Goal: Contribute content: Contribute content

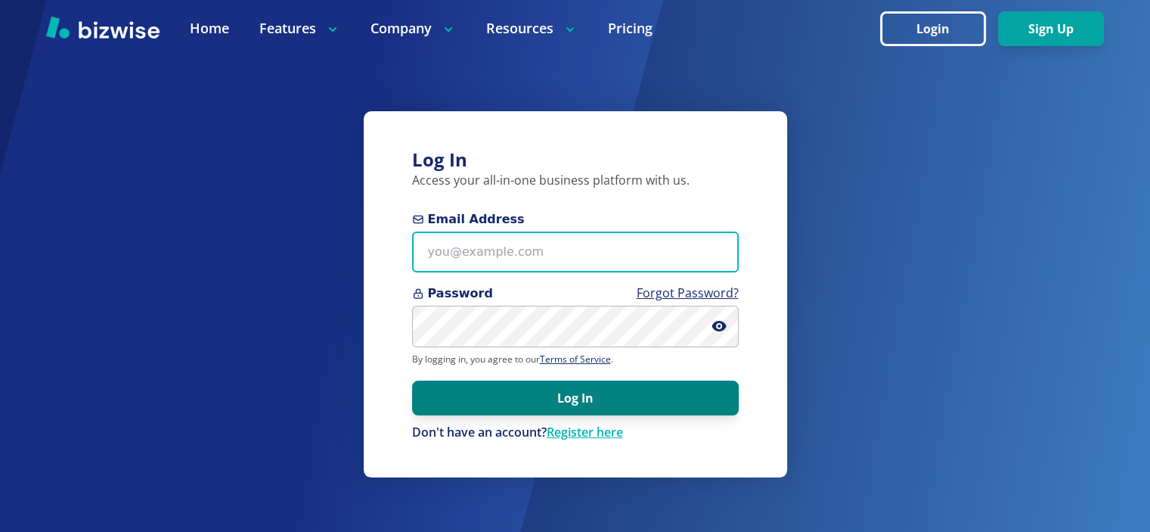
type input "info@thestartupleads.com"
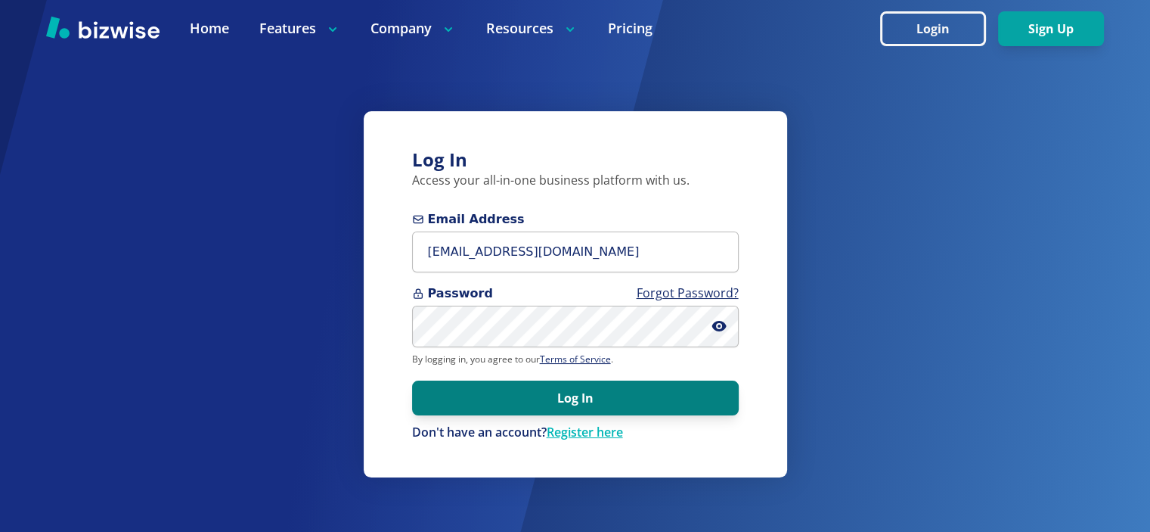
click at [538, 386] on button "Log In" at bounding box center [575, 397] width 327 height 35
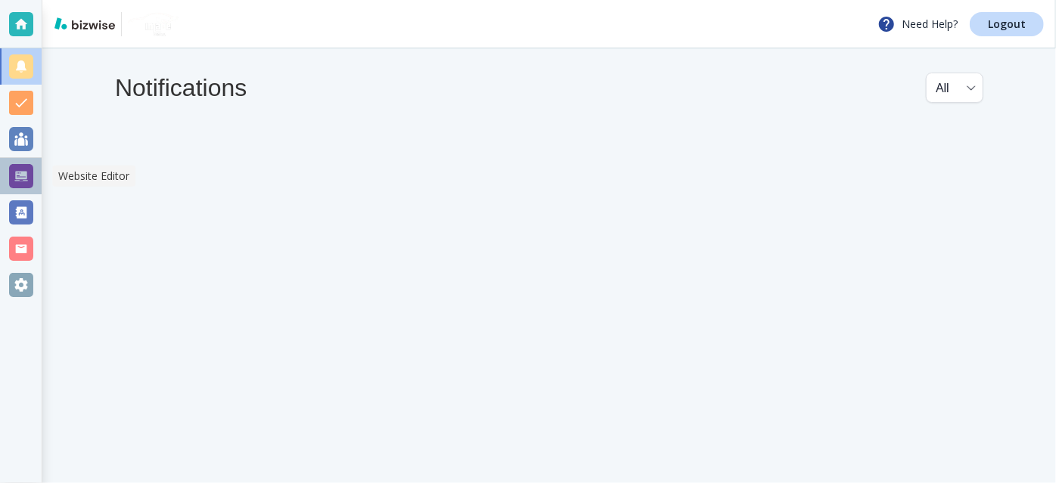
click at [25, 176] on div at bounding box center [21, 176] width 24 height 24
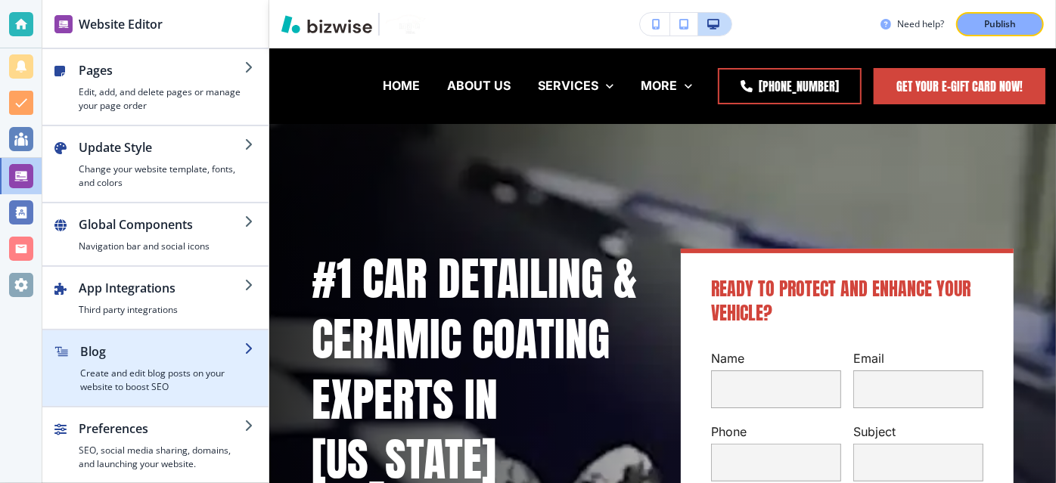
click at [98, 356] on h2 "Blog" at bounding box center [162, 352] width 164 height 18
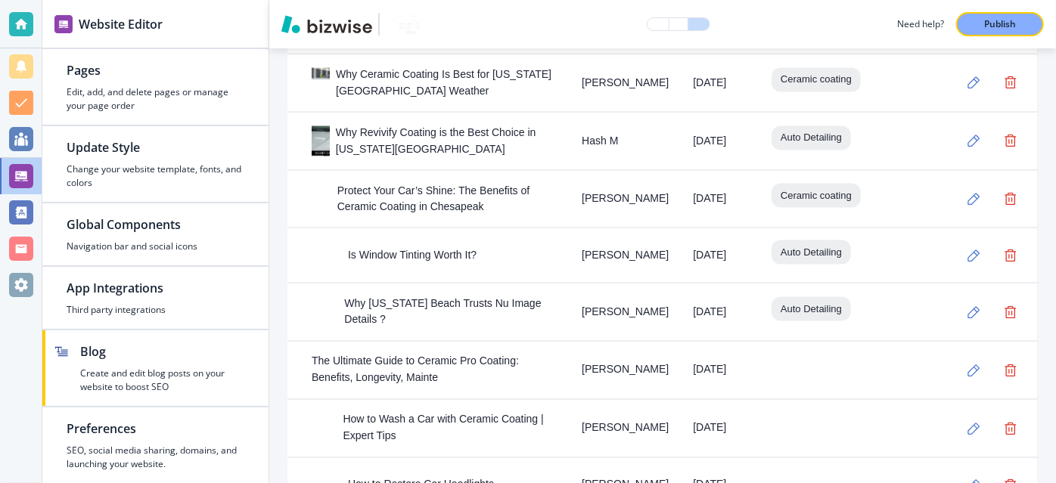
scroll to position [1187, 0]
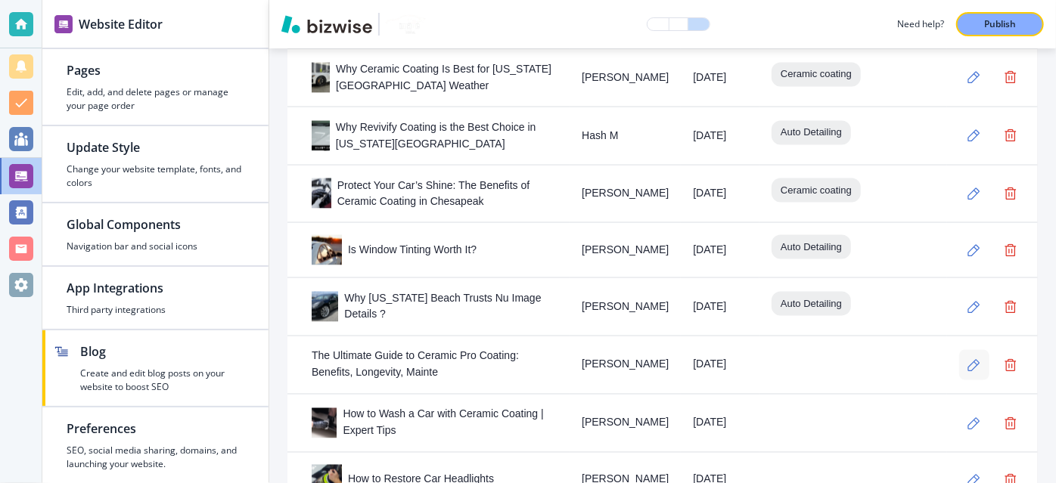
click at [967, 350] on button "button" at bounding box center [974, 365] width 30 height 30
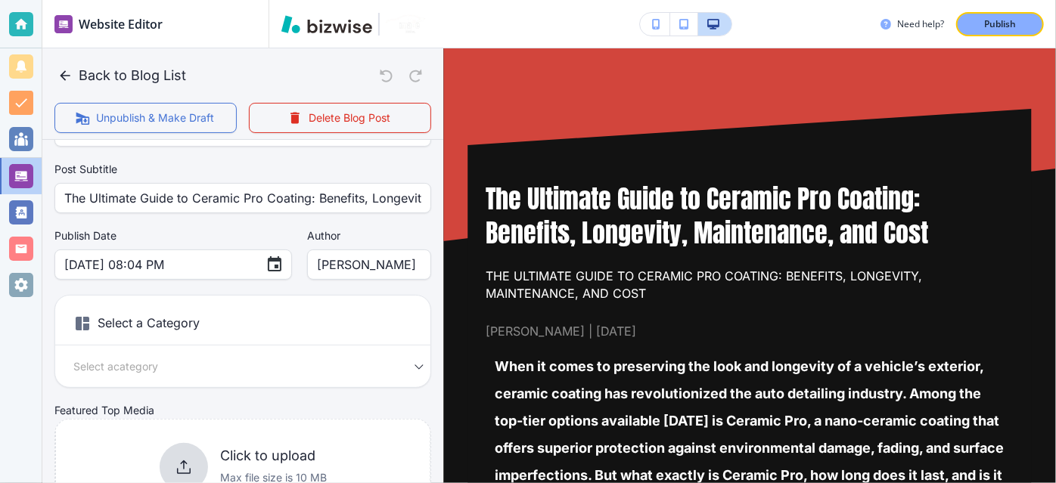
scroll to position [96, 0]
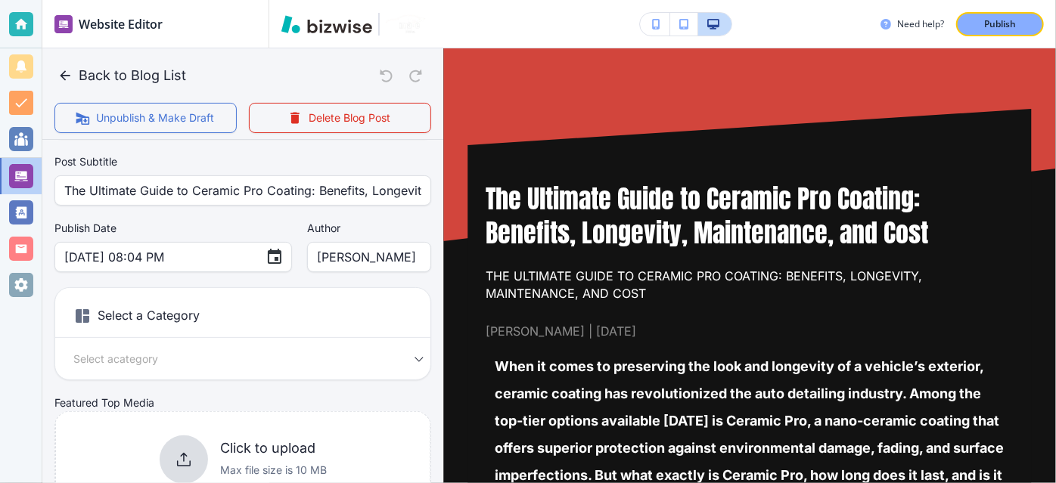
click at [116, 0] on body "Website Editor Pages Edit, add, and delete pages or manage your page order Upda…" at bounding box center [528, 0] width 1056 height 0
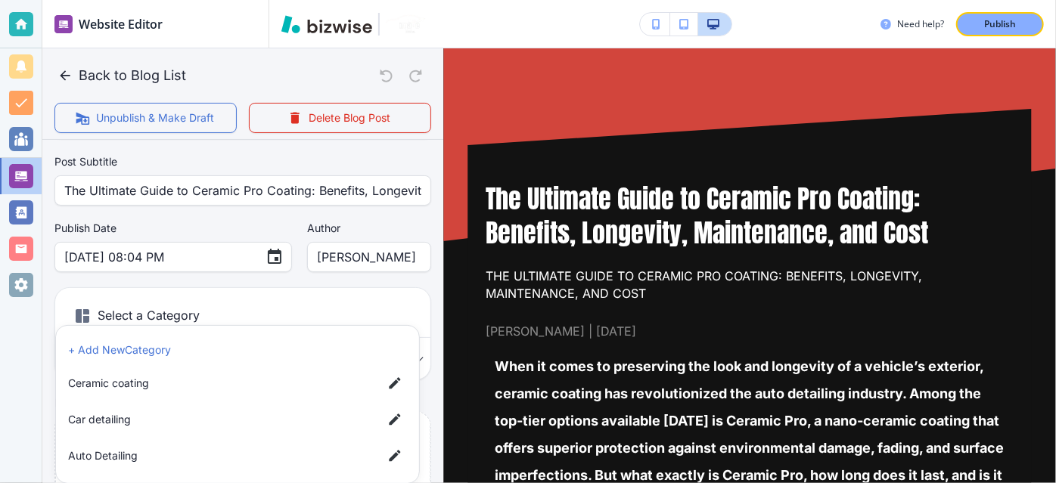
click at [143, 376] on span "Ceramic coating" at bounding box center [219, 383] width 303 height 17
type input "abe47b3797764bc40aa7b"
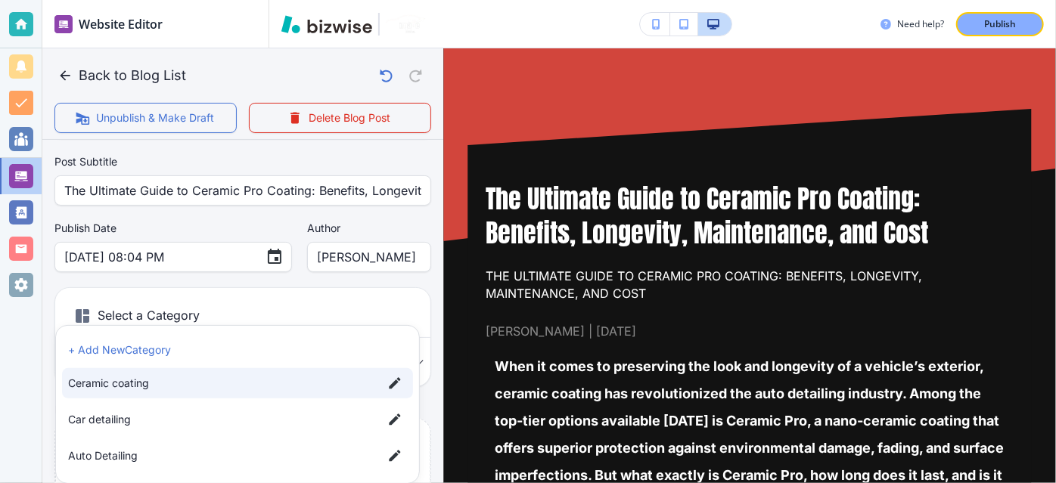
drag, startPoint x: 439, startPoint y: 135, endPoint x: 438, endPoint y: 160, distance: 24.2
click at [438, 160] on div at bounding box center [528, 241] width 1056 height 483
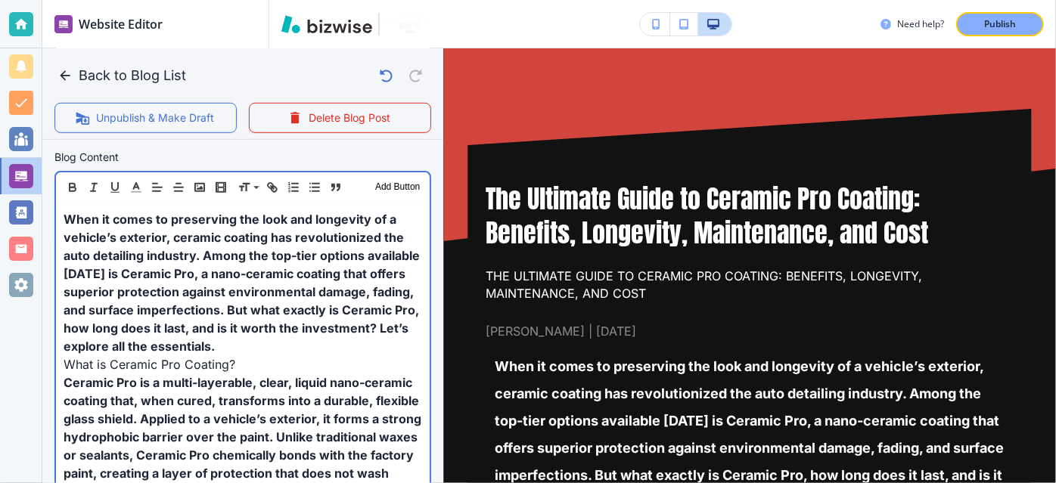
click at [299, 296] on span "When it comes to preserving the look and longevity of a vehicle’s exterior, cer…" at bounding box center [243, 283] width 359 height 142
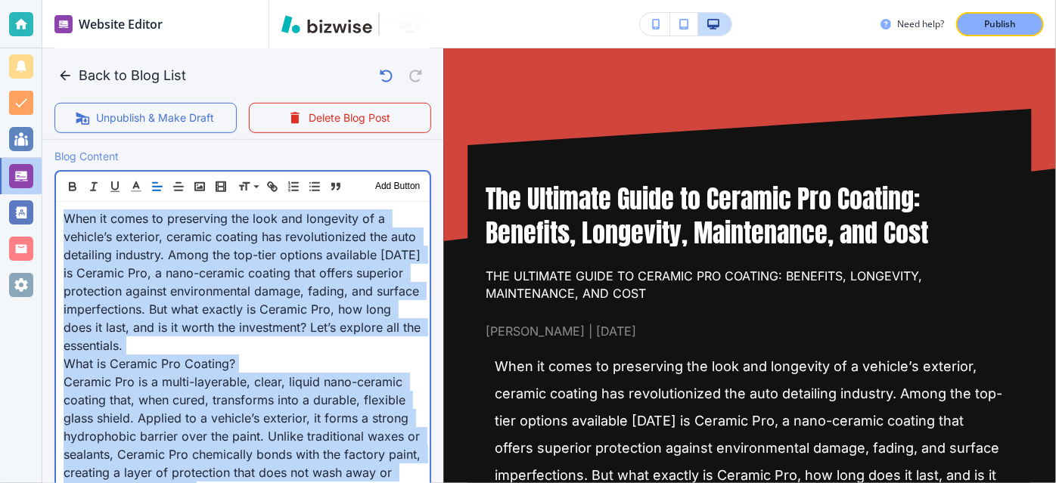
click at [299, 296] on span "When it comes to preserving the look and longevity of a vehicle’s exterior, cer…" at bounding box center [244, 282] width 361 height 142
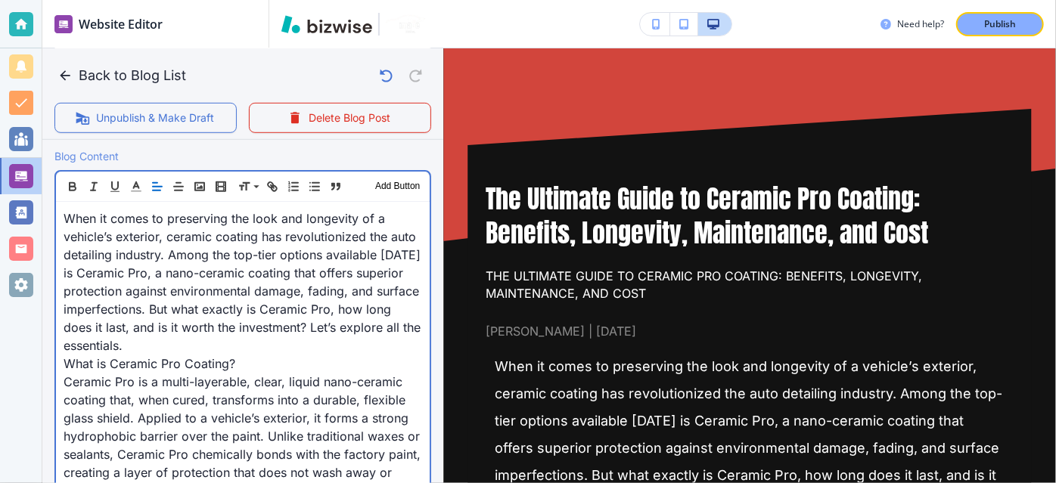
click at [218, 361] on span "What is Ceramic Pro Coating?" at bounding box center [150, 363] width 172 height 15
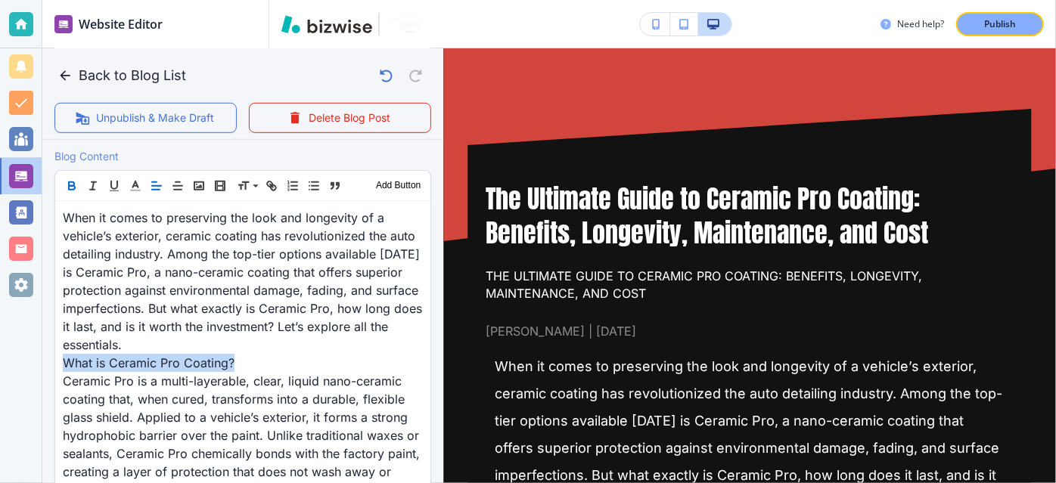
click at [73, 187] on icon "button" at bounding box center [72, 186] width 14 height 14
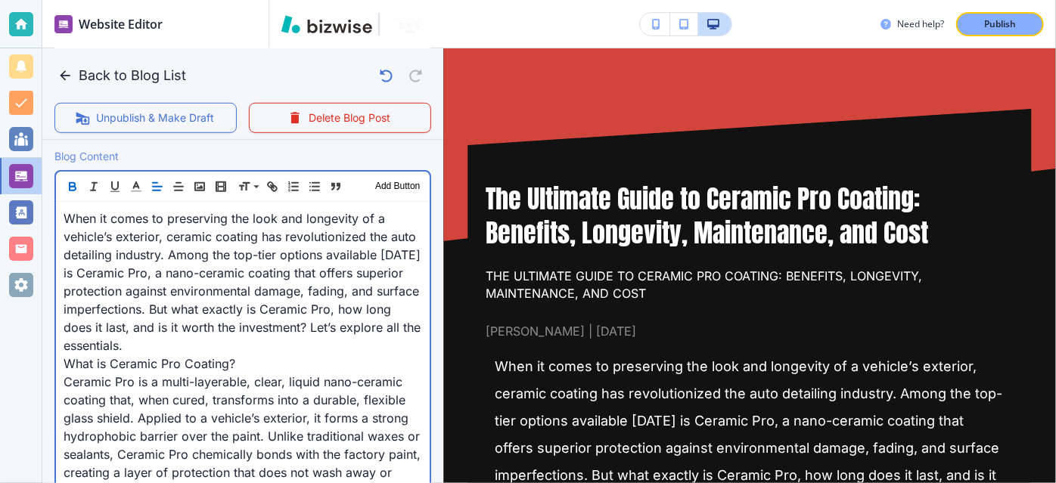
click at [242, 318] on p "When it comes to preserving the look and longevity of a vehicle’s exterior, cer…" at bounding box center [243, 281] width 358 height 145
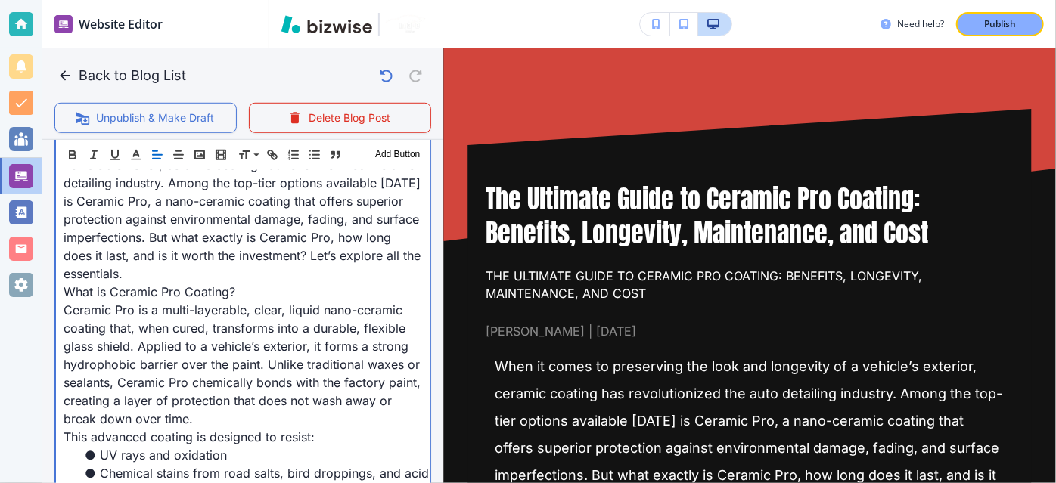
scroll to position [553, 0]
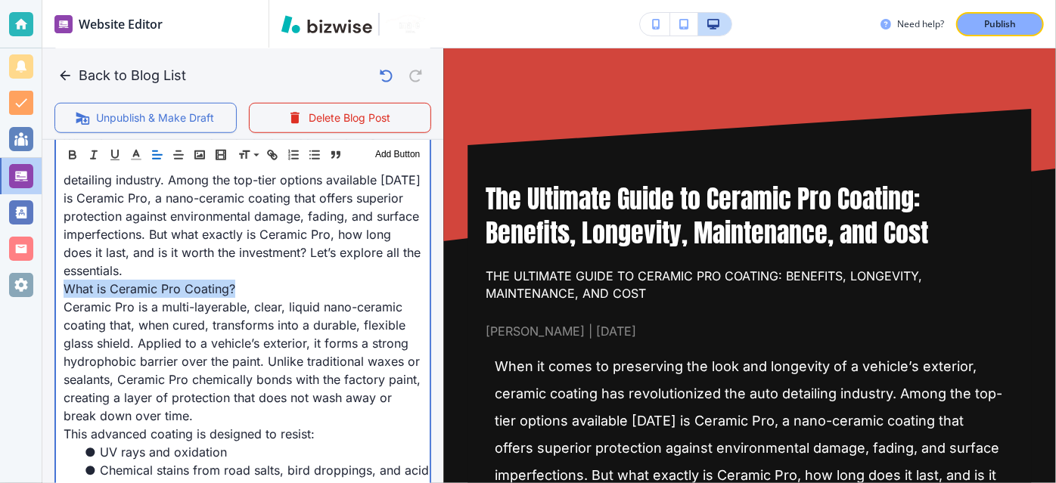
drag, startPoint x: 237, startPoint y: 286, endPoint x: 60, endPoint y: 289, distance: 177.0
click at [141, 230] on span "When it comes to preserving the look and longevity of a vehicle’s exterior, cer…" at bounding box center [244, 207] width 361 height 142
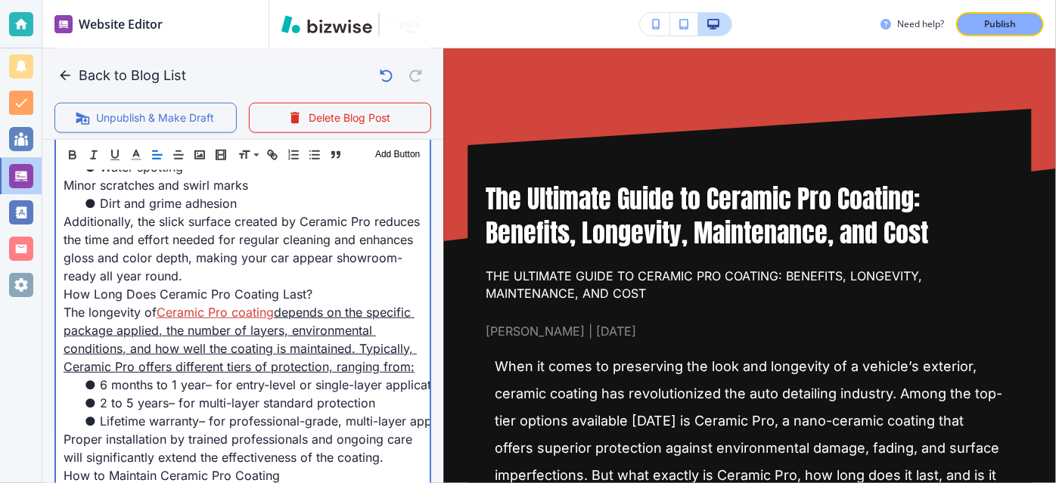
scroll to position [879, 0]
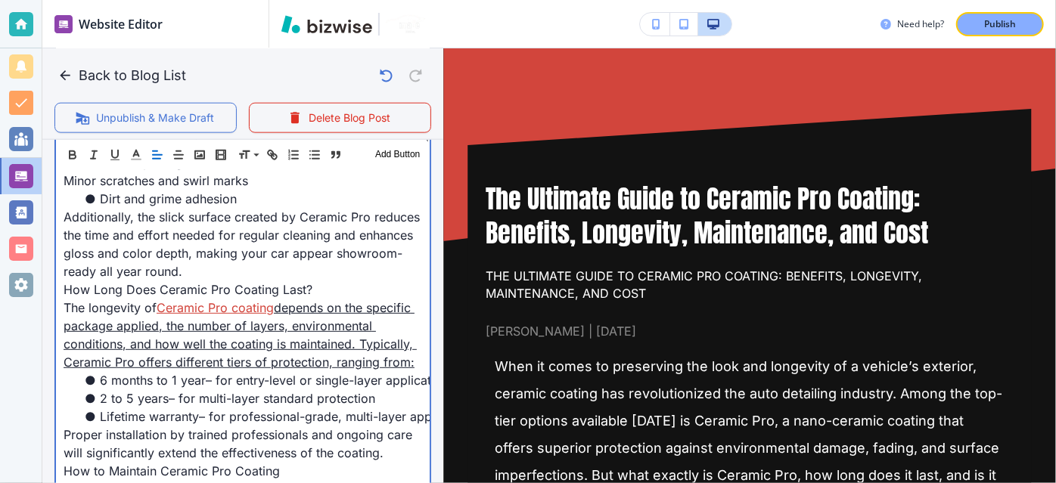
click at [216, 340] on link "depends on the specific package applied, the number of layers, environmental co…" at bounding box center [240, 335] width 353 height 70
click at [303, 239] on span "Additionally, the slick surface created by Ceramic Pro reduces the time and eff…" at bounding box center [244, 244] width 360 height 70
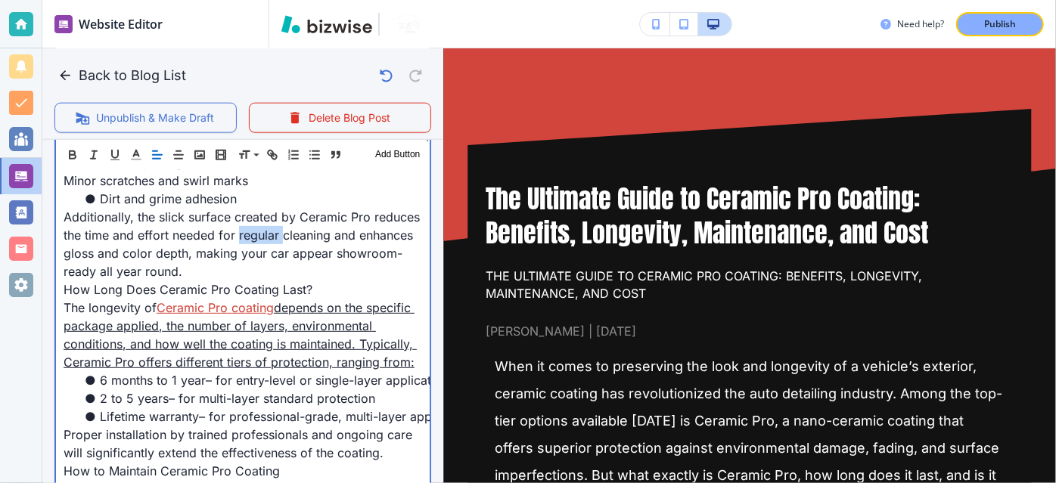
click at [303, 239] on span "Additionally, the slick surface created by Ceramic Pro reduces the time and eff…" at bounding box center [244, 244] width 360 height 70
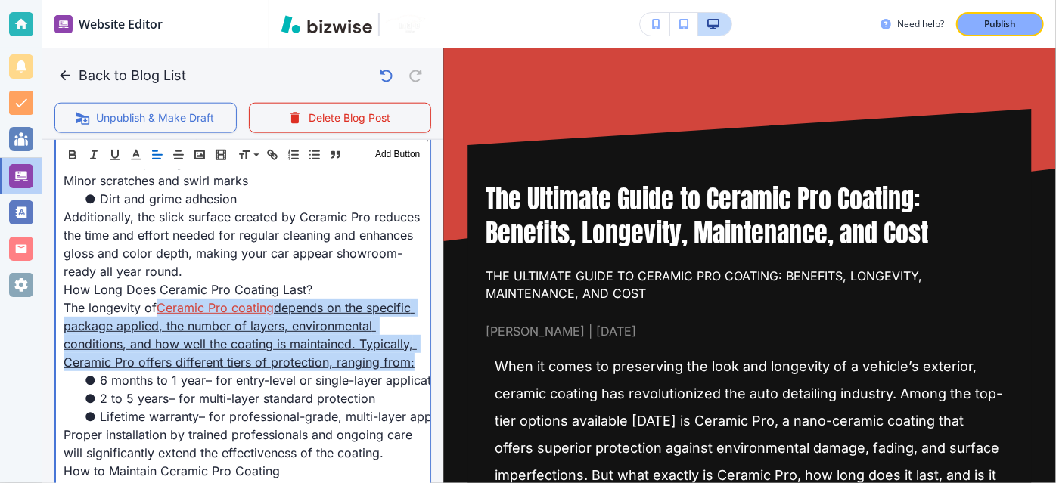
drag, startPoint x: 160, startPoint y: 306, endPoint x: 201, endPoint y: 376, distance: 81.3
click at [201, 371] on p "The longevity of Ceramic Pro coating depends on the specific package applied, t…" at bounding box center [243, 335] width 358 height 73
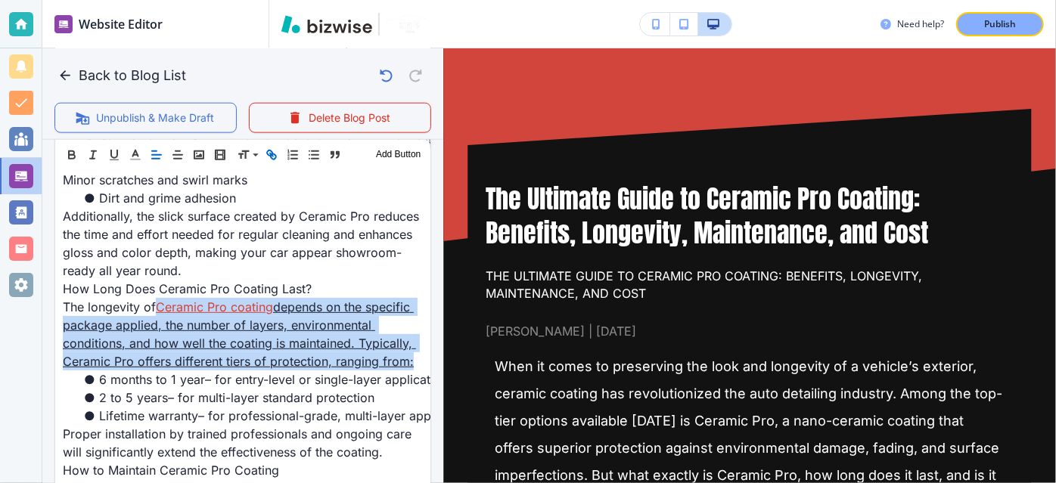
click at [278, 151] on button "button" at bounding box center [271, 154] width 21 height 18
type input "Ceramic Pro coating depends on the specific package applied, the number of laye…"
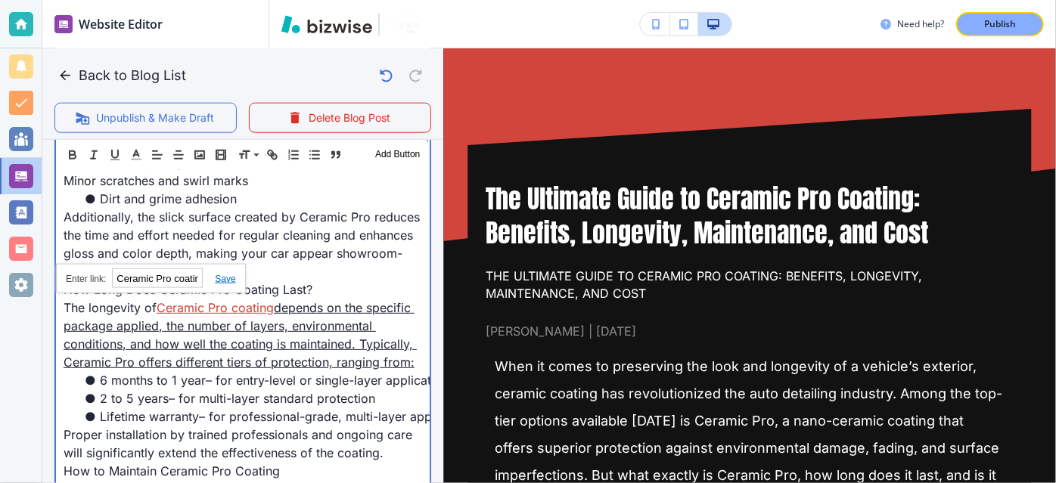
click at [263, 229] on span "Additionally, the slick surface created by Ceramic Pro reduces the time and eff…" at bounding box center [244, 244] width 360 height 70
click at [233, 282] on span "How Long Does Ceramic Pro Coating Last?" at bounding box center [188, 289] width 249 height 15
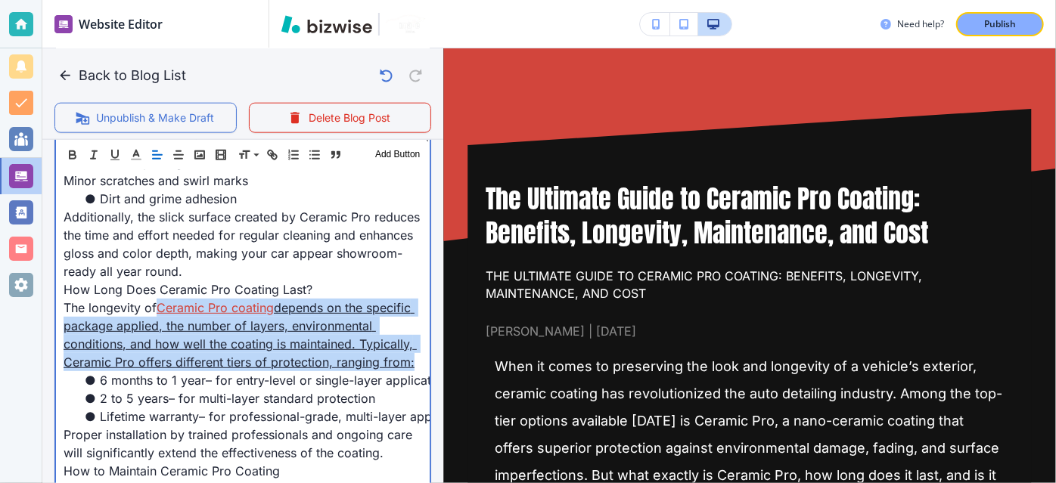
drag, startPoint x: 161, startPoint y: 306, endPoint x: 200, endPoint y: 378, distance: 82.2
click at [200, 371] on p "The longevity of Ceramic Pro coating depends on the specific package applied, t…" at bounding box center [243, 335] width 358 height 73
copy p "Ceramic Pro coating depends on the specific package applied, the number of laye…"
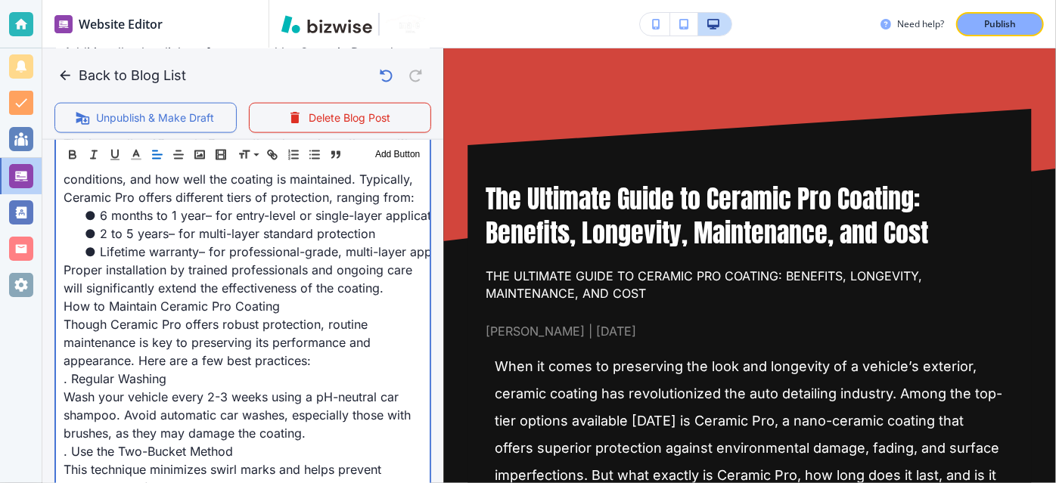
scroll to position [1044, 0]
drag, startPoint x: 280, startPoint y: 326, endPoint x: 34, endPoint y: 324, distance: 245.8
click at [34, 324] on div "Website Editor Pages Edit, add, and delete pages or manage your page order Upda…" at bounding box center [528, 241] width 1056 height 483
click at [159, 279] on span "Proper installation by trained professionals and ongoing care will significantl…" at bounding box center [240, 278] width 352 height 33
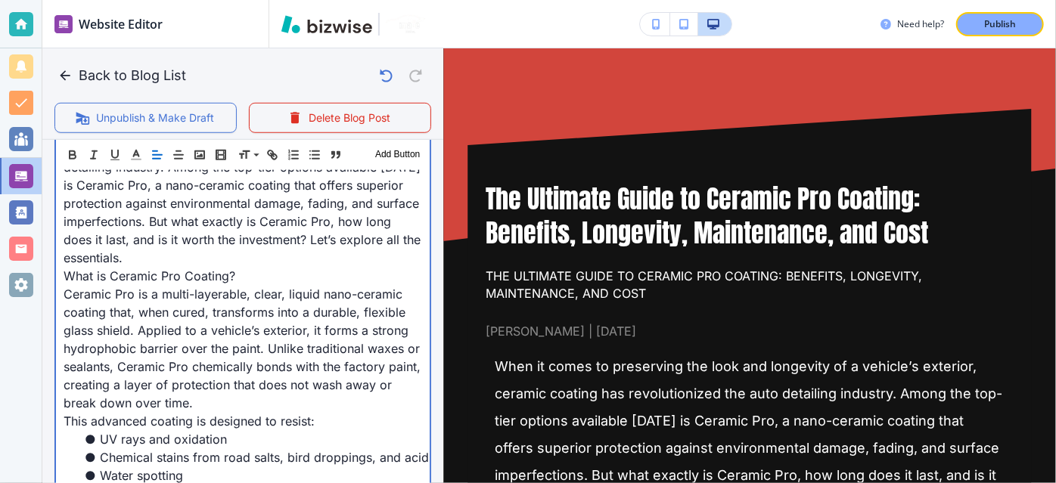
scroll to position [557, 0]
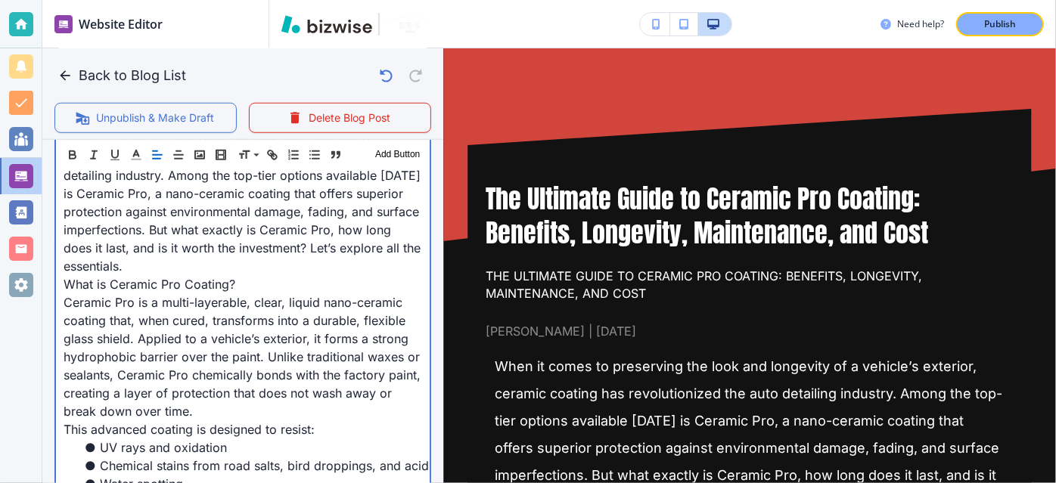
click at [159, 279] on span "What is Ceramic Pro Coating?" at bounding box center [150, 284] width 172 height 15
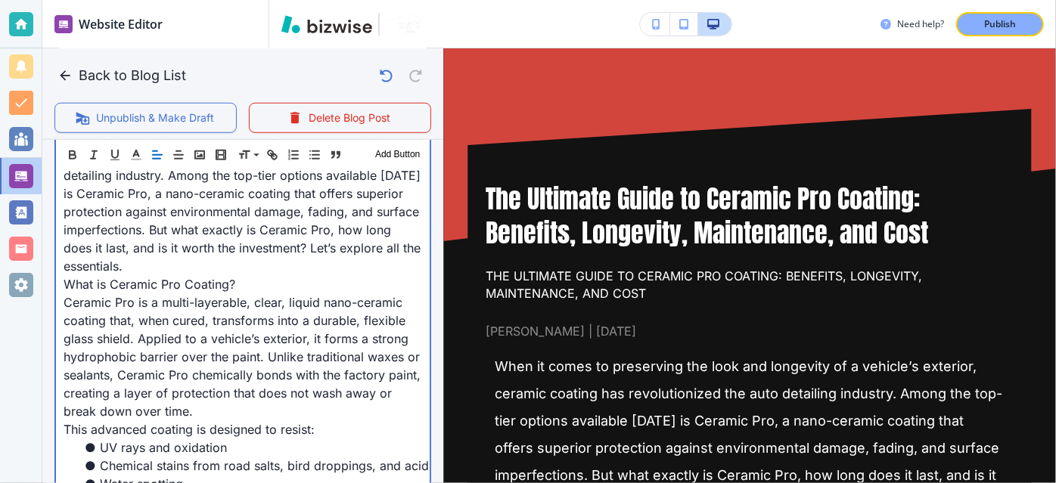
click at [226, 279] on span "What is Ceramic Pro Coating?" at bounding box center [150, 284] width 172 height 15
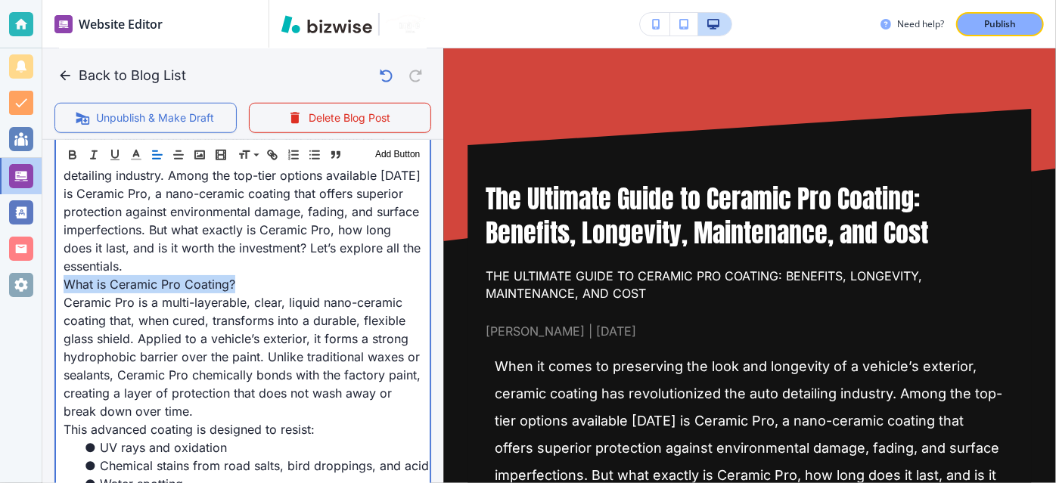
click at [226, 279] on span "What is Ceramic Pro Coating?" at bounding box center [150, 284] width 172 height 15
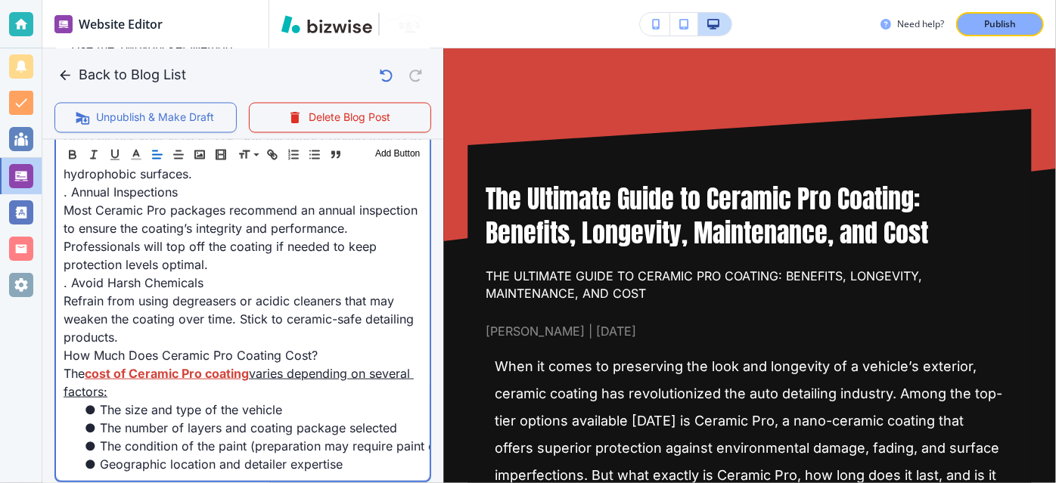
scroll to position [1498, 0]
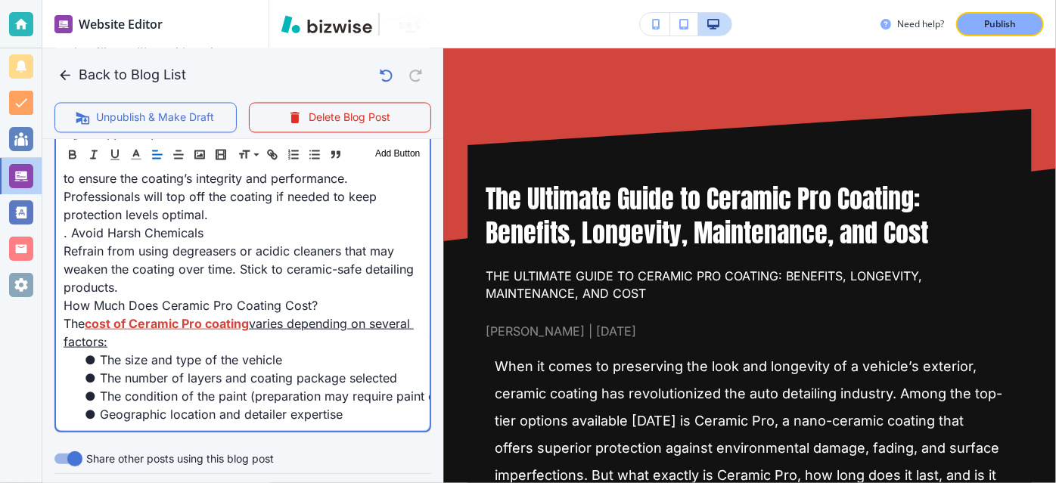
drag, startPoint x: 176, startPoint y: 365, endPoint x: 57, endPoint y: 342, distance: 120.9
copy p "The cost of Ceramic Pro coating varies depending on several factors:"
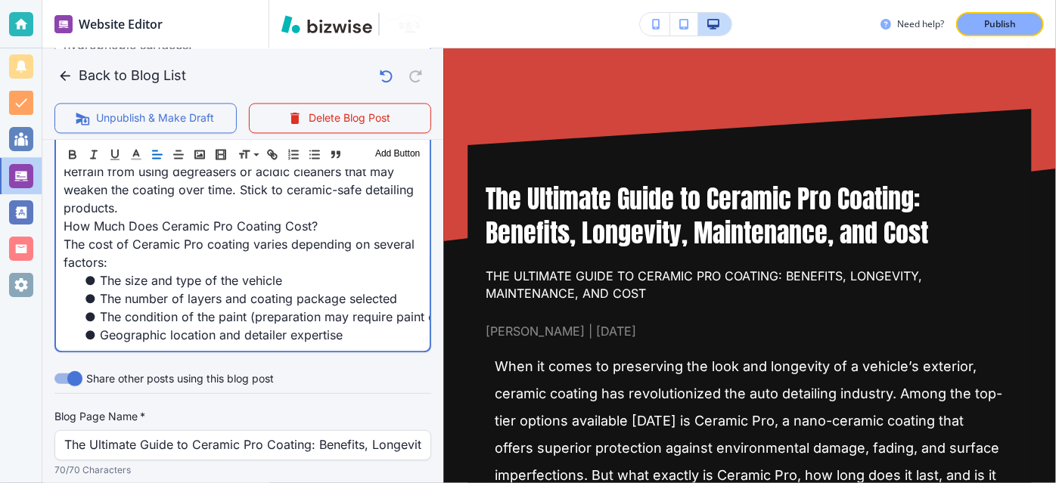
scroll to position [1579, 0]
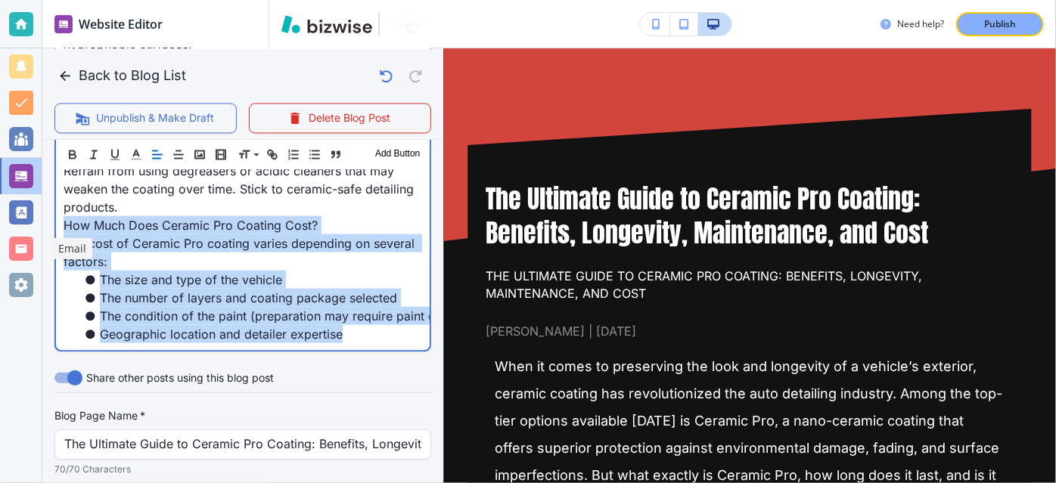
drag, startPoint x: 353, startPoint y: 343, endPoint x: 37, endPoint y: 247, distance: 330.6
click at [37, 247] on div "Website Editor Pages Edit, add, and delete pages or manage your page order Upda…" at bounding box center [528, 241] width 1056 height 483
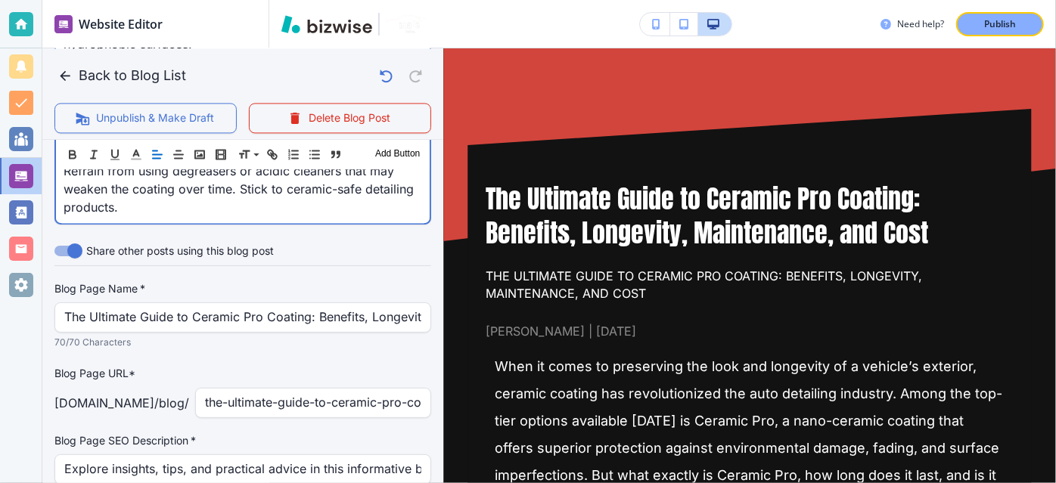
click at [147, 216] on p "Refrain from using degreasers or acidic cleaners that may weaken the coating ov…" at bounding box center [243, 188] width 358 height 54
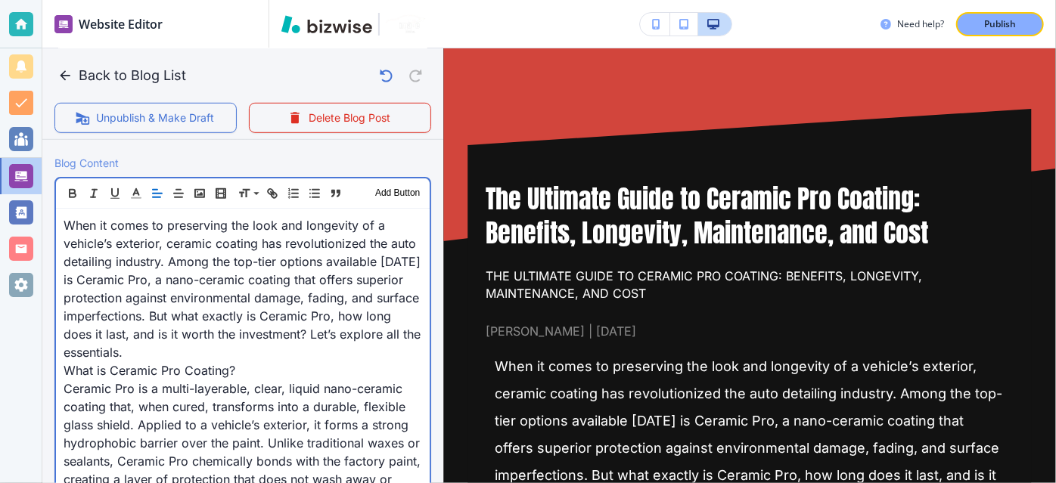
scroll to position [451, 0]
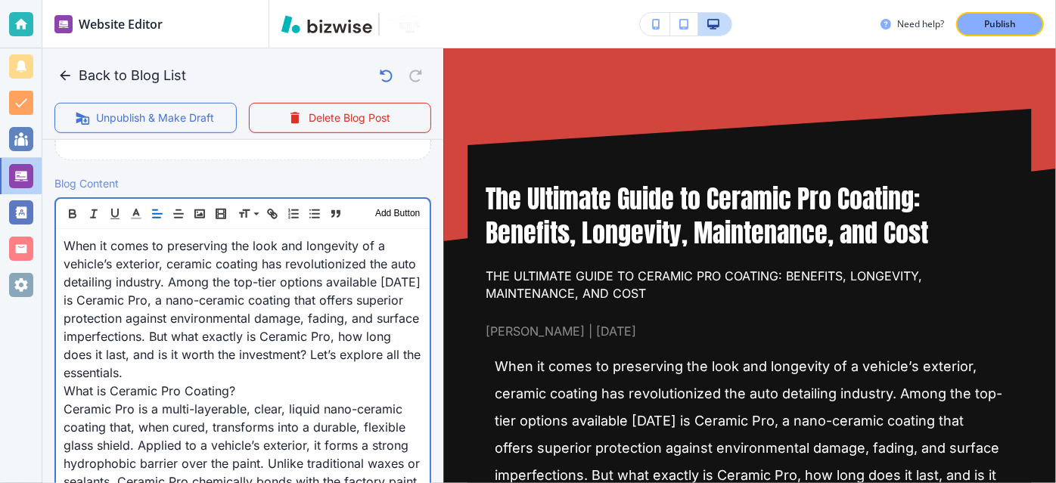
click at [345, 353] on span "When it comes to preserving the look and longevity of a vehicle’s exterior, cer…" at bounding box center [244, 309] width 361 height 142
click at [217, 352] on span "When it comes to preserving the look and longevity of a vehicle’s exterior, cer…" at bounding box center [244, 309] width 361 height 142
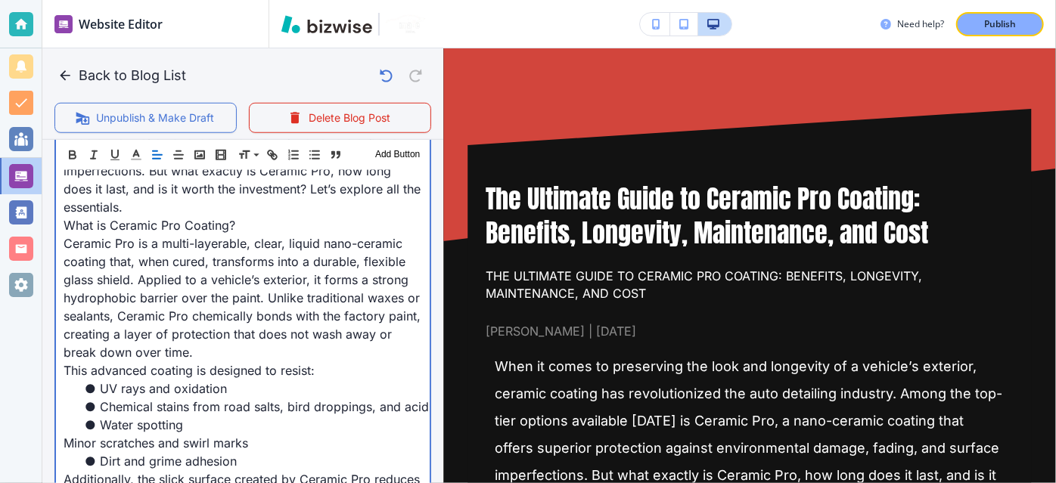
scroll to position [622, 0]
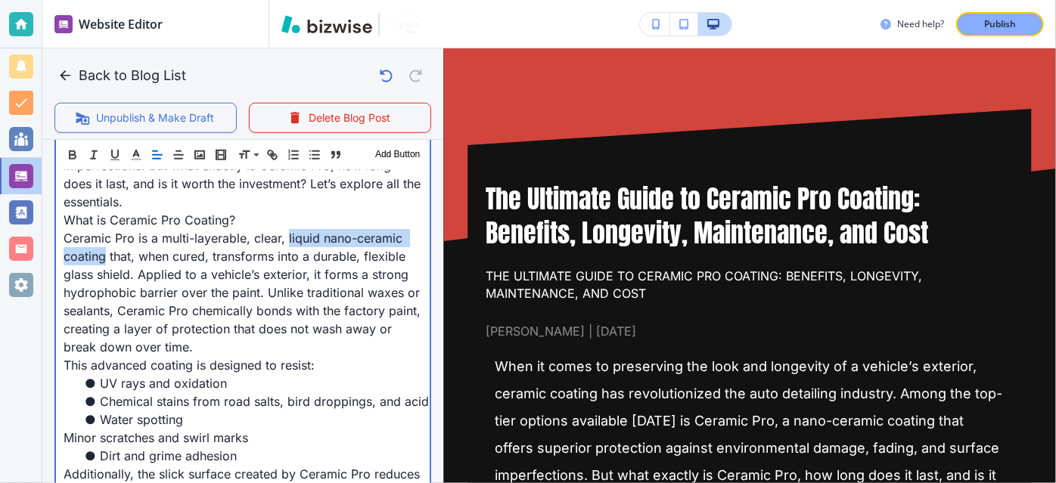
drag, startPoint x: 286, startPoint y: 234, endPoint x: 107, endPoint y: 249, distance: 179.9
click at [107, 249] on span "Ceramic Pro is a multi-layerable, clear, liquid nano-ceramic coating that, when…" at bounding box center [244, 293] width 361 height 124
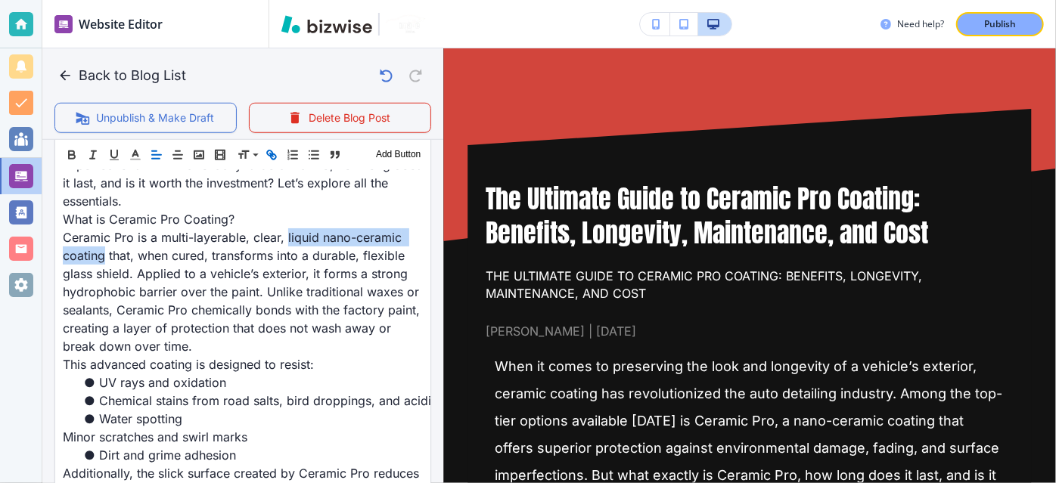
click at [265, 157] on icon "button" at bounding box center [272, 154] width 14 height 14
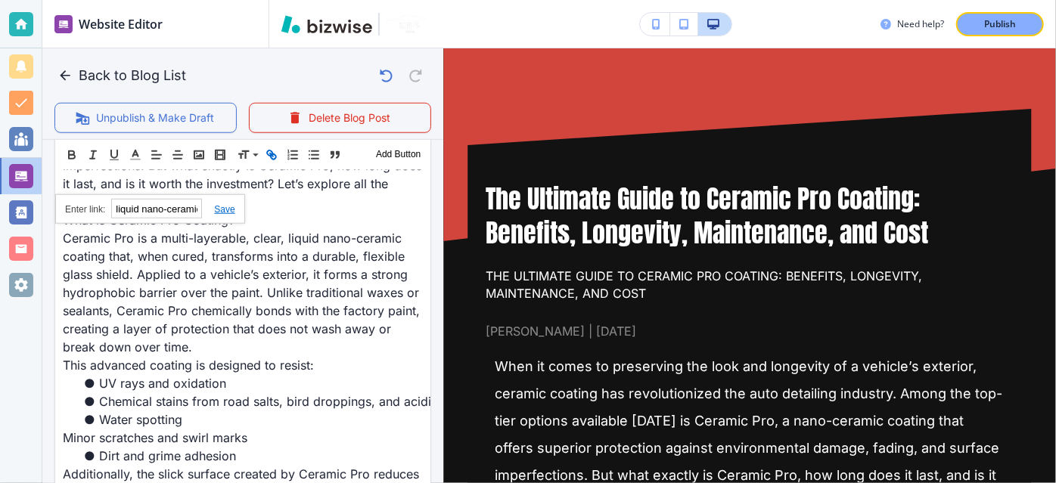
paste input "https://www.nuimagedetail.com/ceramic-coatings"
drag, startPoint x: 225, startPoint y: 203, endPoint x: 261, endPoint y: 228, distance: 43.4
click at [225, 204] on link at bounding box center [218, 209] width 33 height 11
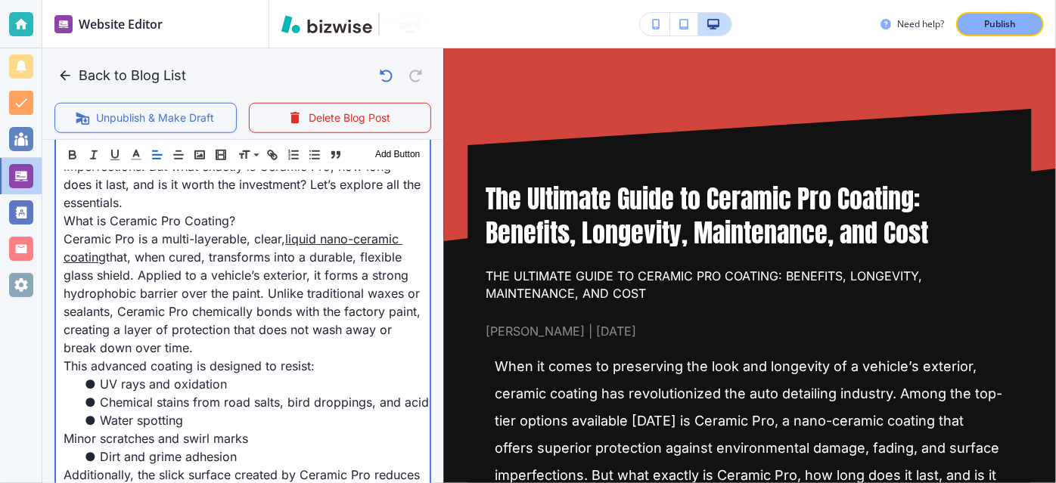
scroll to position [622, 0]
click at [309, 231] on span "liquid nano-ceramic coating" at bounding box center [233, 247] width 339 height 33
click at [229, 234] on span "Ceramic Pro is a multi-layerable, clear," at bounding box center [175, 238] width 222 height 15
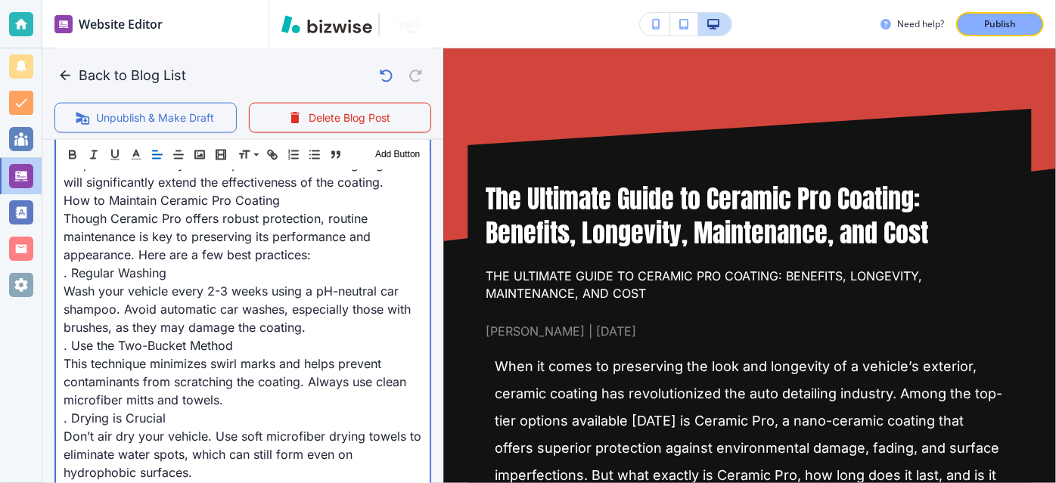
scroll to position [1146, 0]
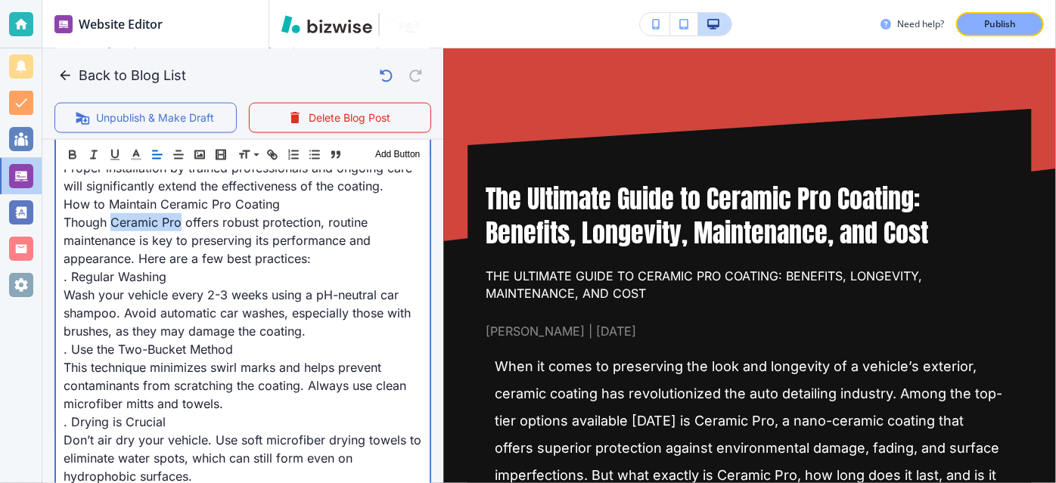
drag, startPoint x: 182, startPoint y: 239, endPoint x: 113, endPoint y: 236, distance: 68.1
click at [113, 236] on span "Though Ceramic Pro offers robust protection, routine maintenance is key to pres…" at bounding box center [219, 240] width 311 height 51
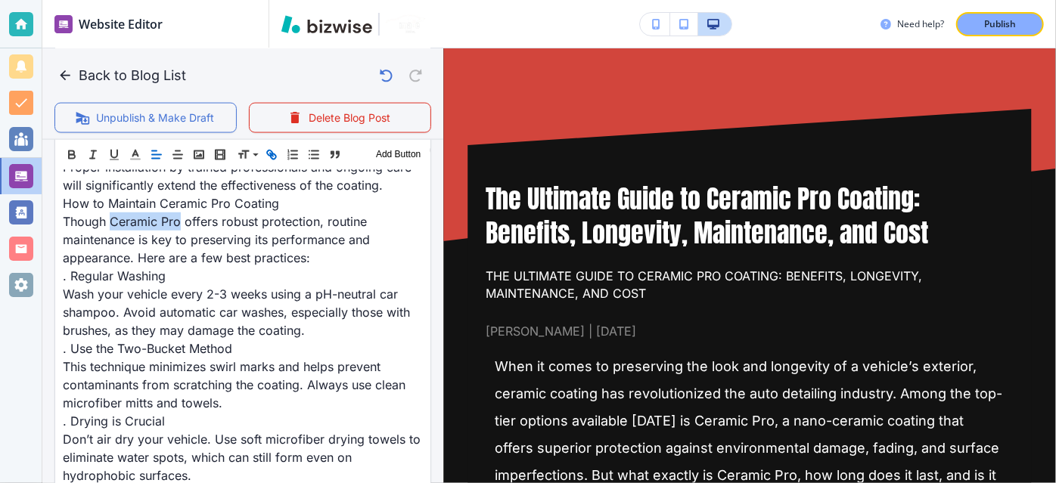
click at [269, 154] on icon "button" at bounding box center [272, 154] width 14 height 14
paste input "https://www.nuimagedetail.com/ceramic-coatings"
type input "https://www.nuimagedetail.com/ceramic-coatings"
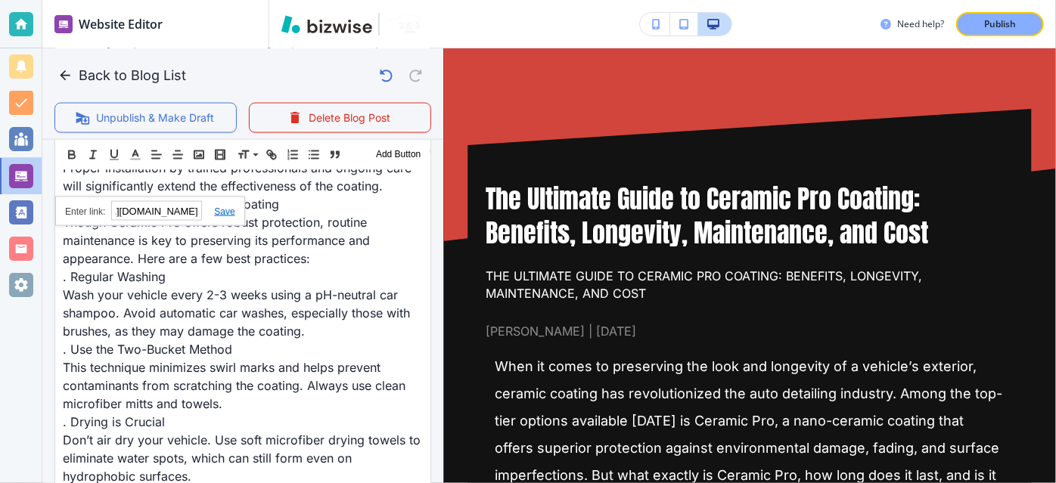
click at [230, 207] on link at bounding box center [218, 211] width 33 height 11
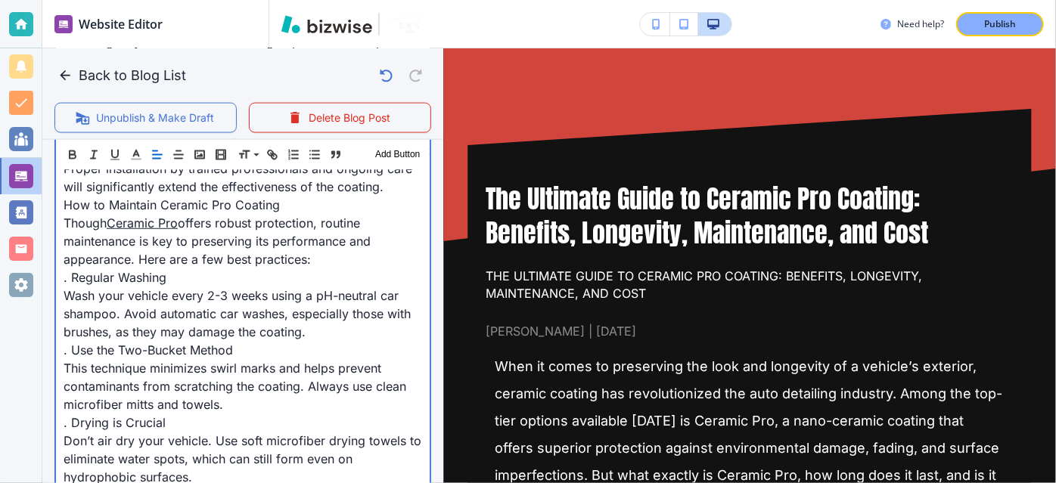
scroll to position [430, 0]
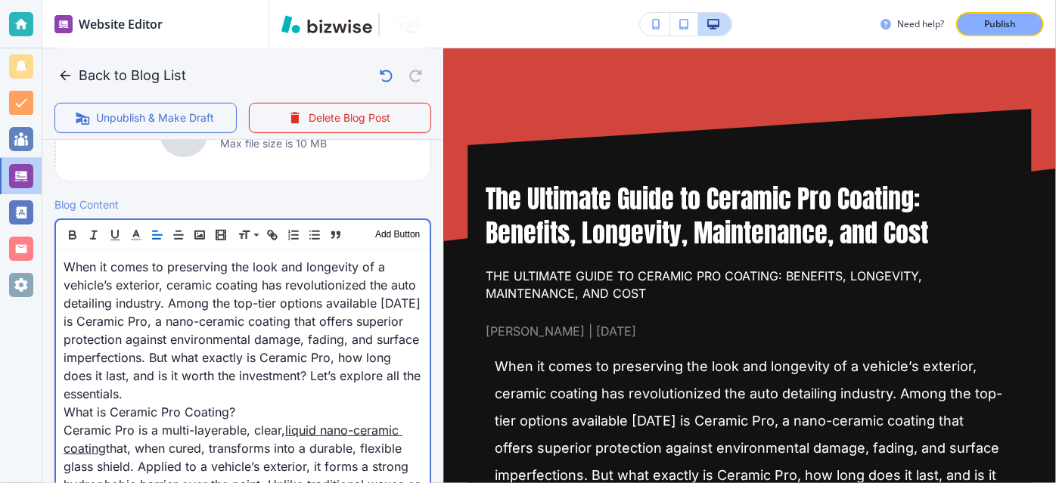
click at [351, 290] on span "When it comes to preserving the look and longevity of a vehicle’s exterior, cer…" at bounding box center [244, 330] width 361 height 142
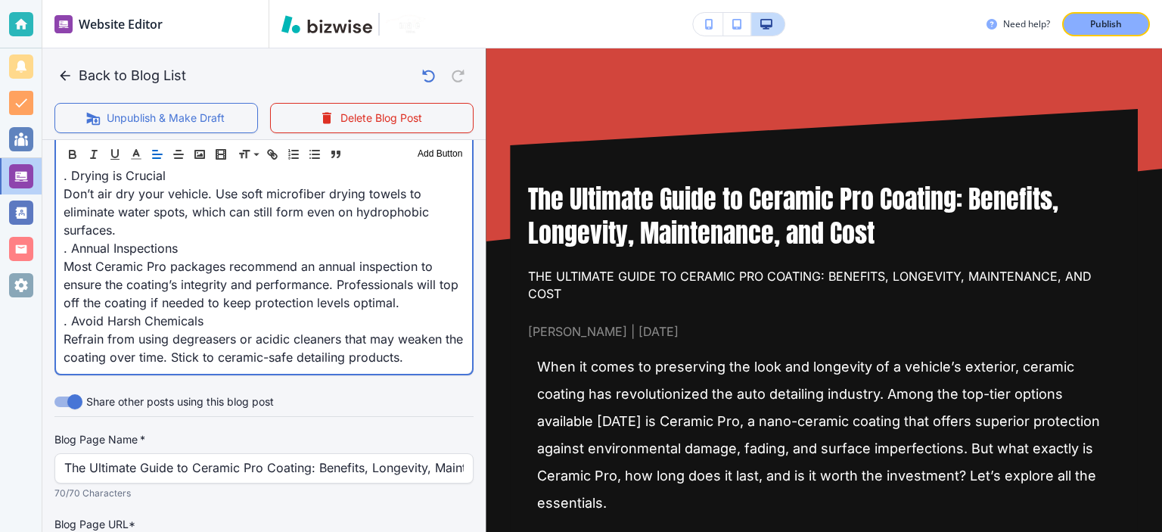
scroll to position [1335, 0]
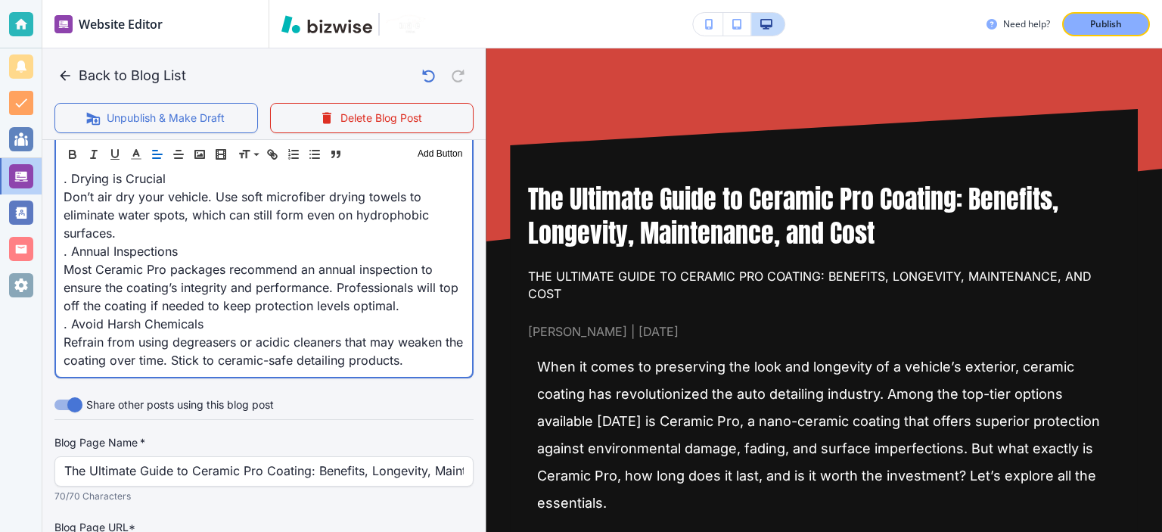
click at [346, 355] on span "Refrain from using degreasers or acidic cleaners that may weaken the coating ov…" at bounding box center [265, 350] width 403 height 33
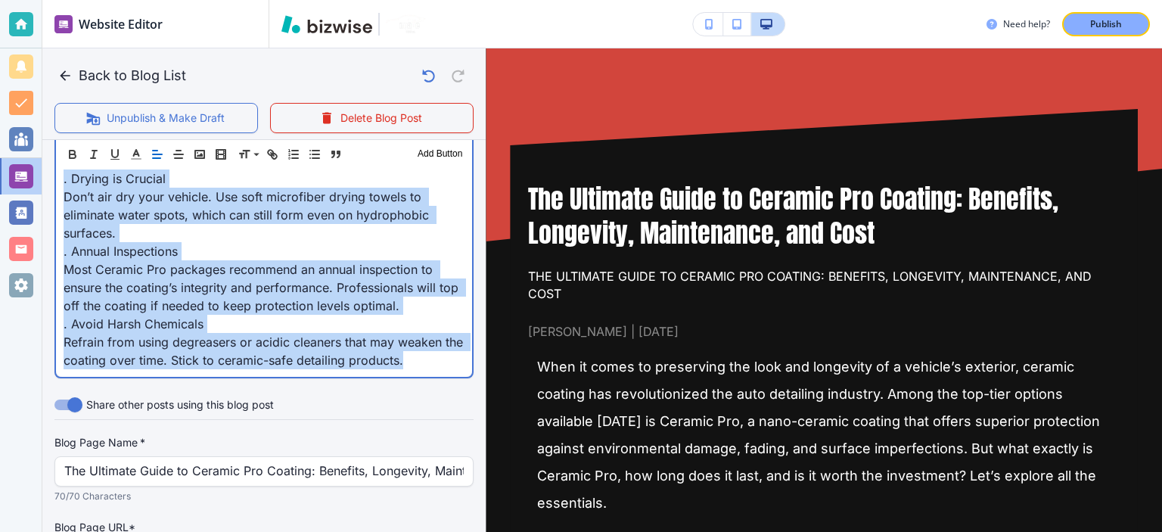
copy div "When it comes to preserving the look and longevity of a vehicle’s exterior, cer…"
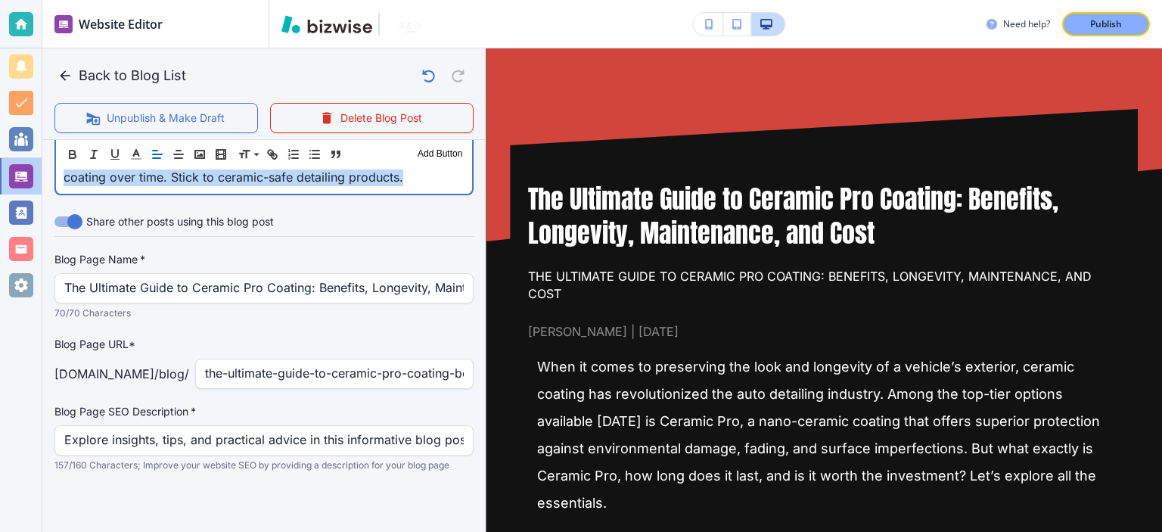
scroll to position [1547, 0]
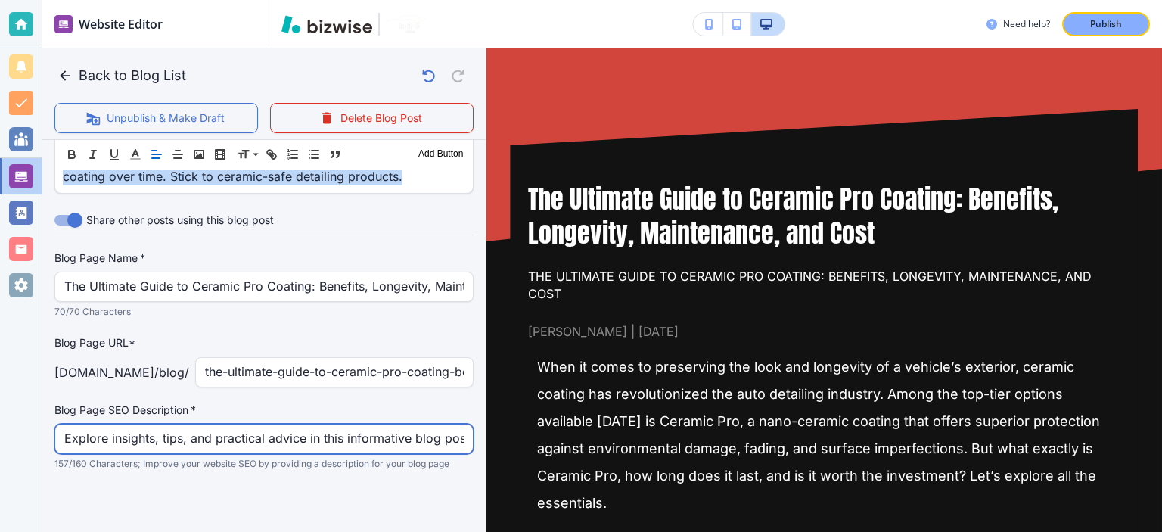
click at [360, 438] on input "Explore insights, tips, and practical advice in this informative blog post. Dis…" at bounding box center [263, 438] width 399 height 29
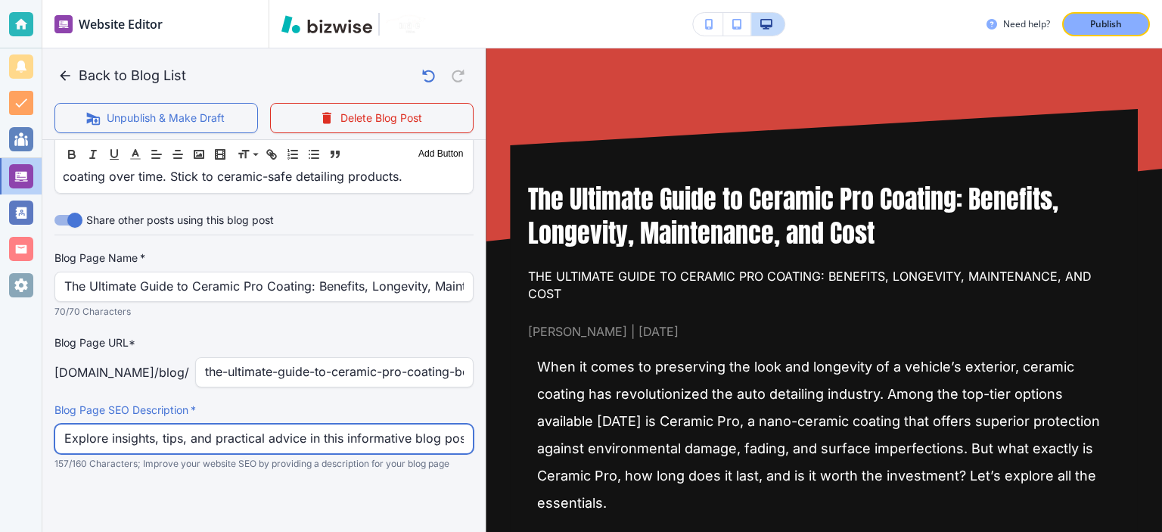
paste input "Learn how Ceramic Pro coating protects your vehicle from damage, scratches, and…"
type input "Learn how Ceramic Pro coating protects your vehicle from damage, scratches, and…"
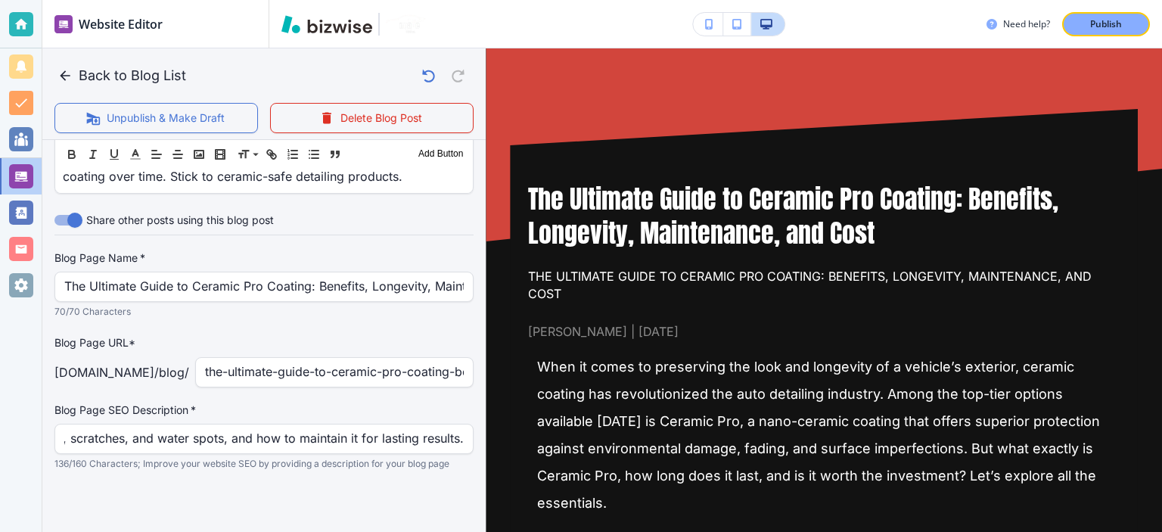
click at [384, 415] on label "Blog Page SEO Description   *" at bounding box center [263, 409] width 419 height 15
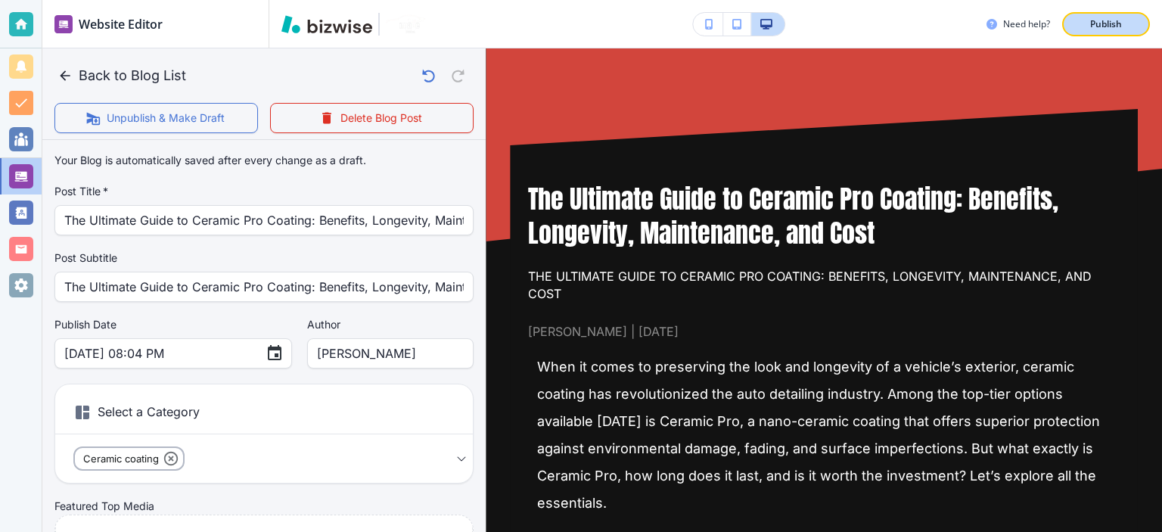
click at [1055, 17] on div "Publish" at bounding box center [1105, 24] width 48 height 14
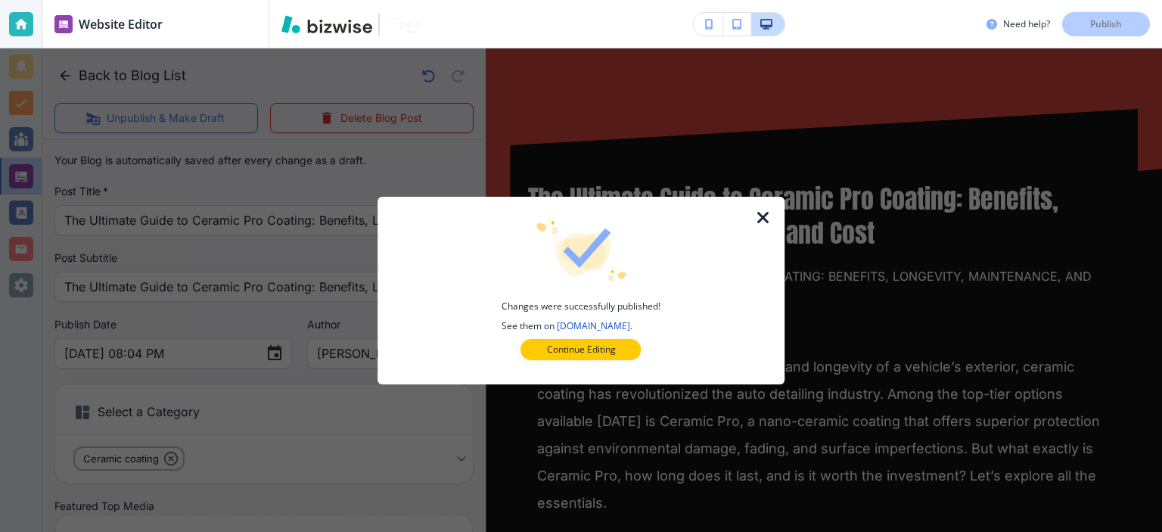
click at [762, 221] on icon "button" at bounding box center [763, 218] width 18 height 18
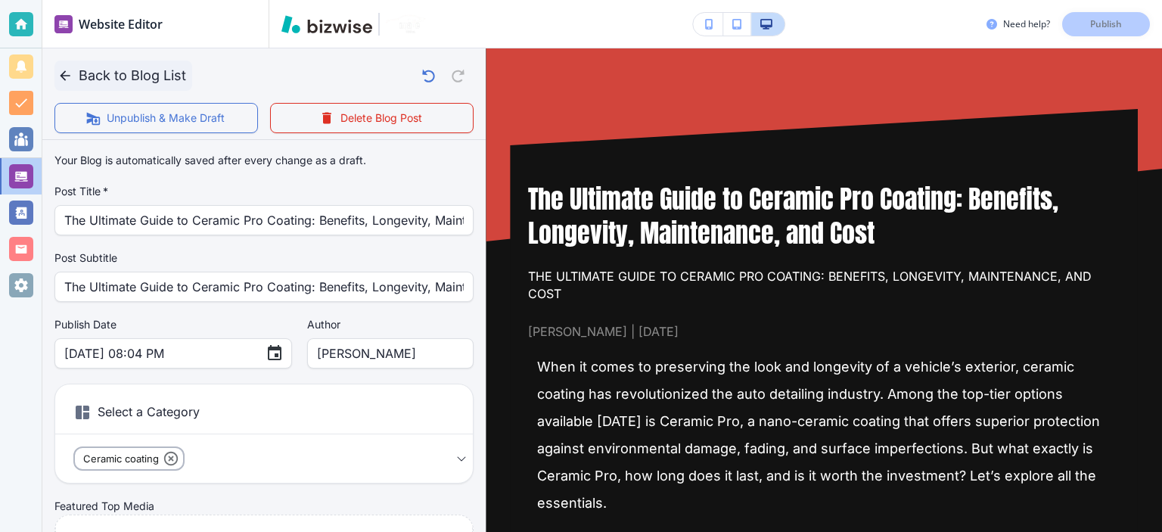
click at [148, 69] on button "Back to Blog List" at bounding box center [123, 76] width 138 height 30
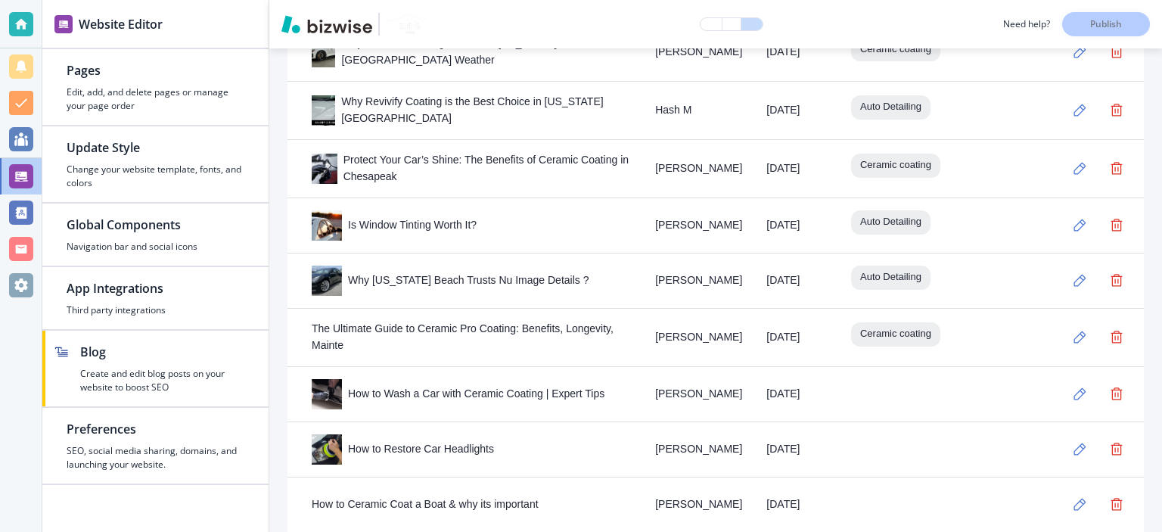
scroll to position [1182, 0]
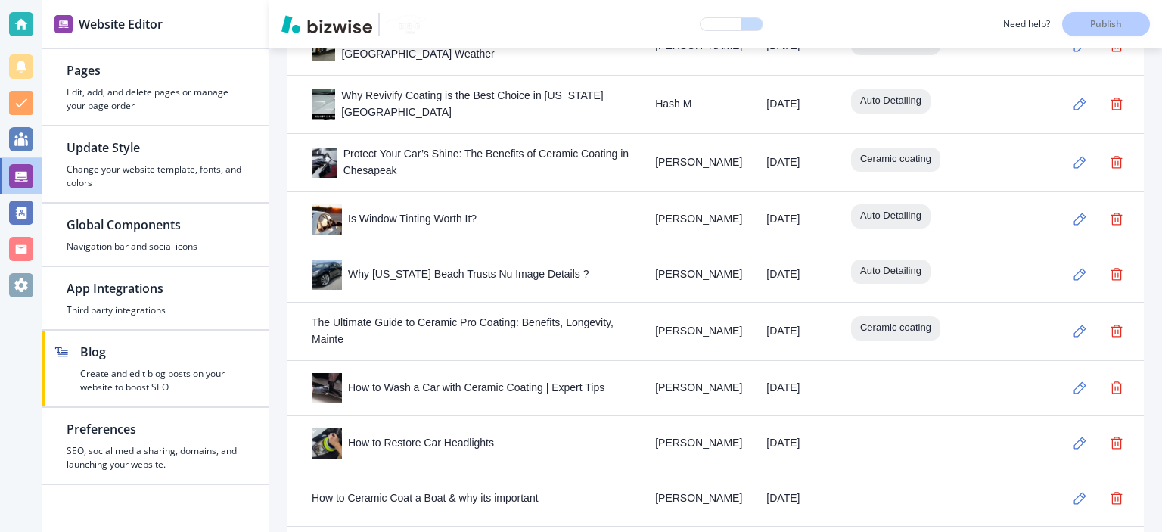
drag, startPoint x: 1063, startPoint y: 306, endPoint x: 715, endPoint y: 6, distance: 459.6
click at [1055, 316] on button "button" at bounding box center [1080, 331] width 30 height 30
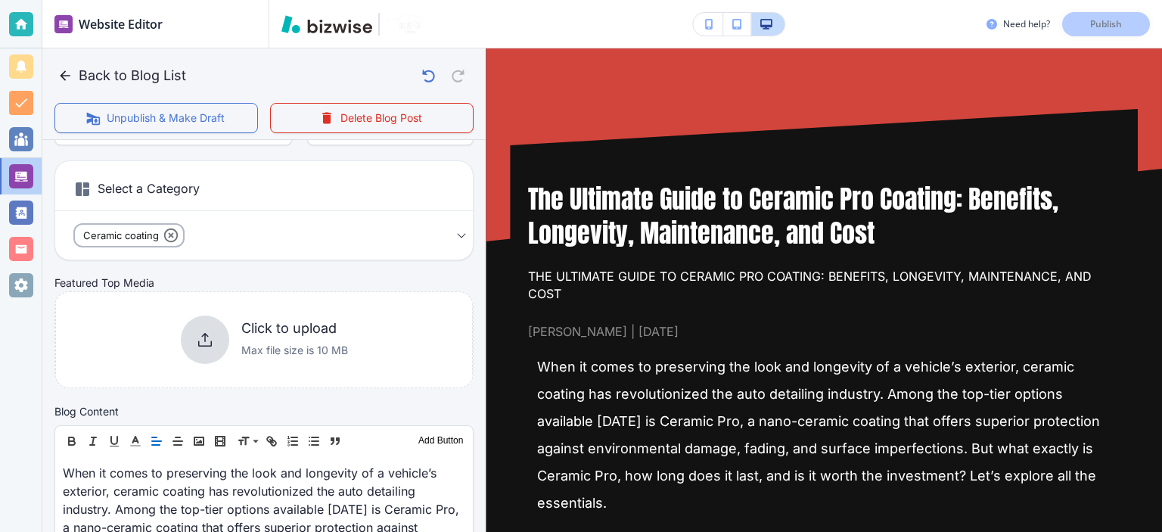
scroll to position [270, 0]
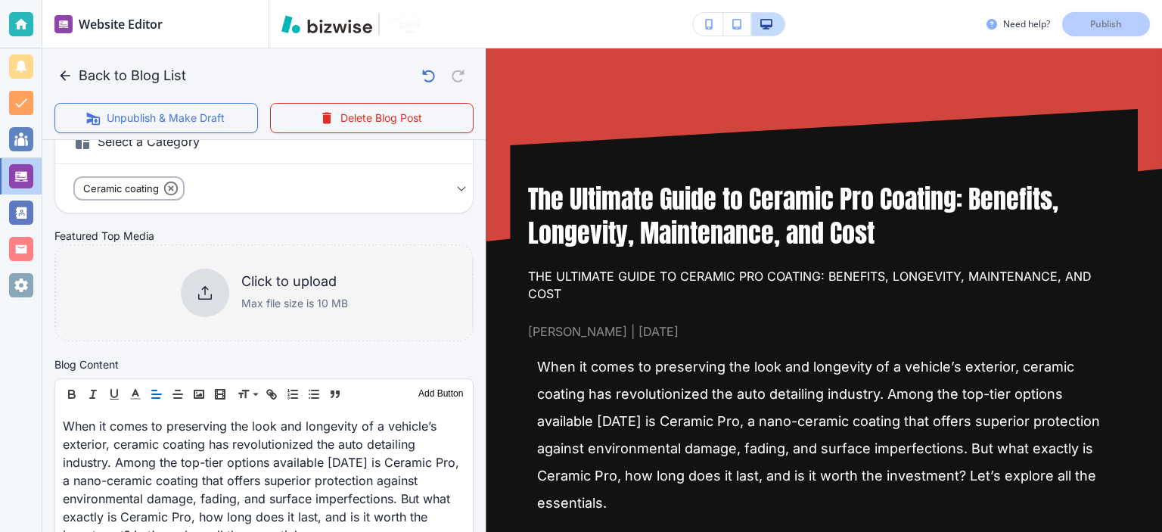
click at [247, 265] on div "Click to upload Max file size is 10 MB" at bounding box center [263, 292] width 417 height 123
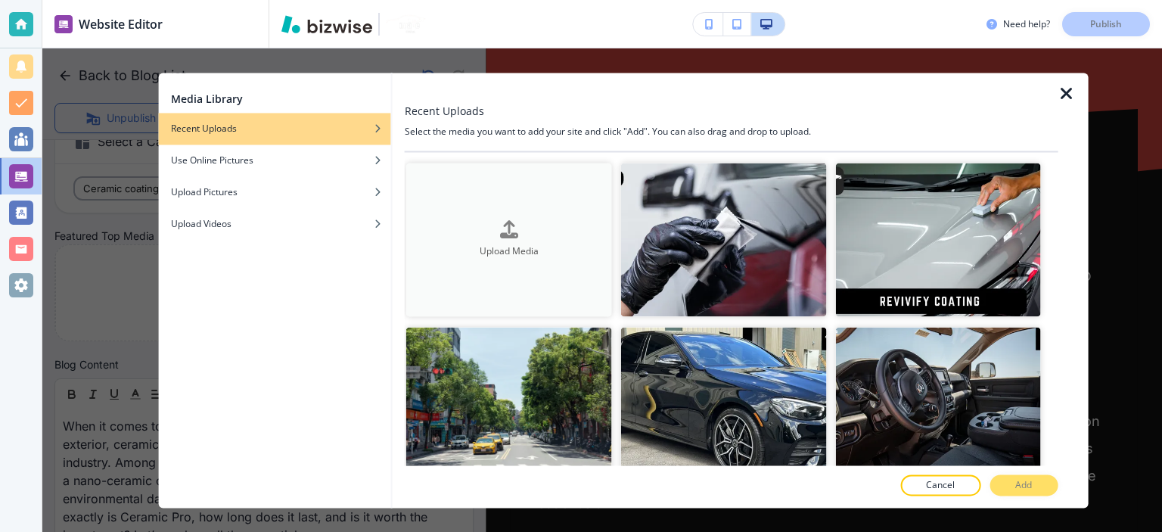
click at [466, 182] on button "Upload Media" at bounding box center [509, 240] width 206 height 154
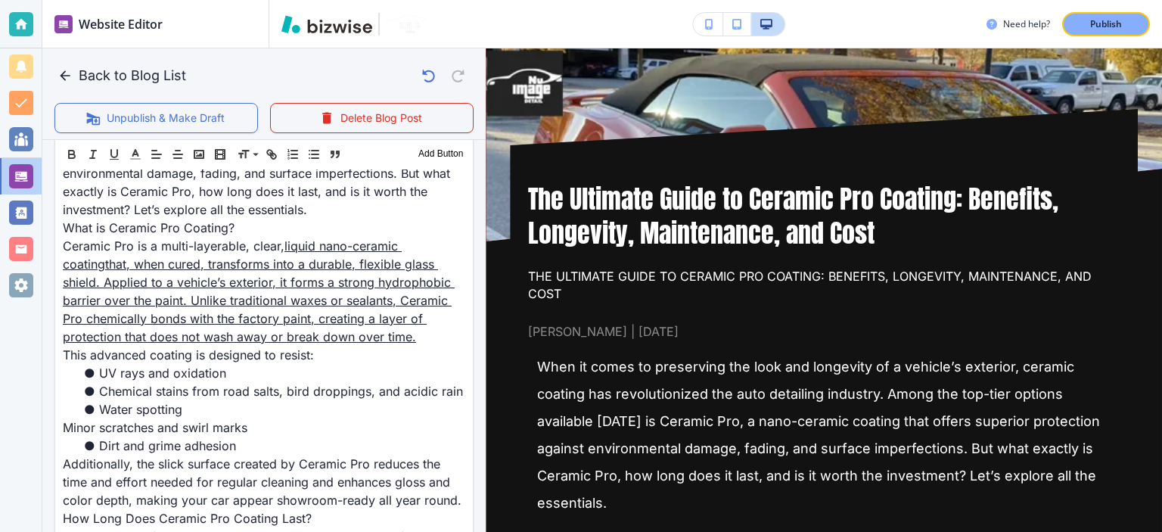
scroll to position [0, 0]
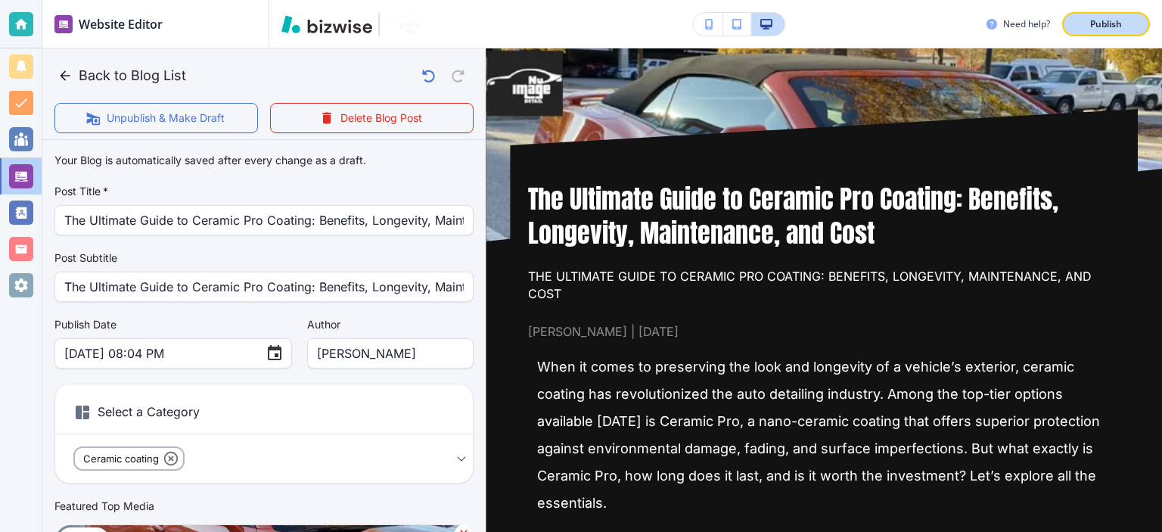
click at [1055, 14] on button "Publish" at bounding box center [1106, 24] width 88 height 24
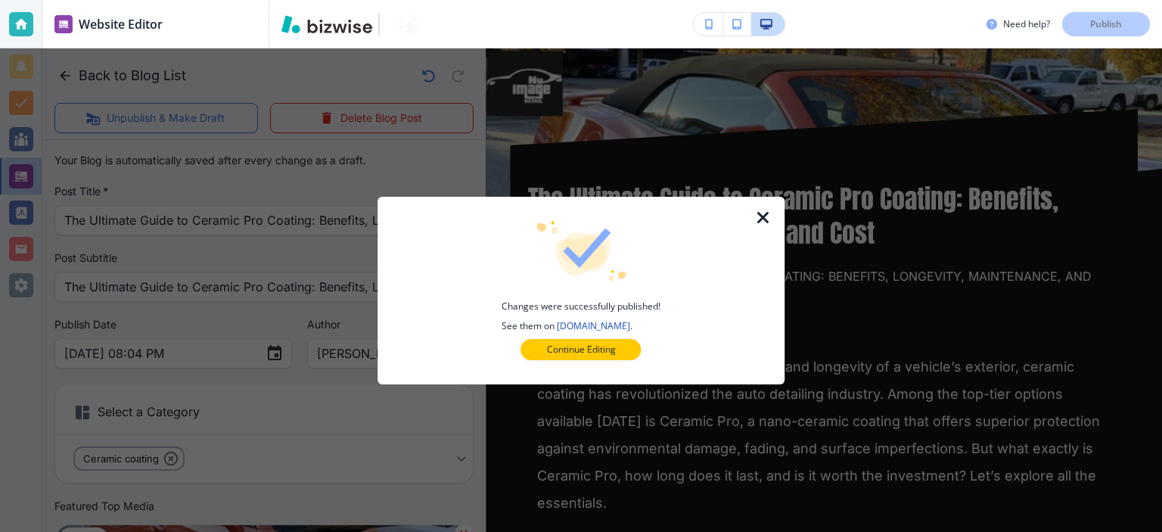
click at [765, 213] on icon "button" at bounding box center [763, 218] width 18 height 18
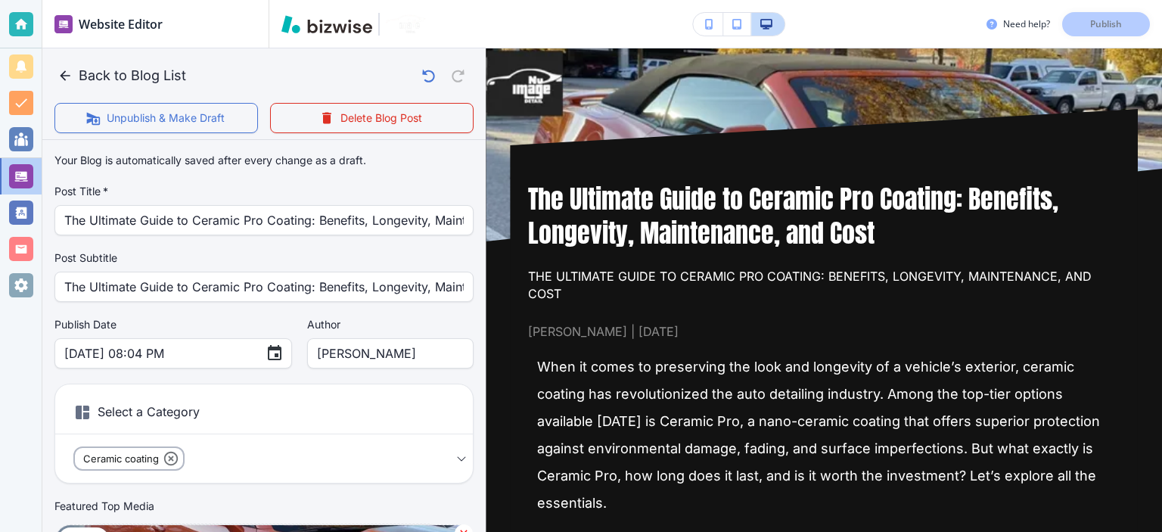
click at [765, 213] on h1 "The Ultimate Guide to Ceramic Pro Coating: Benefits, Longevity, Maintenance, an…" at bounding box center [823, 216] width 591 height 68
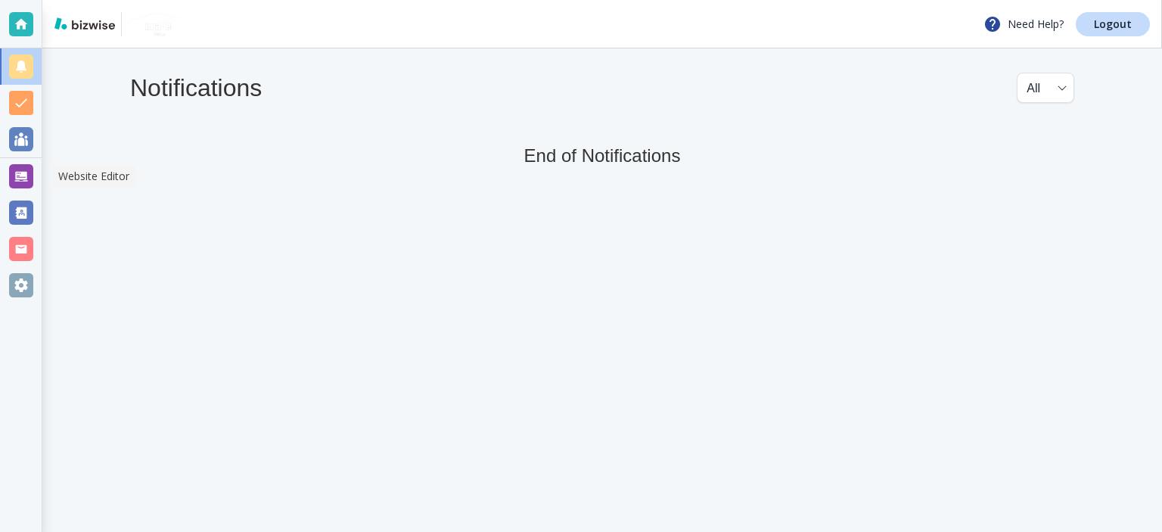
click at [18, 170] on div at bounding box center [21, 176] width 24 height 24
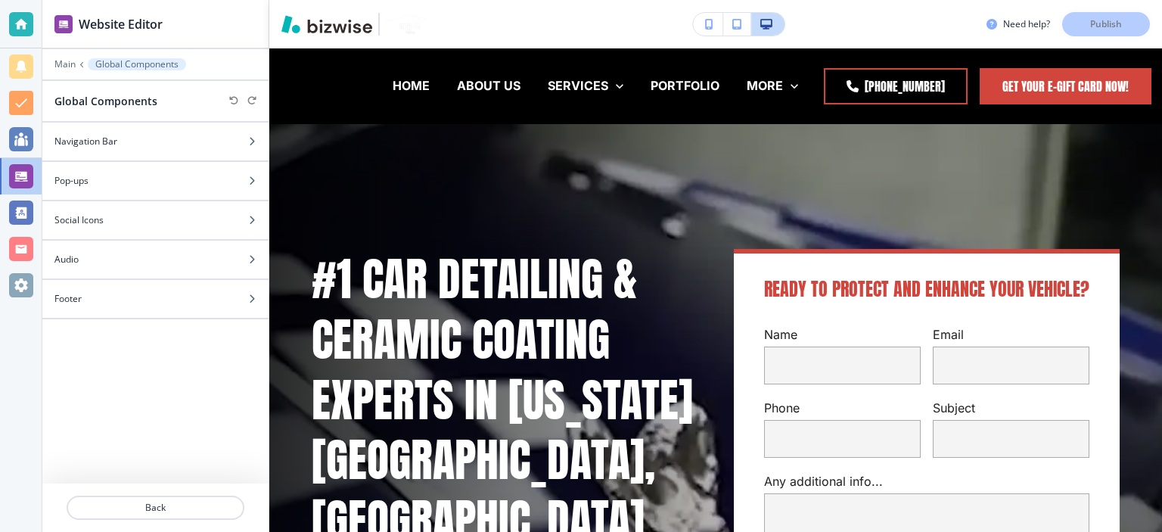
click at [57, 62] on p "Main" at bounding box center [64, 64] width 21 height 11
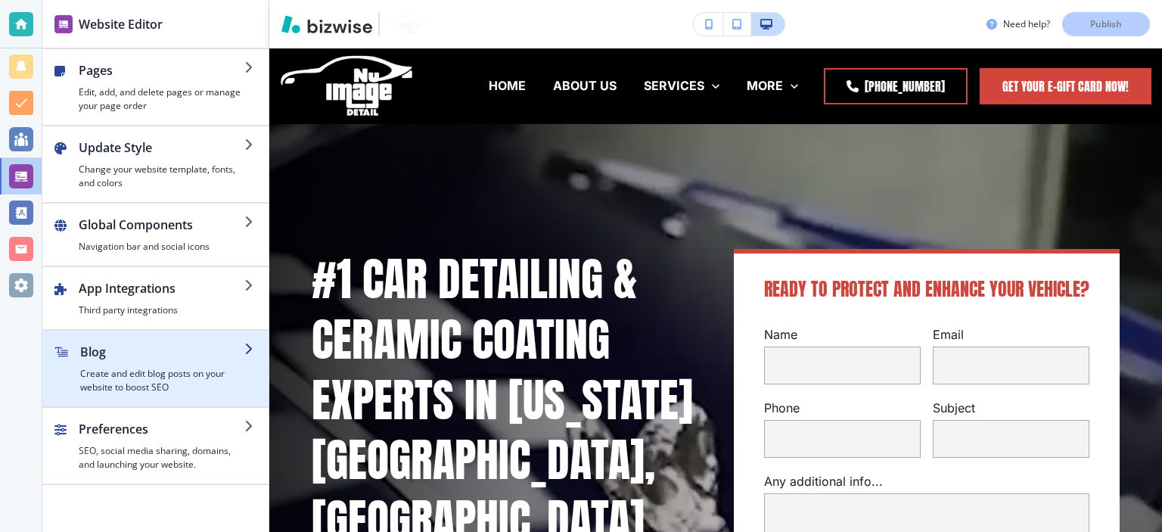
click at [88, 361] on div "button" at bounding box center [162, 364] width 164 height 6
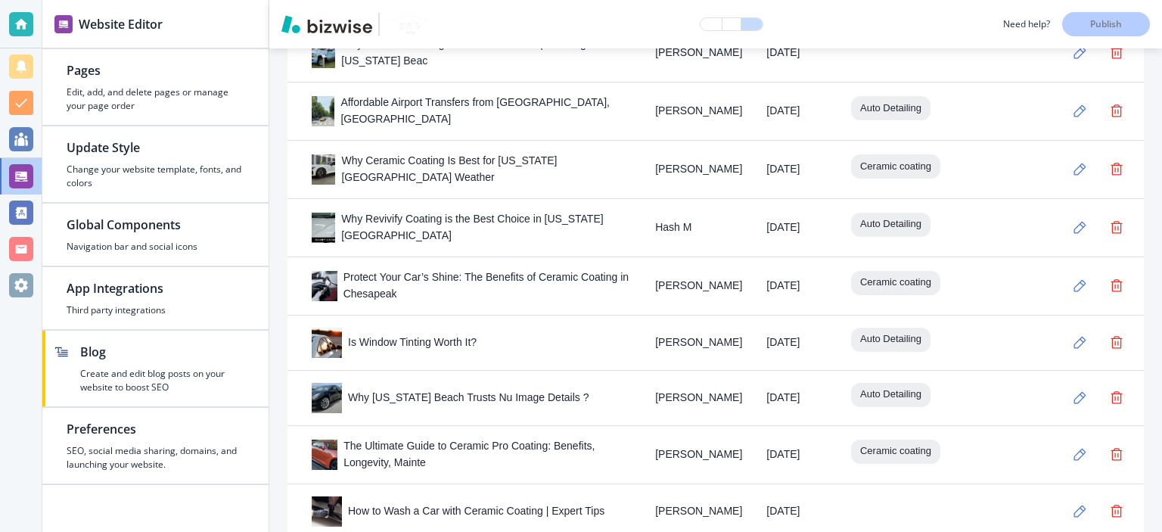
scroll to position [1235, 0]
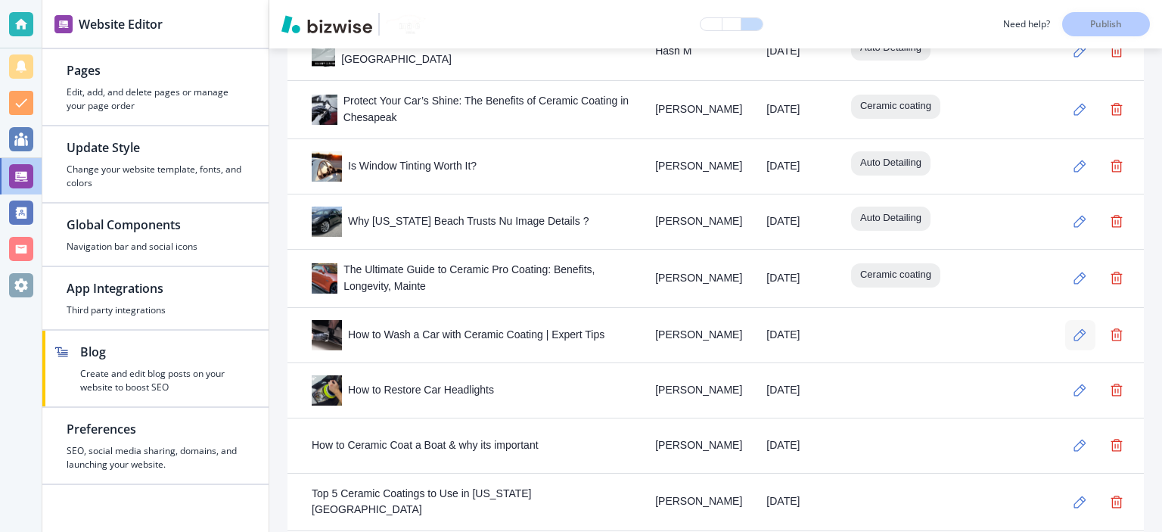
click at [1073, 328] on icon "button" at bounding box center [1079, 334] width 13 height 13
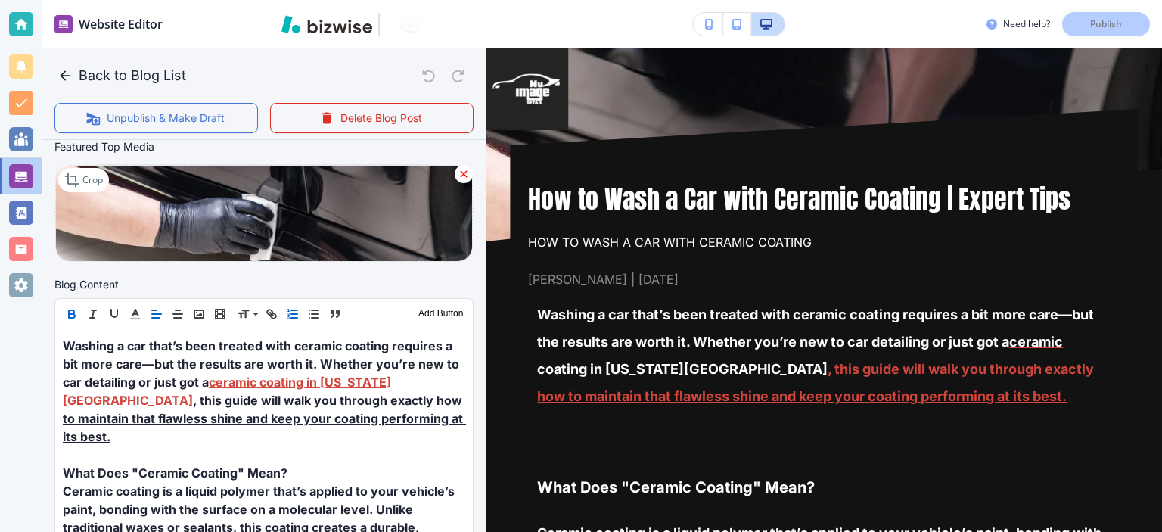
scroll to position [529, 0]
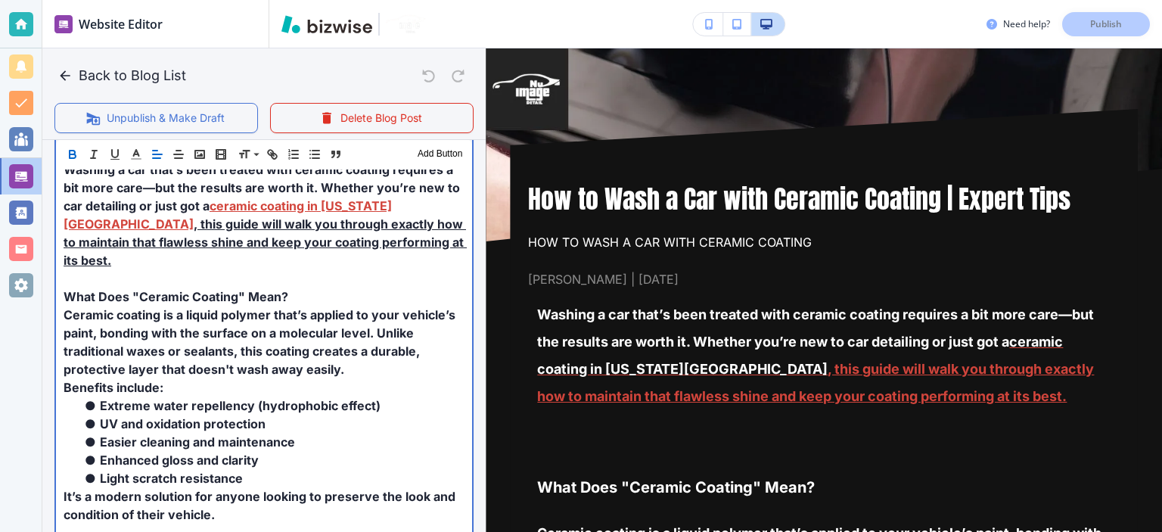
click at [251, 310] on span "Ceramic coating is a liquid polymer that’s applied to your vehicle’s paint, bon…" at bounding box center [261, 342] width 395 height 70
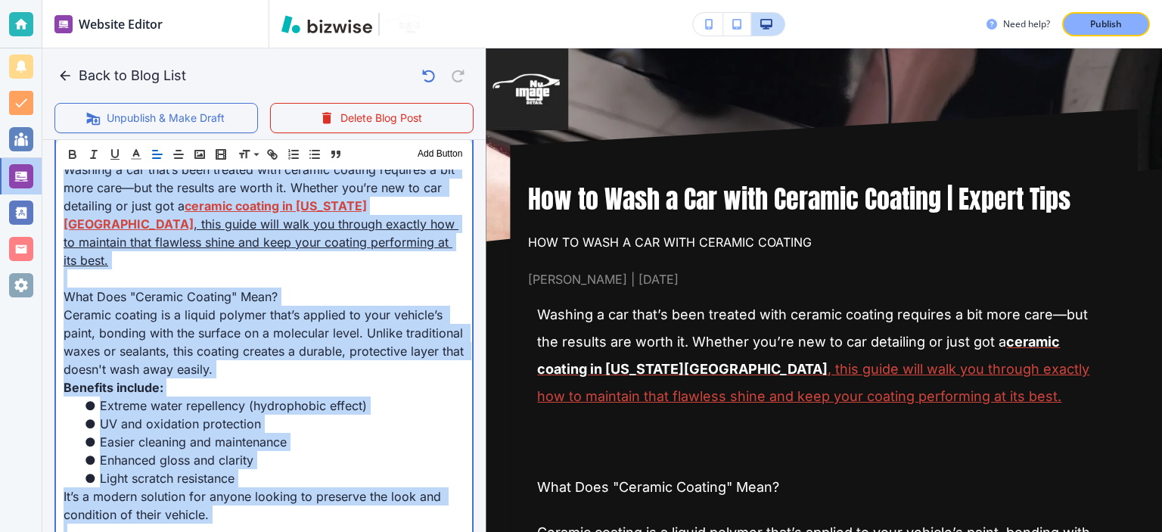
click at [244, 320] on p "Ceramic coating is a liquid polymer that’s applied to your vehicle’s paint, bon…" at bounding box center [264, 342] width 401 height 73
click at [215, 269] on p at bounding box center [264, 278] width 401 height 18
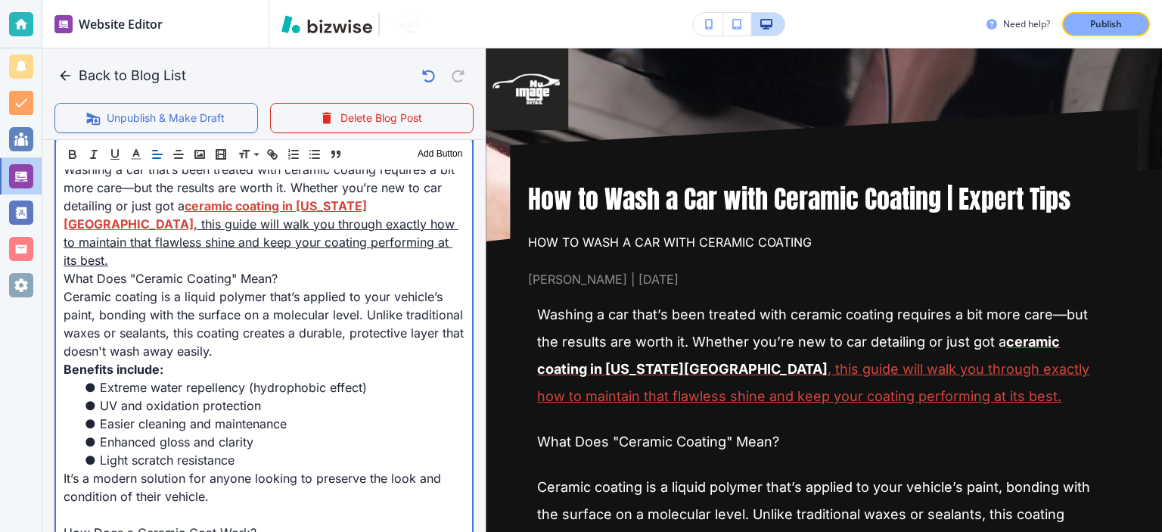
scroll to position [439, 0]
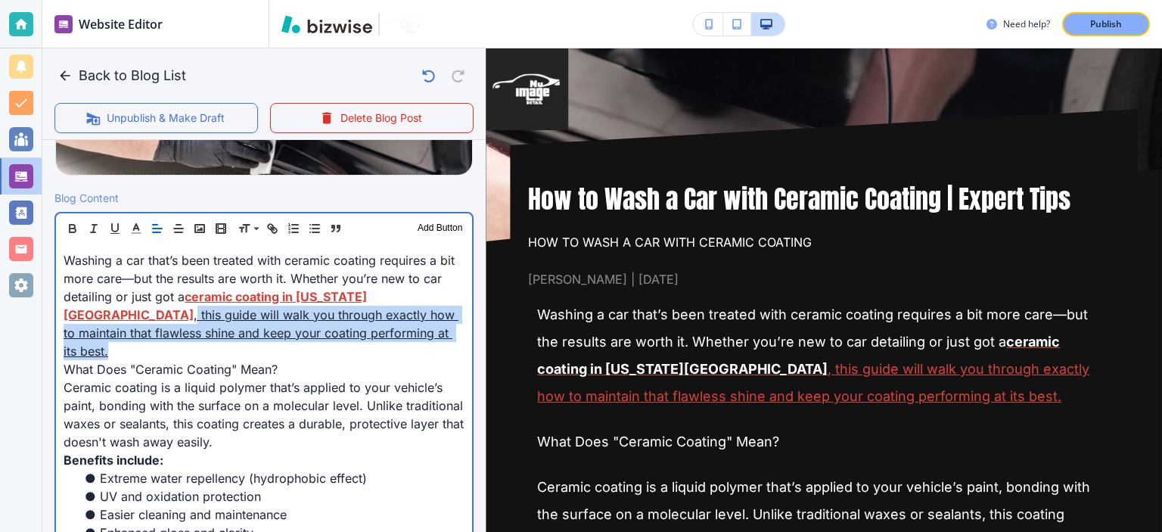
drag, startPoint x: 408, startPoint y: 293, endPoint x: 403, endPoint y: 326, distance: 33.6
click at [403, 326] on p "Washing a car that’s been treated with ceramic coating requires a bit more care…" at bounding box center [264, 305] width 401 height 109
copy link "this guide will walk you through exactly how to maintain that flawless shine an…"
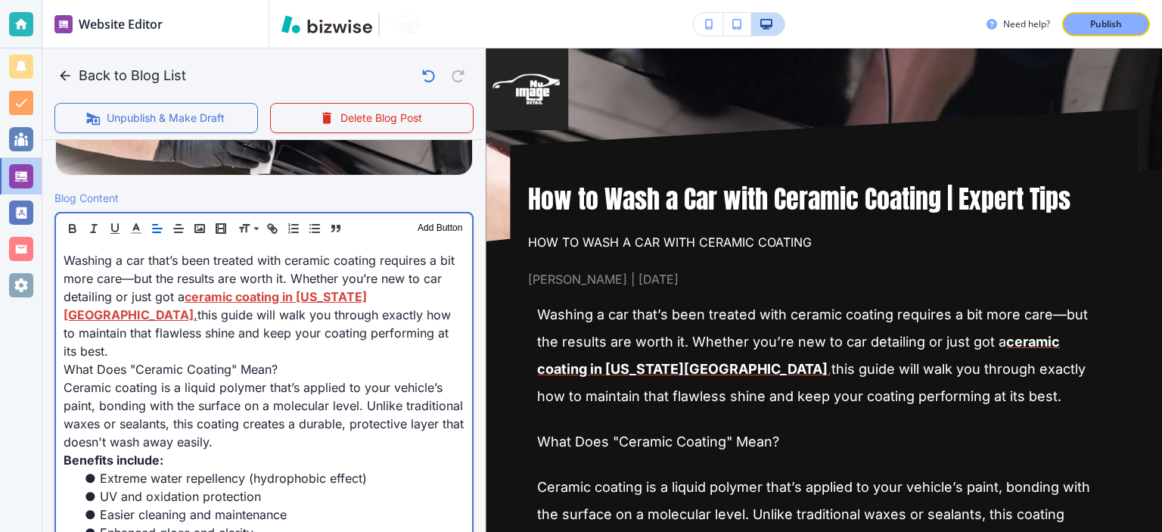
scroll to position [407, 0]
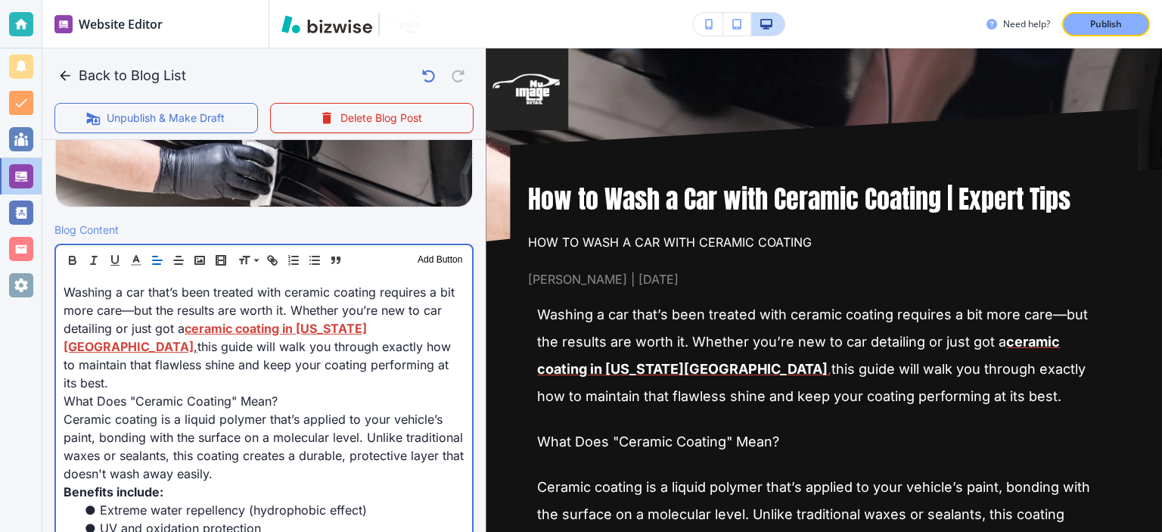
click at [197, 339] on link "," at bounding box center [196, 346] width 4 height 15
click at [421, 348] on p "Washing a car that’s been treated with ceramic coating requires a bit more care…" at bounding box center [264, 337] width 401 height 109
click at [266, 393] on span "What Does "Ceramic Coating" Mean?" at bounding box center [171, 400] width 214 height 15
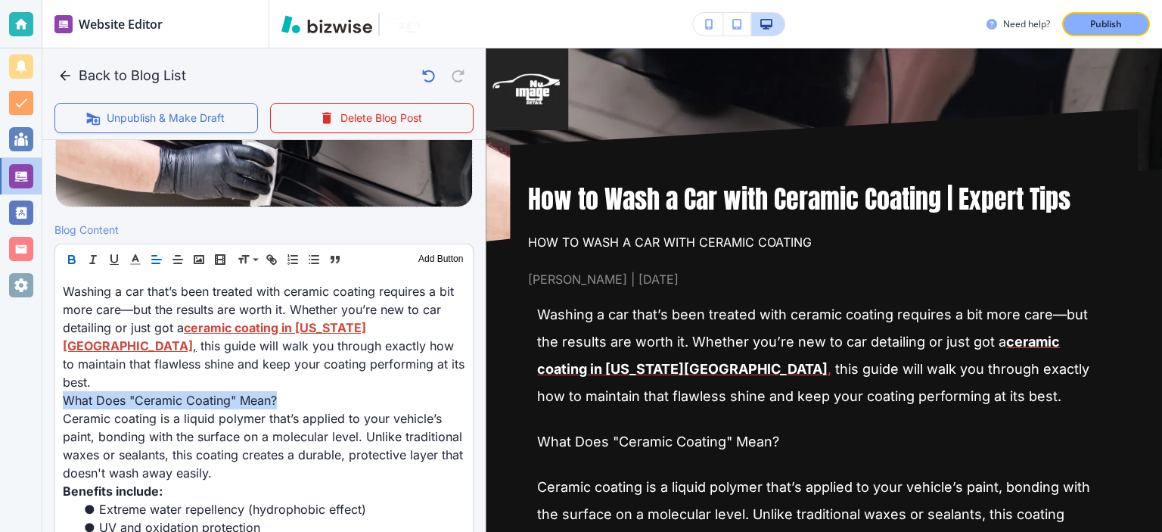
click at [73, 256] on icon "button" at bounding box center [71, 258] width 5 height 4
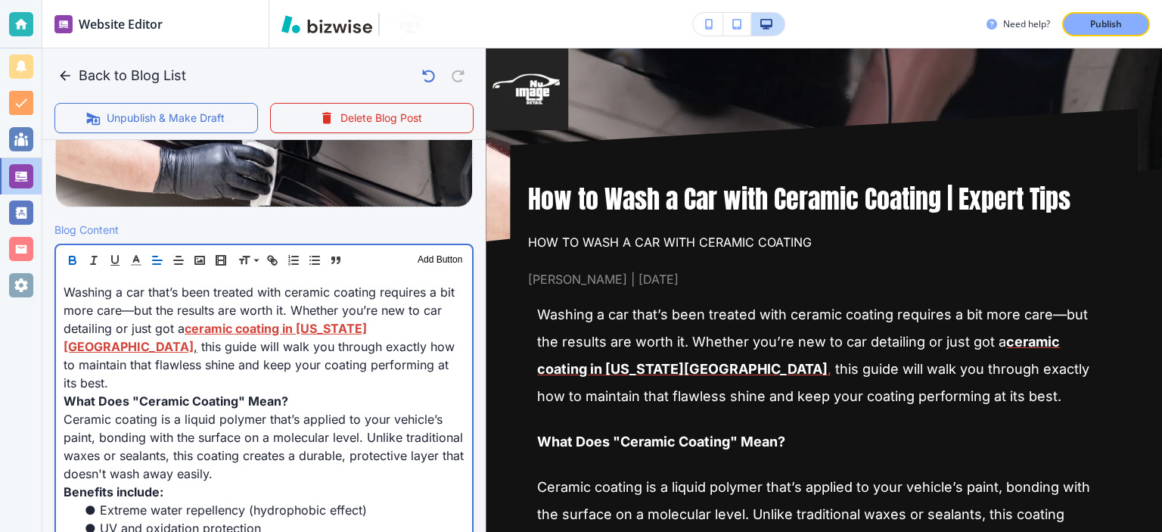
click at [142, 346] on p "Washing a car that’s been treated with ceramic coating requires a bit more care…" at bounding box center [264, 337] width 401 height 109
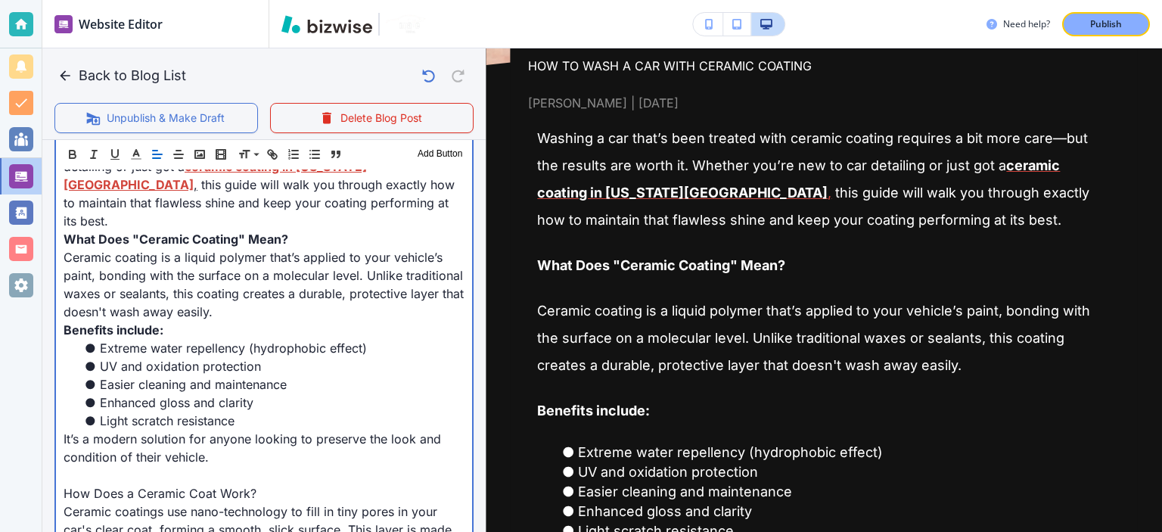
scroll to position [584, 0]
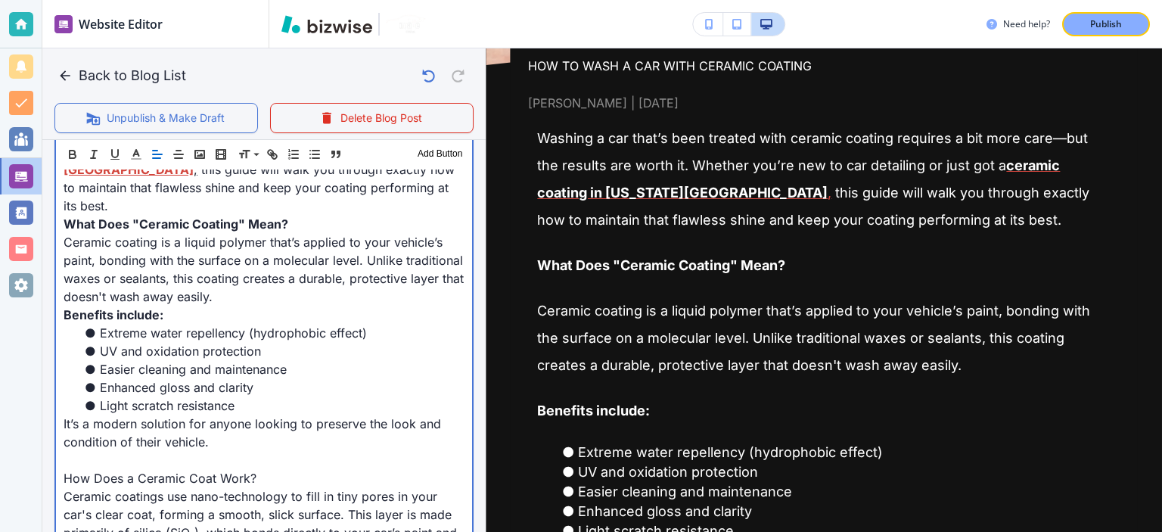
click at [178, 429] on p "It’s a modern solution for anyone looking to preserve the look and condition of…" at bounding box center [264, 432] width 401 height 36
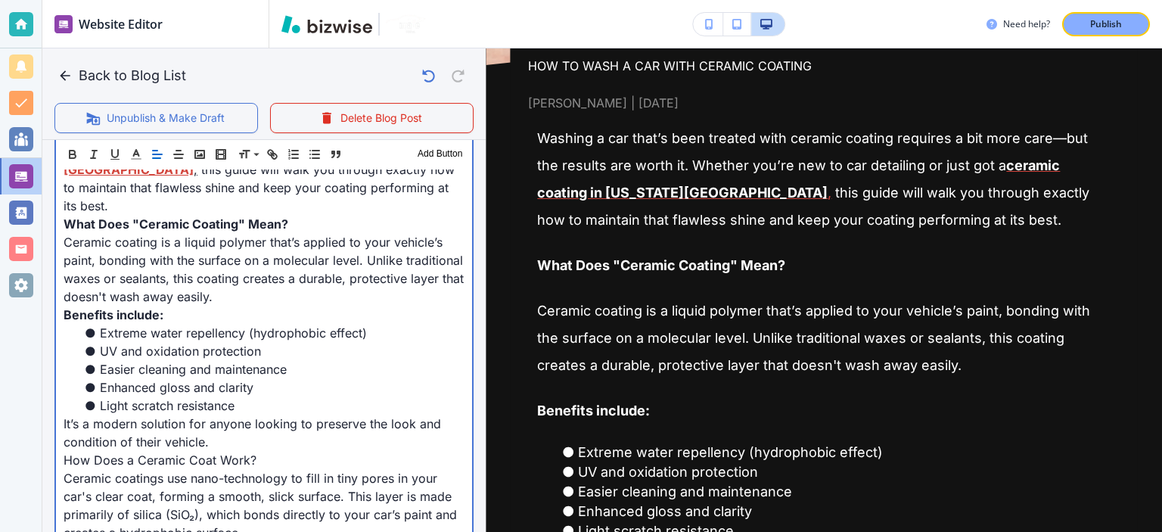
click at [185, 452] on span "How Does a Ceramic Coat Work?" at bounding box center [160, 459] width 193 height 15
click at [304, 451] on p "How Does a Ceramic Coat Work?" at bounding box center [264, 460] width 401 height 18
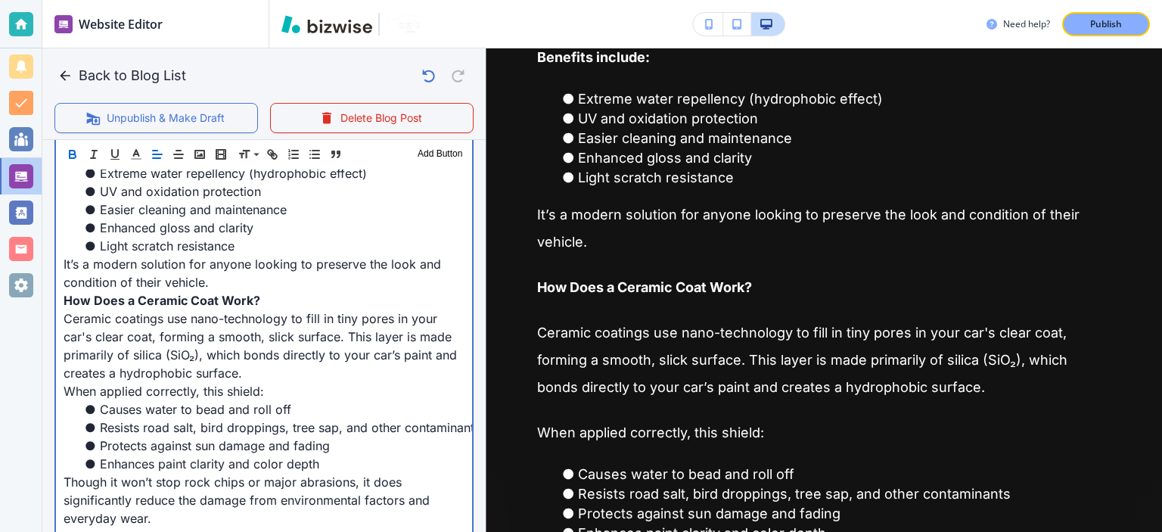
scroll to position [759, 0]
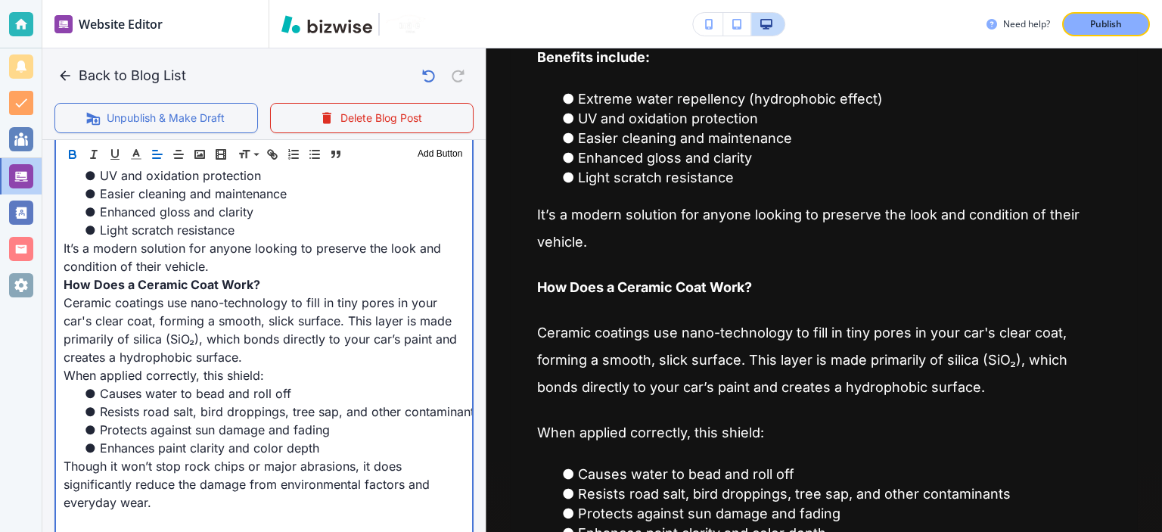
click at [183, 368] on span "When applied correctly, this shield:" at bounding box center [164, 375] width 200 height 15
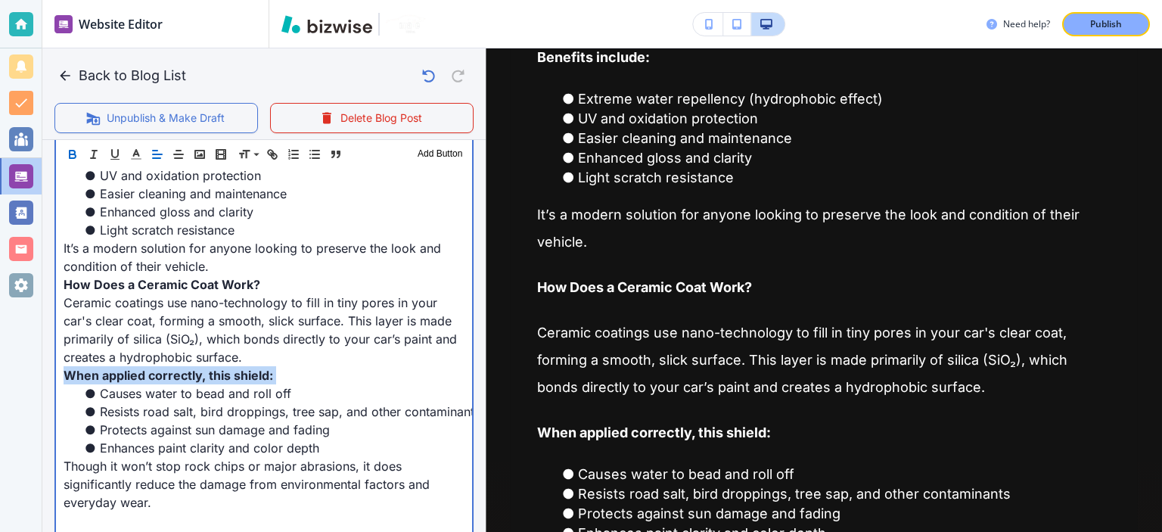
click at [183, 368] on span "When applied correctly, this shield:" at bounding box center [168, 375] width 209 height 15
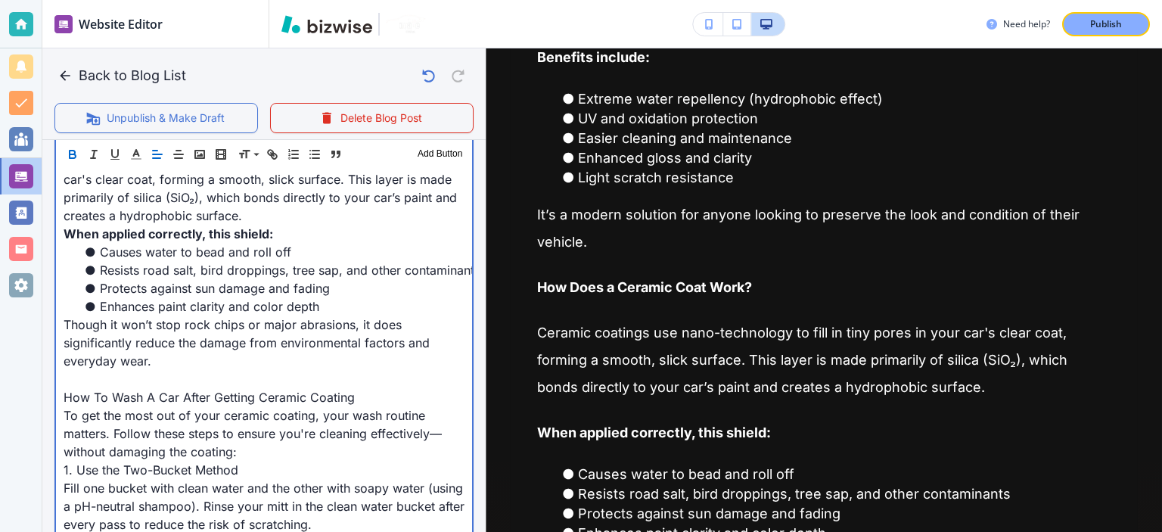
scroll to position [936, 0]
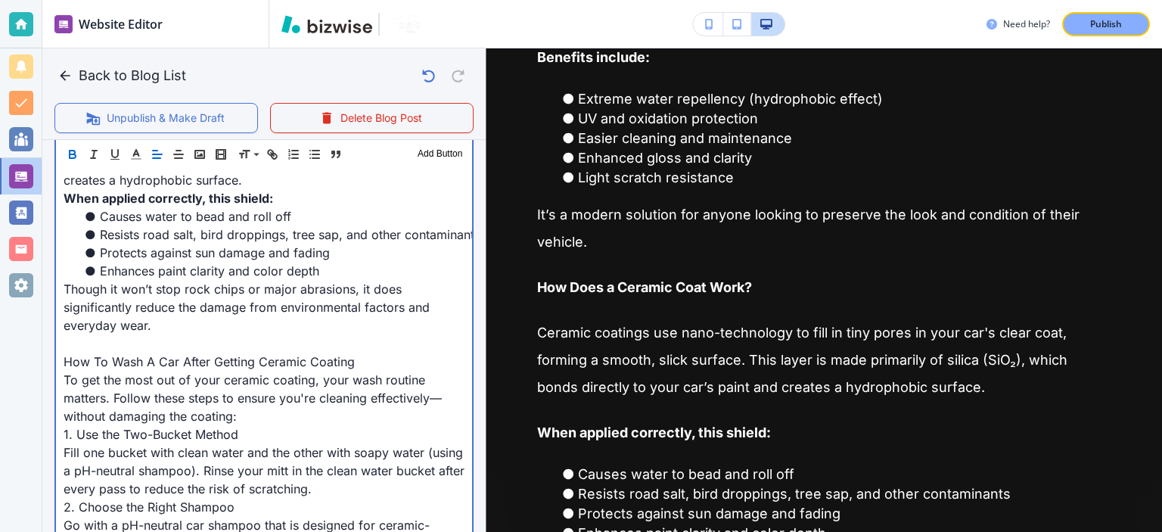
click at [193, 334] on p at bounding box center [264, 343] width 401 height 18
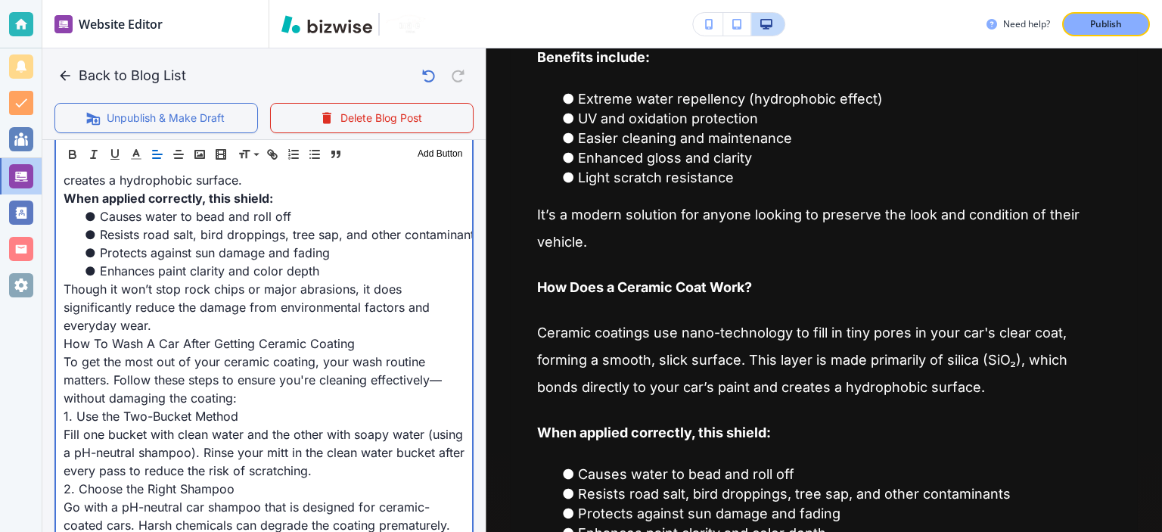
click at [215, 354] on span "To get the most out of your ceramic coating, your wash routine matters. Follow …" at bounding box center [253, 379] width 378 height 51
click at [219, 312] on p "Though it won’t stop rock chips or major abrasions, it does significantly reduc…" at bounding box center [264, 307] width 401 height 54
click at [225, 336] on span "How To Wash A Car After Getting Ceramic Coating" at bounding box center [209, 343] width 291 height 15
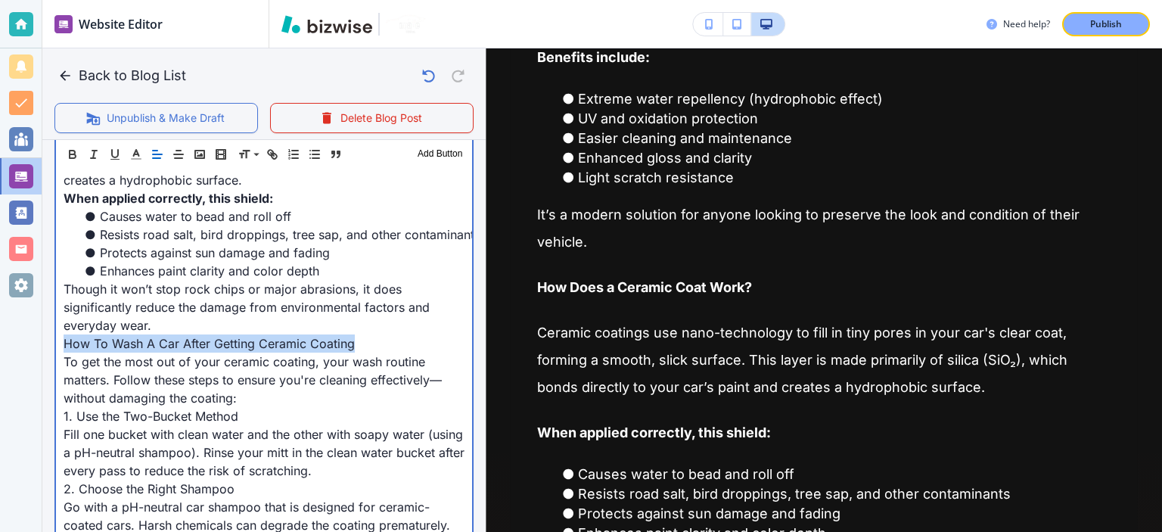
click at [225, 336] on span "How To Wash A Car After Getting Ceramic Coating" at bounding box center [209, 343] width 291 height 15
click at [225, 336] on span "How To Wash A Car After Getting Ceramic Coating" at bounding box center [214, 343] width 300 height 15
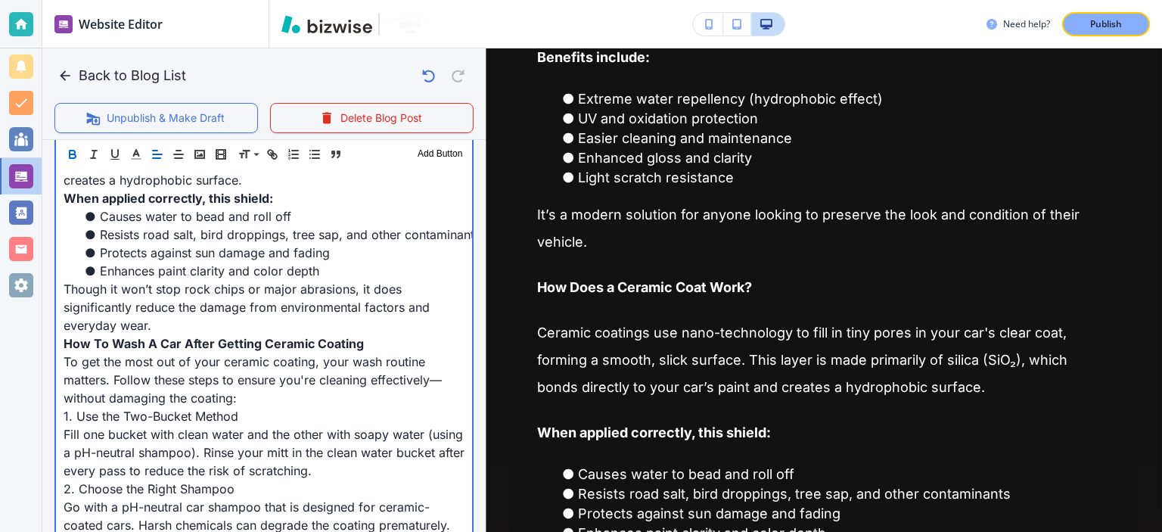
click at [172, 408] on span "1. Use the Two-Bucket Method" at bounding box center [151, 415] width 175 height 15
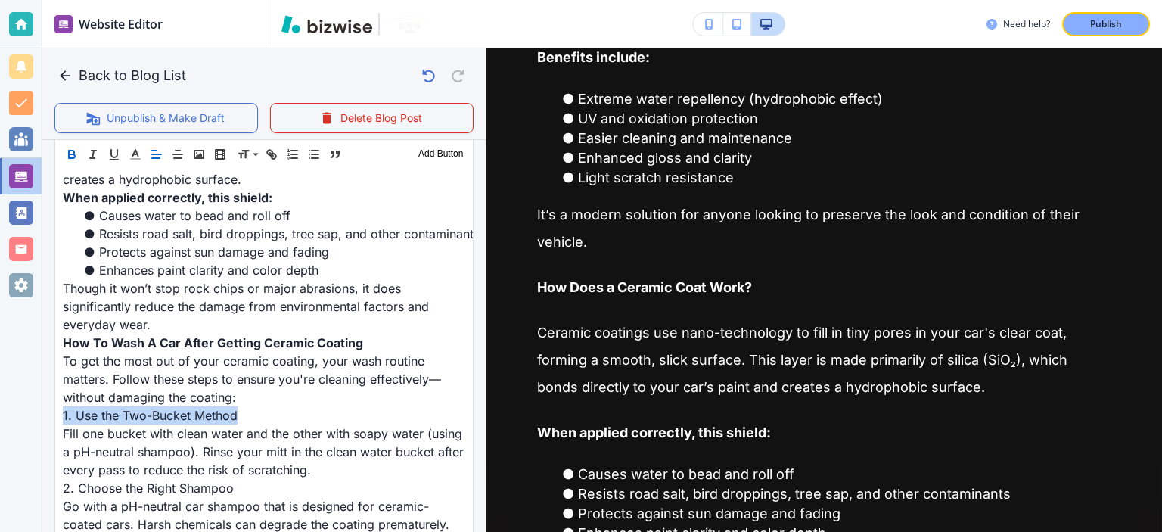
click at [73, 157] on icon "button" at bounding box center [72, 156] width 6 height 4
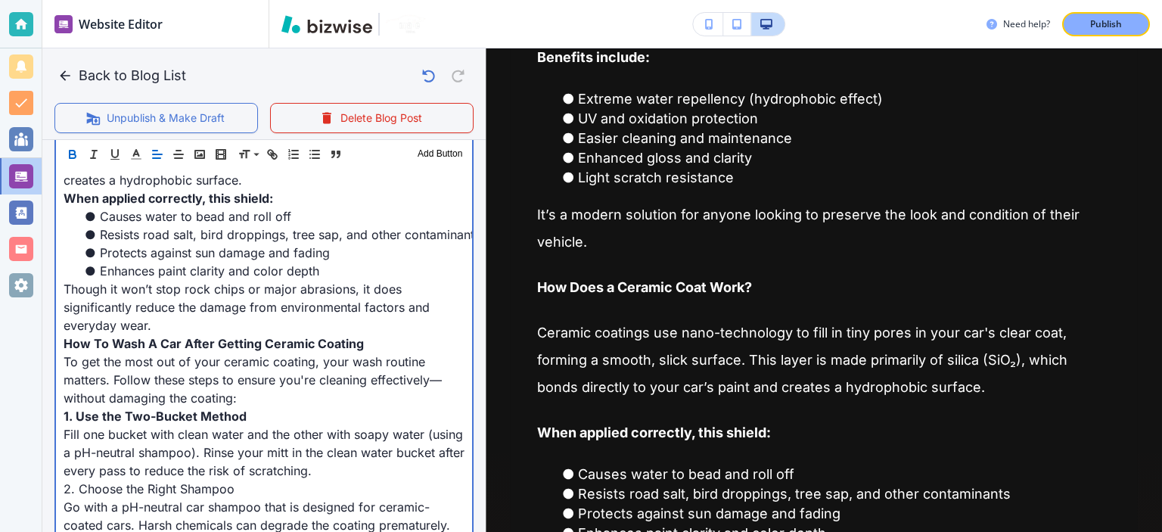
click at [327, 334] on p "How To Wash A Car After Getting Ceramic Coating" at bounding box center [264, 343] width 401 height 18
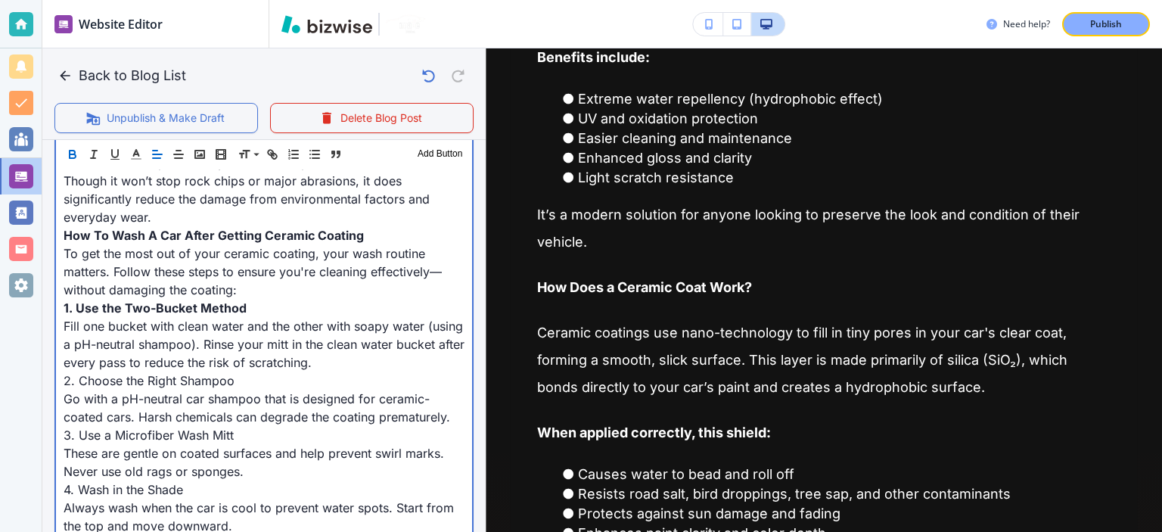
scroll to position [1113, 0]
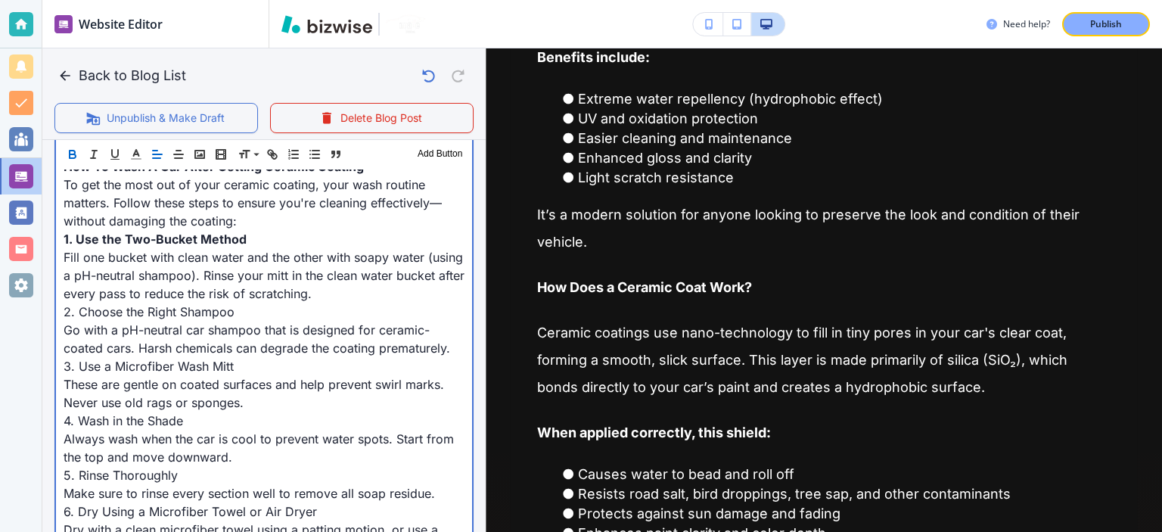
click at [209, 304] on span "2. Choose the Right Shampoo" at bounding box center [149, 311] width 171 height 15
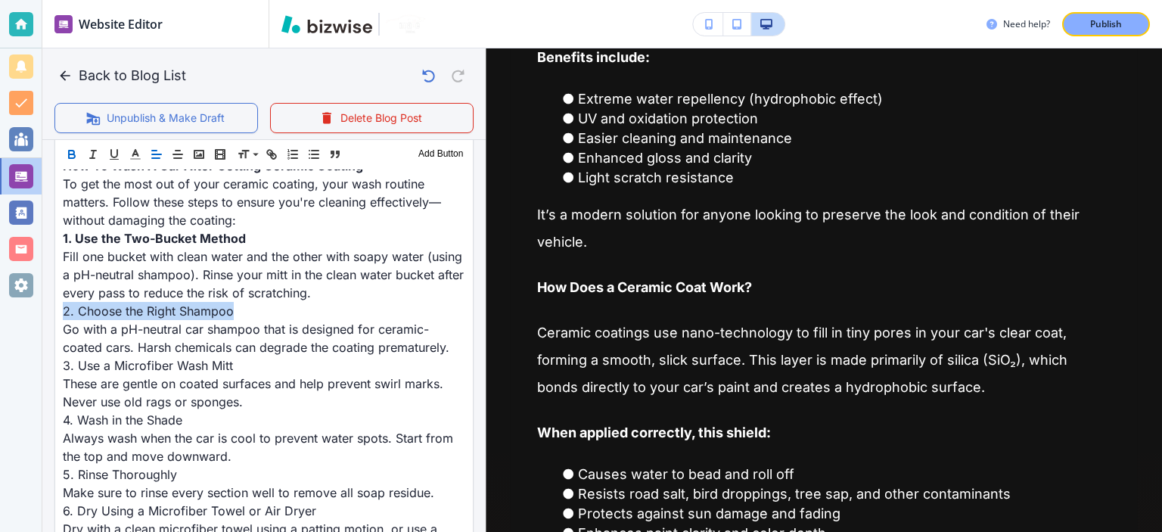
click at [68, 154] on icon "button" at bounding box center [72, 154] width 14 height 14
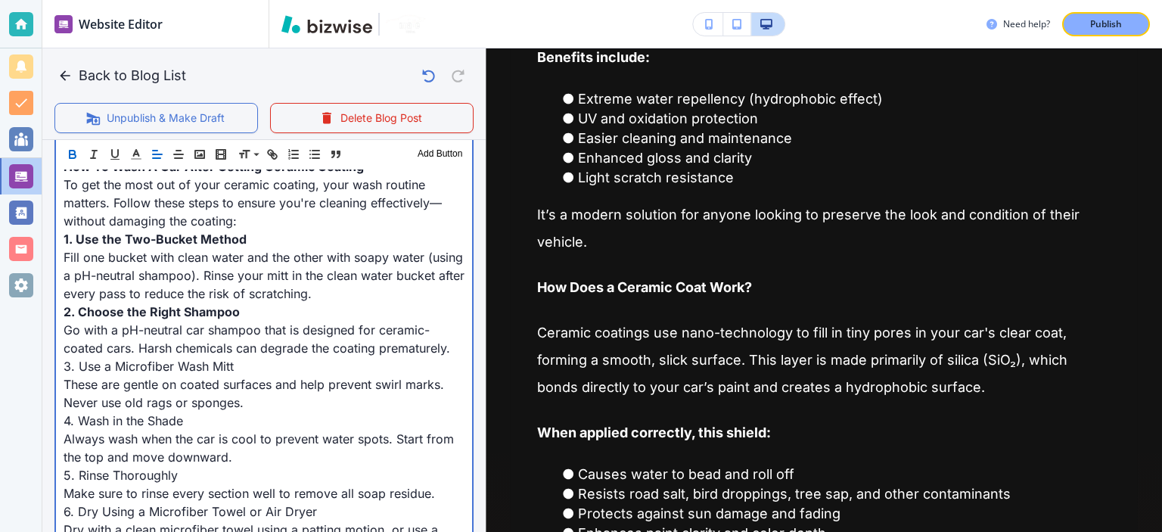
click at [195, 262] on span "Fill one bucket with clean water and the other with soapy water (using a pH-neu…" at bounding box center [266, 275] width 405 height 51
click at [219, 358] on span "3. Use a Microfiber Wash Mitt" at bounding box center [149, 365] width 170 height 15
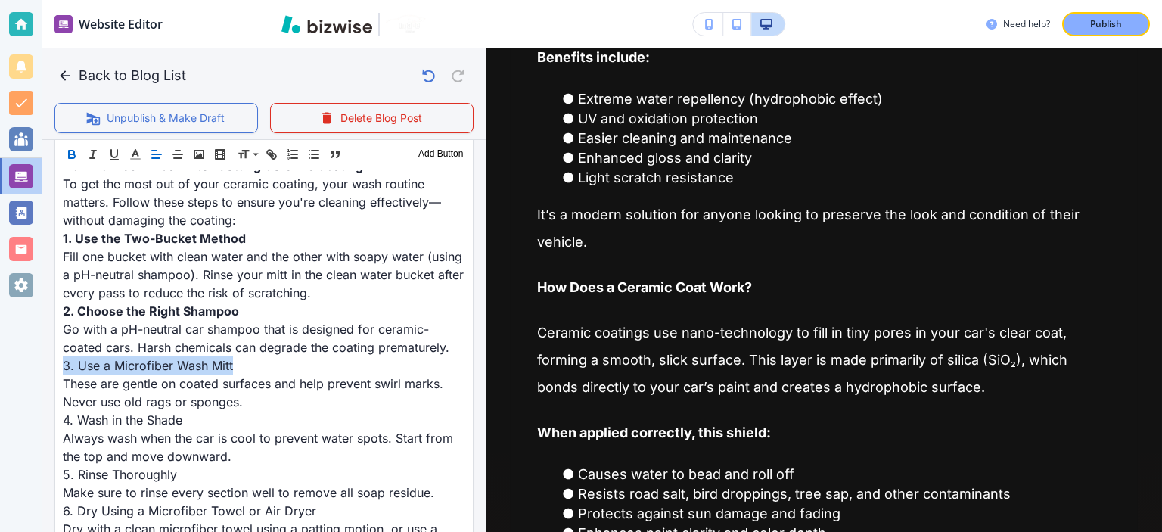
click at [67, 157] on icon "button" at bounding box center [72, 154] width 14 height 14
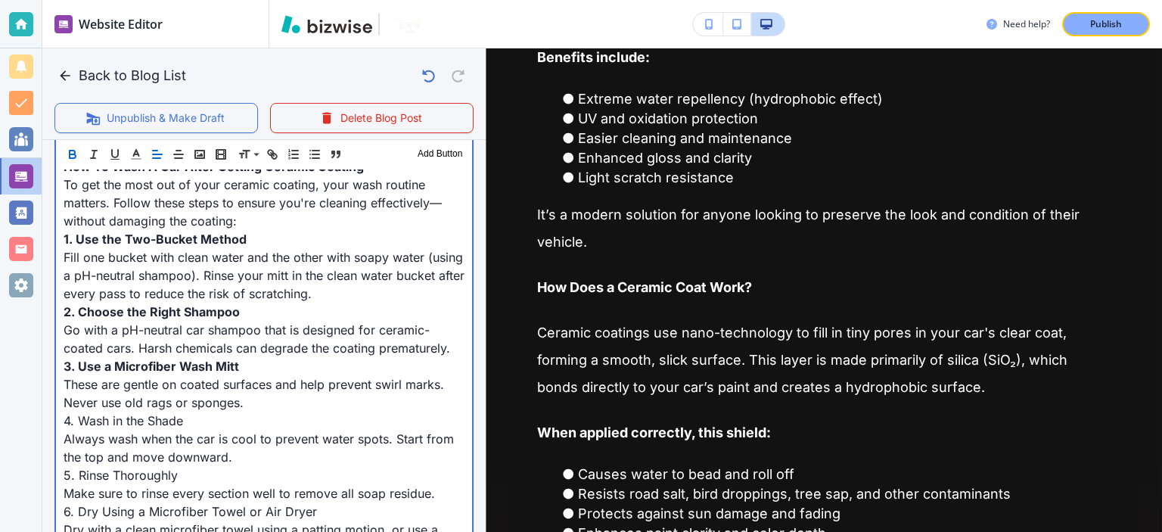
click at [218, 278] on span "Fill one bucket with clean water and the other with soapy water (using a pH-neu…" at bounding box center [266, 275] width 405 height 51
click at [167, 413] on span "4. Wash in the Shade" at bounding box center [123, 420] width 119 height 15
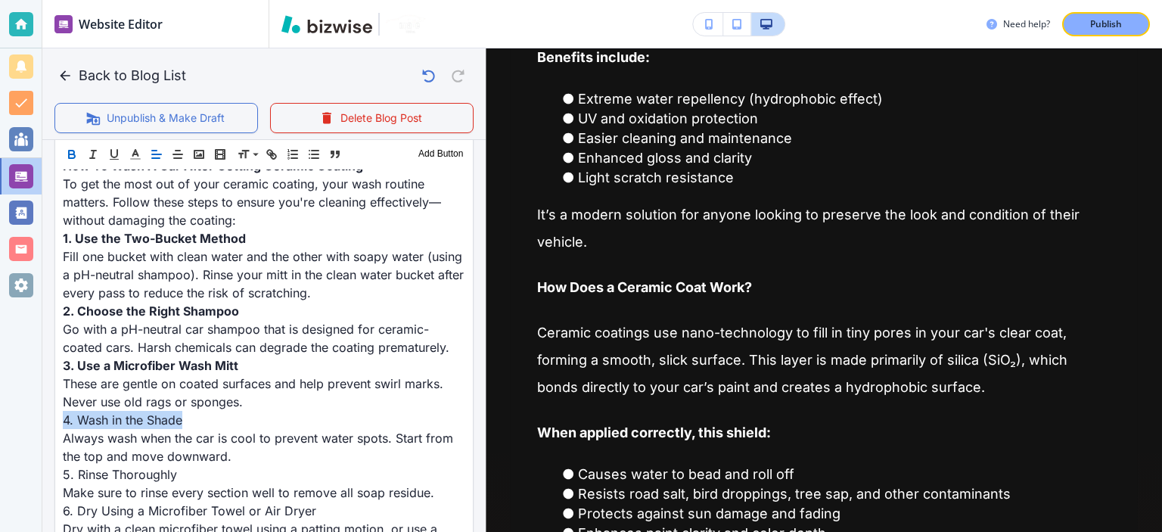
click at [76, 145] on button "button" at bounding box center [71, 154] width 21 height 18
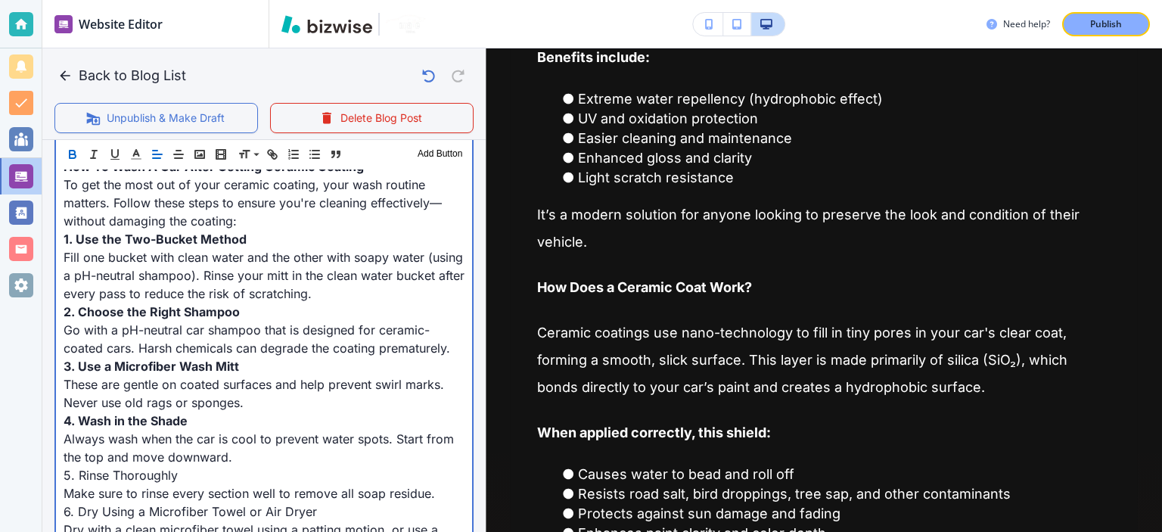
click at [198, 275] on span "Fill one bucket with clean water and the other with soapy water (using a pH-neu…" at bounding box center [266, 275] width 405 height 51
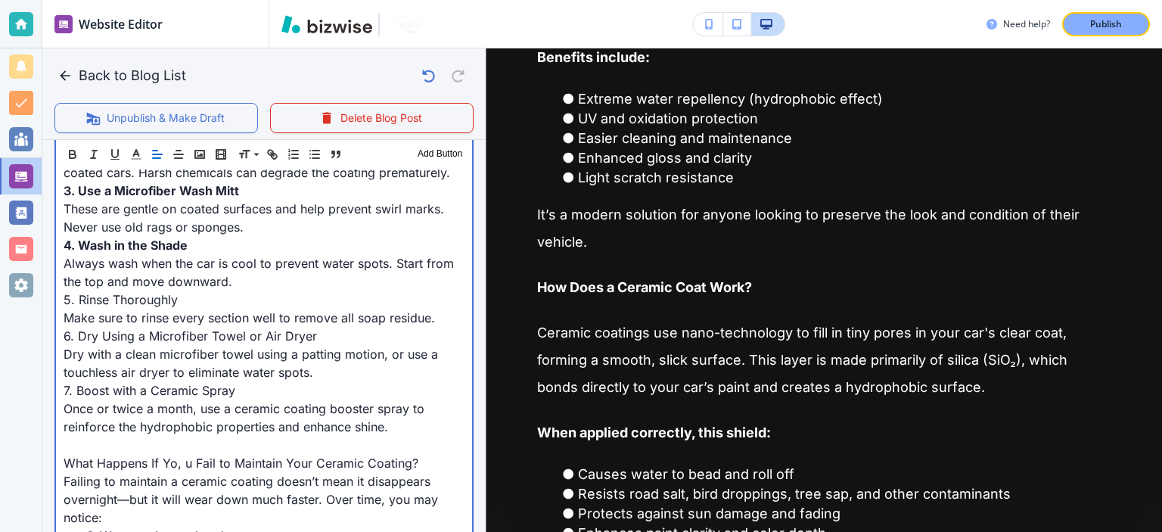
click at [141, 292] on span "5. Rinse Thoroughly" at bounding box center [121, 299] width 114 height 15
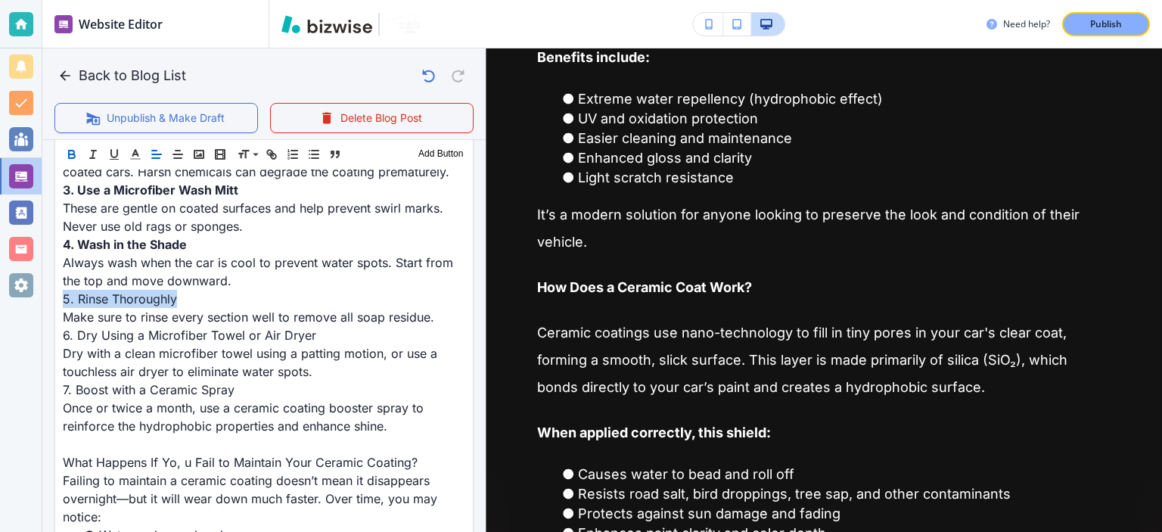
click at [76, 161] on button "button" at bounding box center [71, 154] width 21 height 18
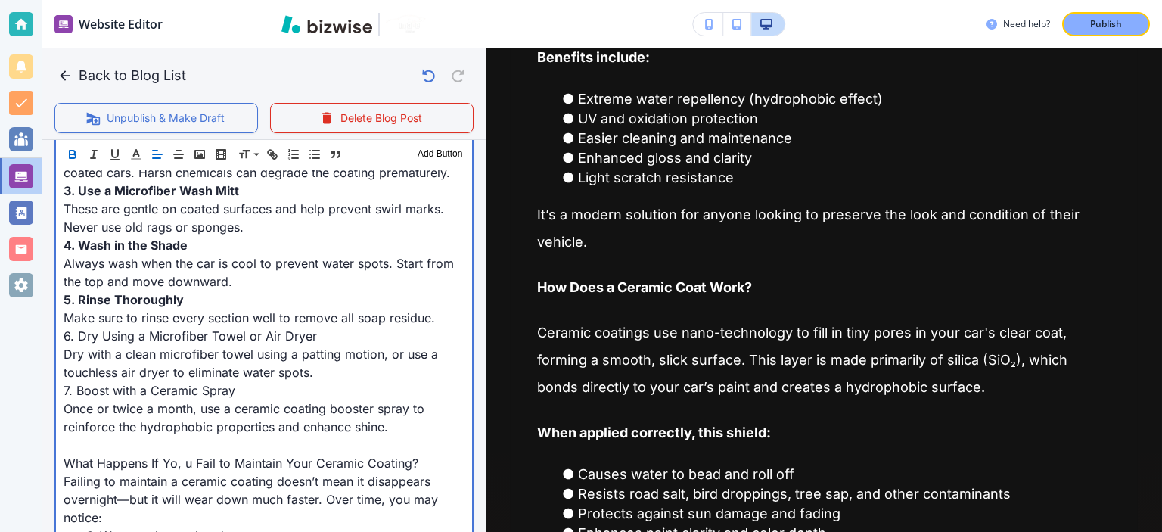
click at [134, 256] on span "Always wash when the car is cool to prevent water spots. Start from the top and…" at bounding box center [261, 272] width 394 height 33
click at [156, 328] on span "6. Dry Using a Microfiber Towel or Air Dryer" at bounding box center [190, 335] width 253 height 15
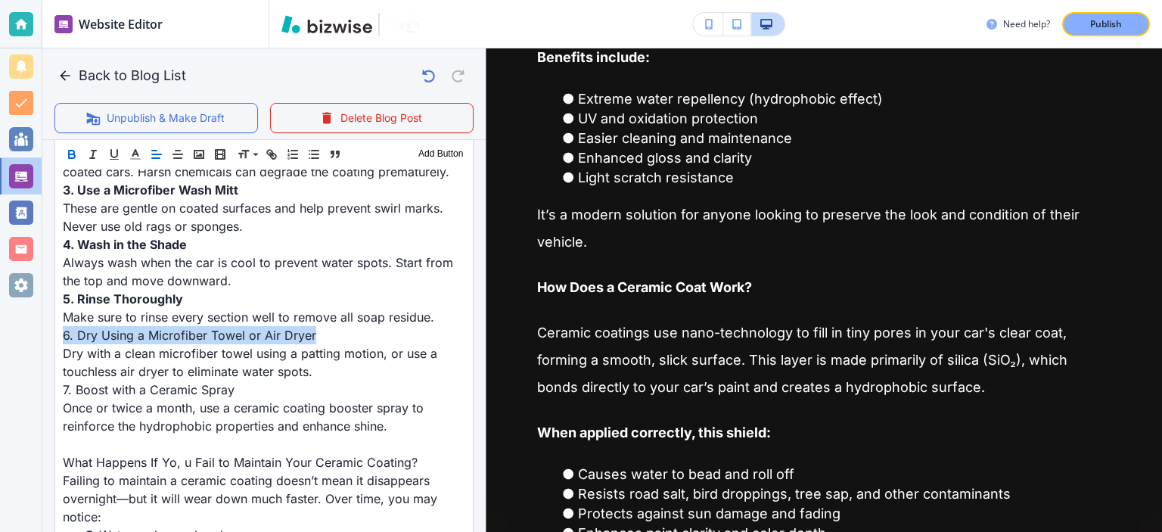
drag, startPoint x: 71, startPoint y: 158, endPoint x: 221, endPoint y: 371, distance: 260.6
click at [71, 159] on icon "button" at bounding box center [72, 154] width 14 height 14
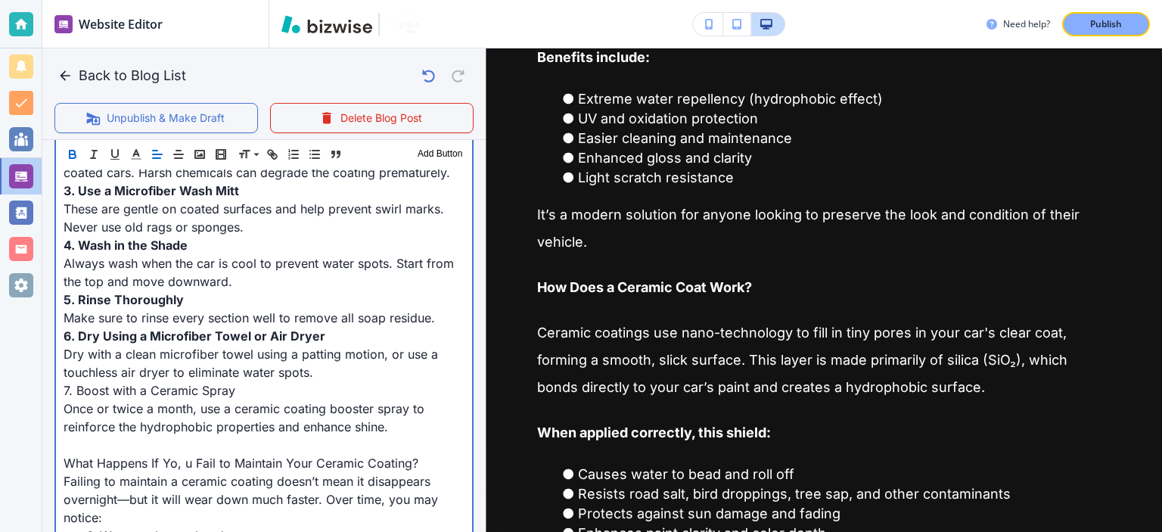
click at [187, 383] on span "7. Boost with a Ceramic Spray" at bounding box center [150, 390] width 172 height 15
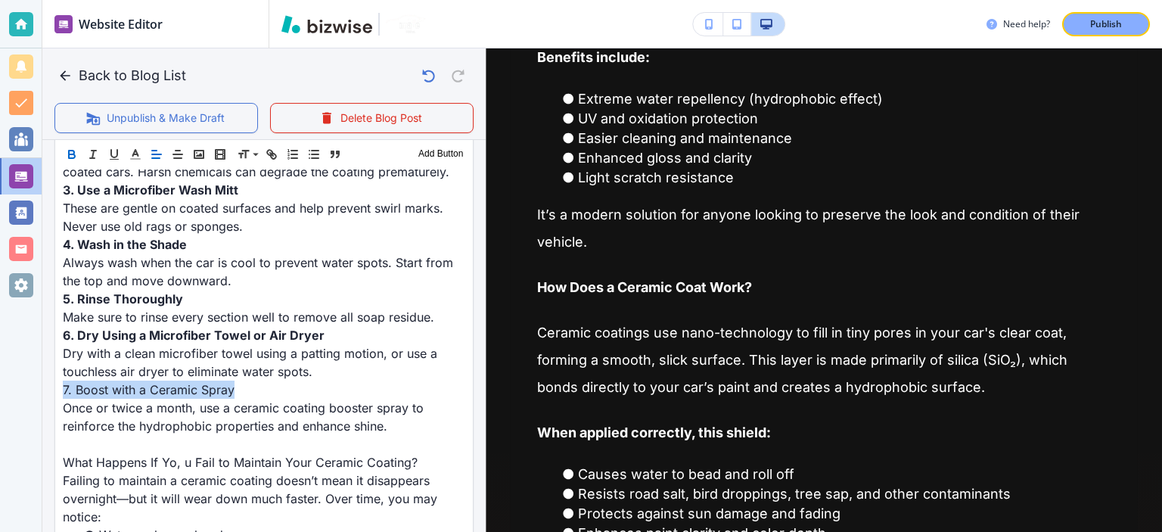
click at [68, 158] on icon "button" at bounding box center [72, 154] width 14 height 14
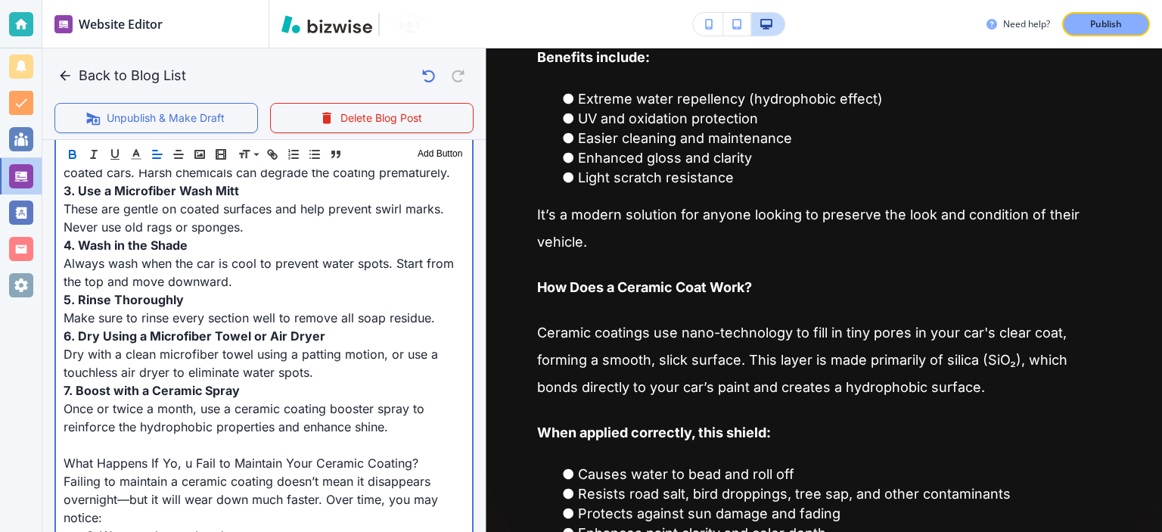
click at [139, 256] on span "Always wash when the car is cool to prevent water spots. Start from the top and…" at bounding box center [261, 272] width 394 height 33
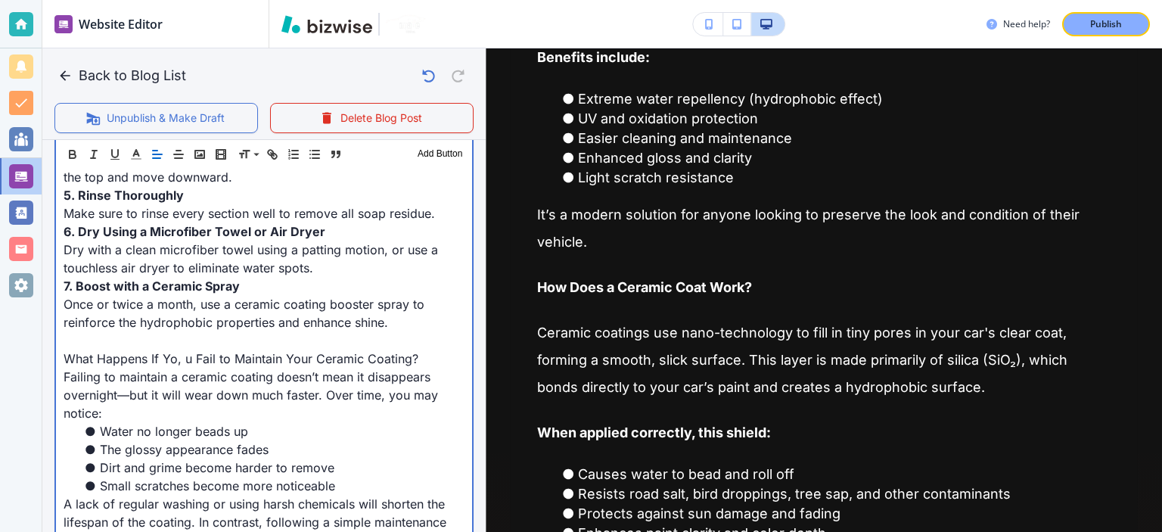
scroll to position [1466, 0]
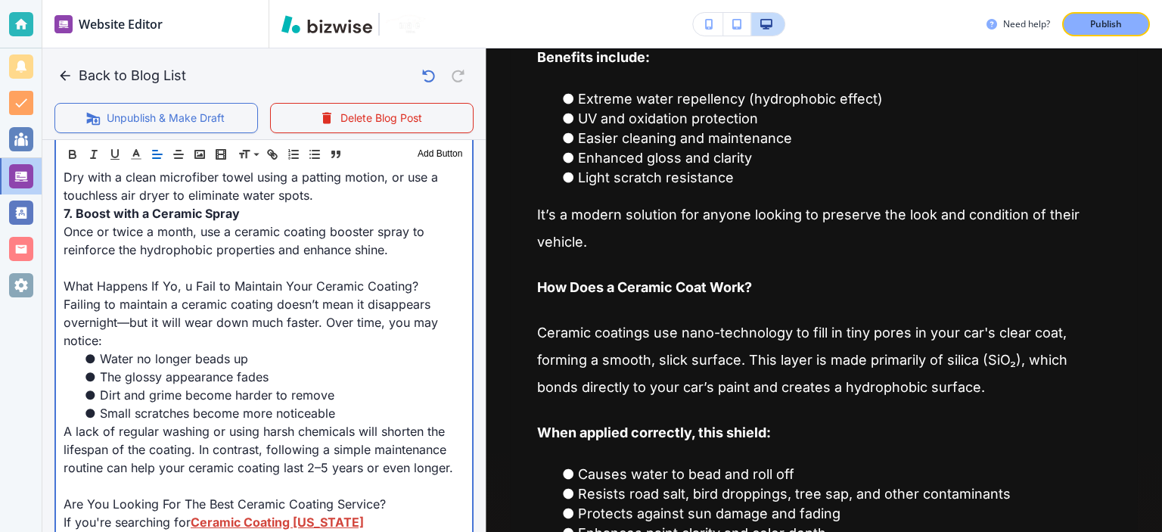
click at [114, 259] on p at bounding box center [264, 268] width 401 height 18
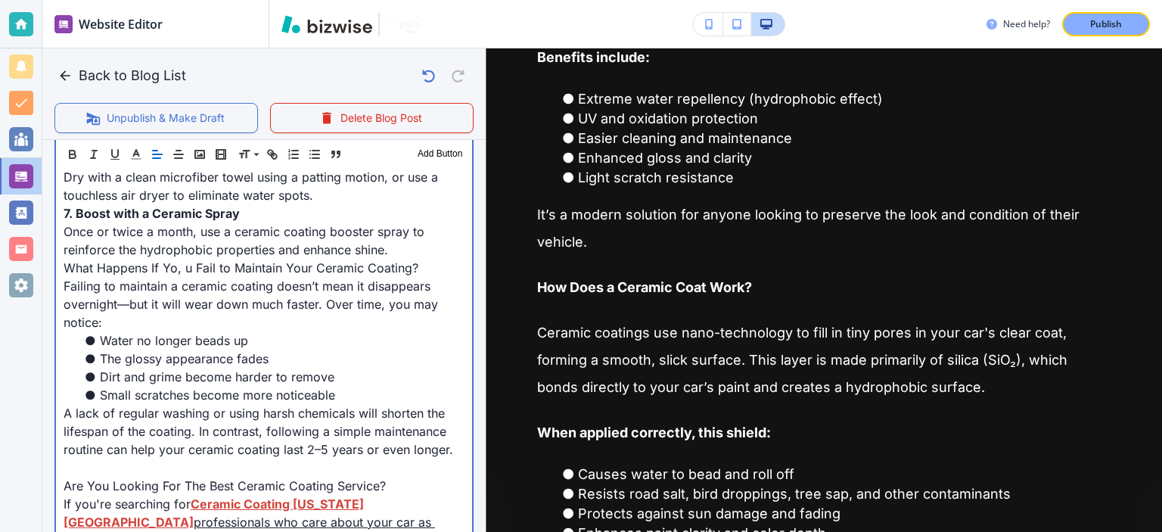
click at [175, 260] on span "What Happens If Yo, u Fail to Maintain Your Ceramic Coating?" at bounding box center [241, 267] width 355 height 15
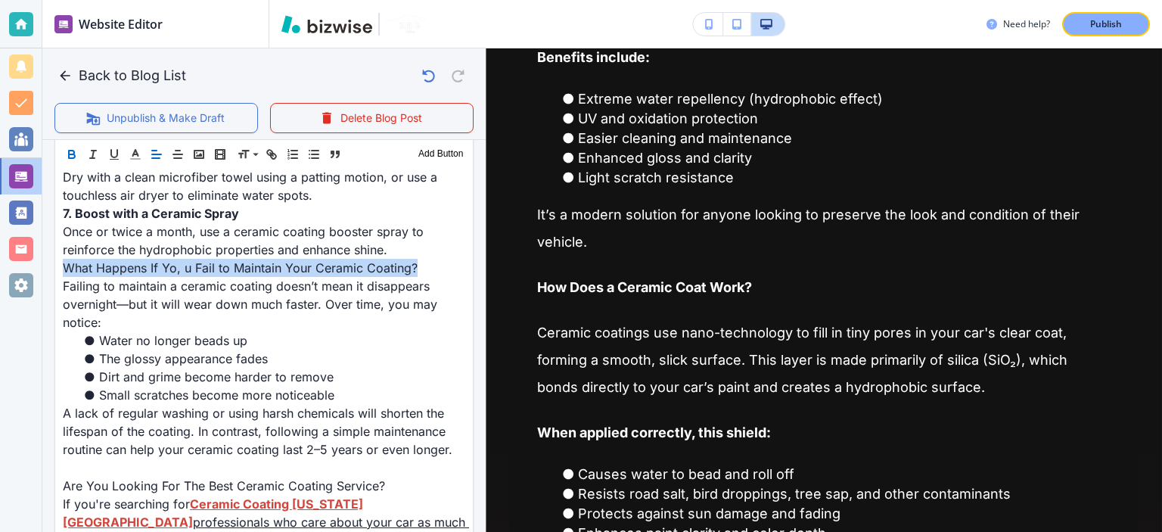
click at [79, 151] on button "button" at bounding box center [71, 154] width 21 height 18
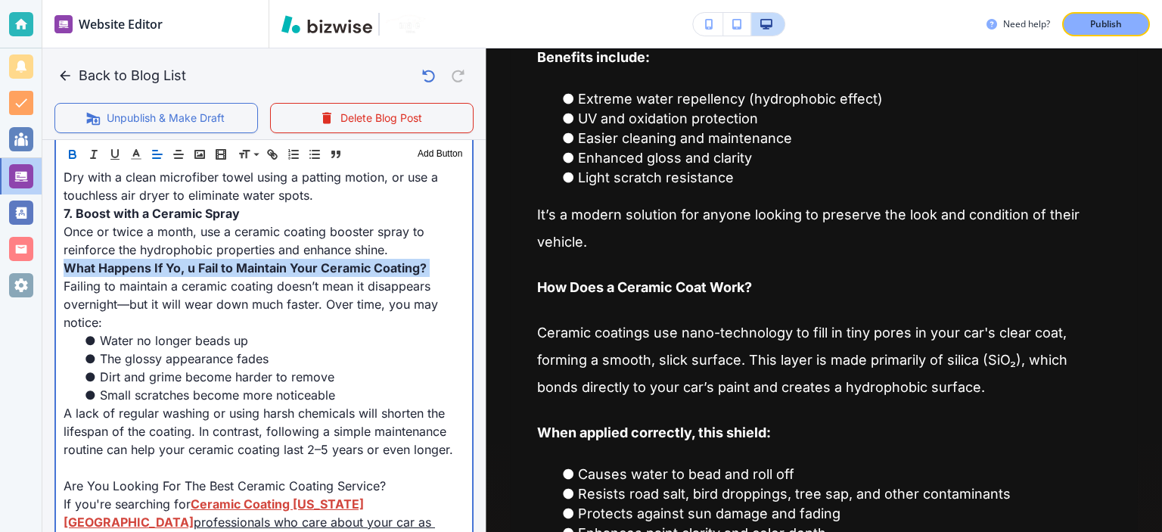
click at [194, 260] on span "What Happens If Yo, u Fail to Maintain Your Ceramic Coating?" at bounding box center [245, 267] width 363 height 15
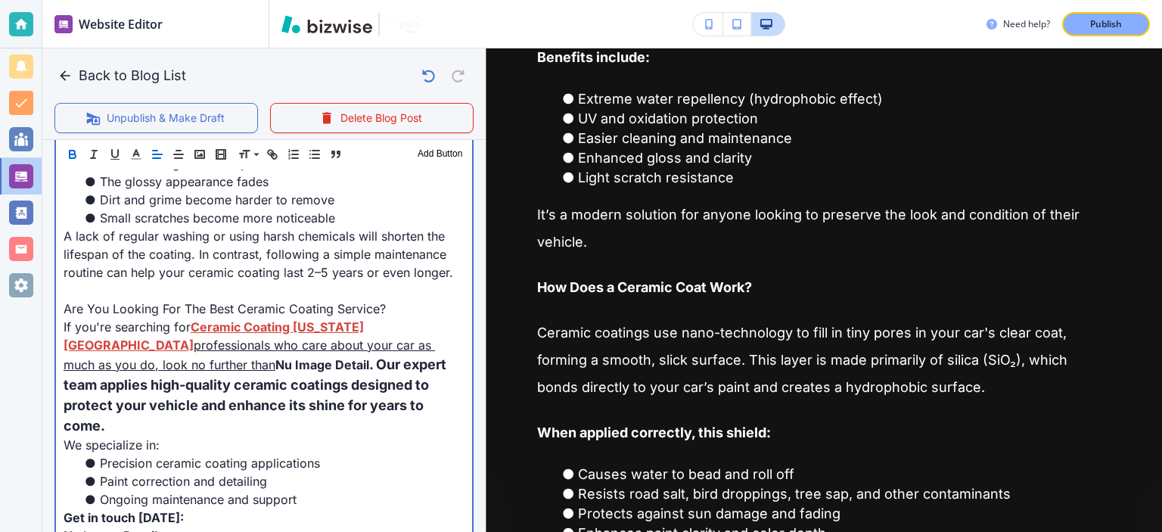
drag, startPoint x: 136, startPoint y: 344, endPoint x: 57, endPoint y: 332, distance: 80.3
copy link "professionals who care about your car as much as you do, look no further than"
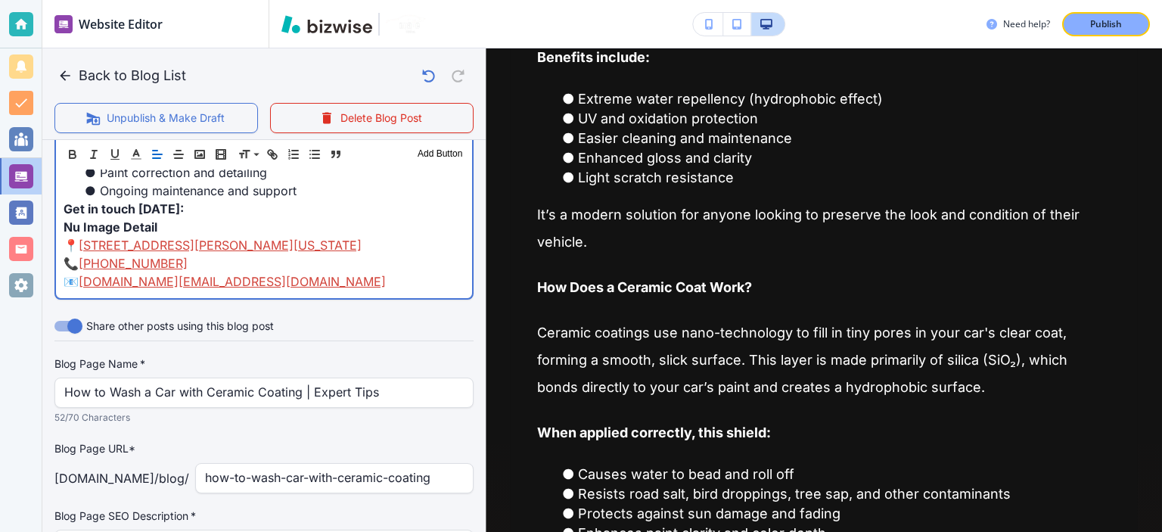
scroll to position [1675, 0]
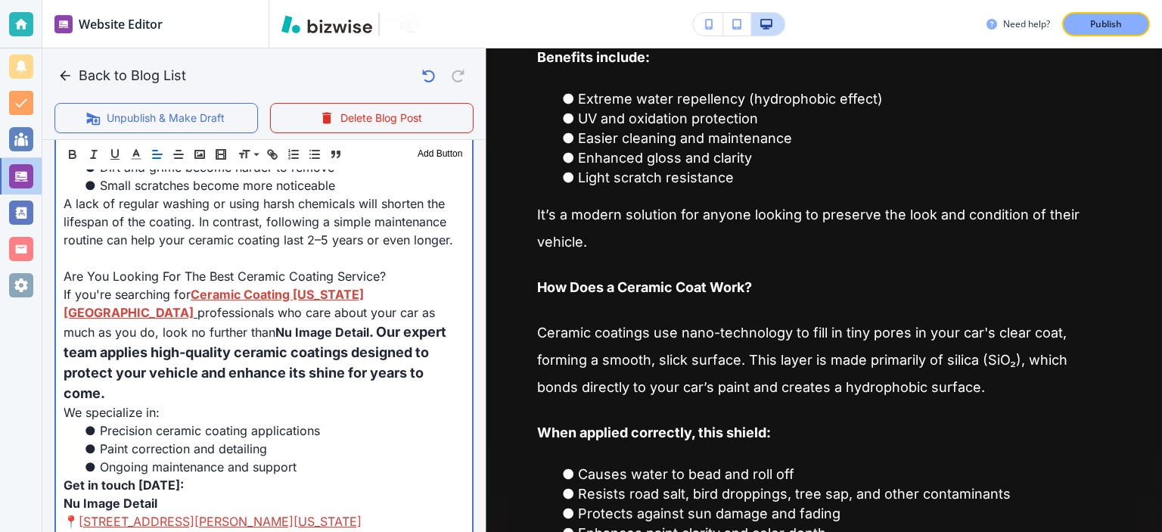
click at [276, 287] on span "Ceramic Coating [US_STATE][GEOGRAPHIC_DATA]" at bounding box center [214, 303] width 300 height 33
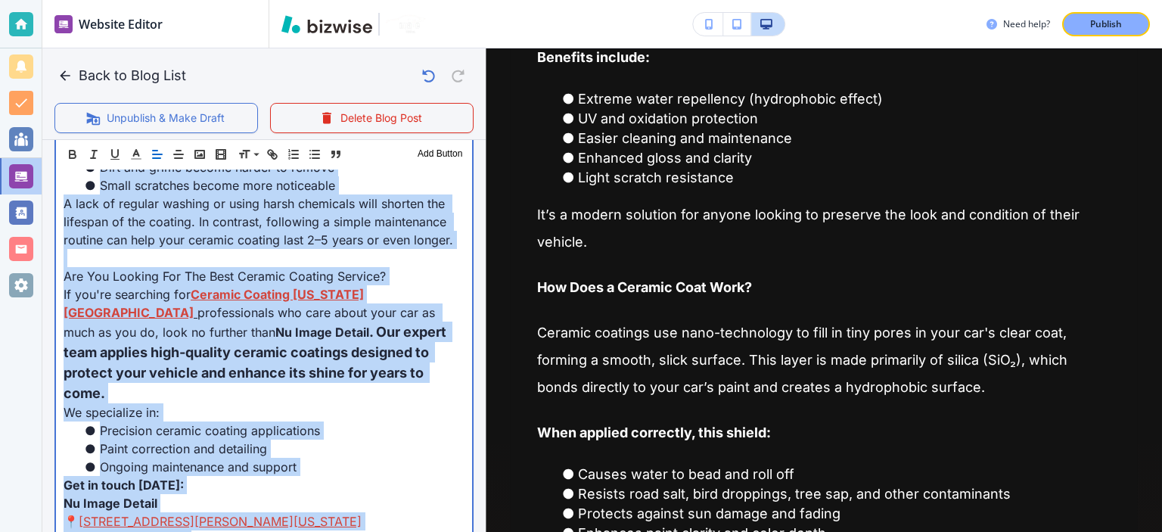
copy div "Loremip d sit amet’c adip elitsed doei tempori utlabor etdolore m ali enim admi…"
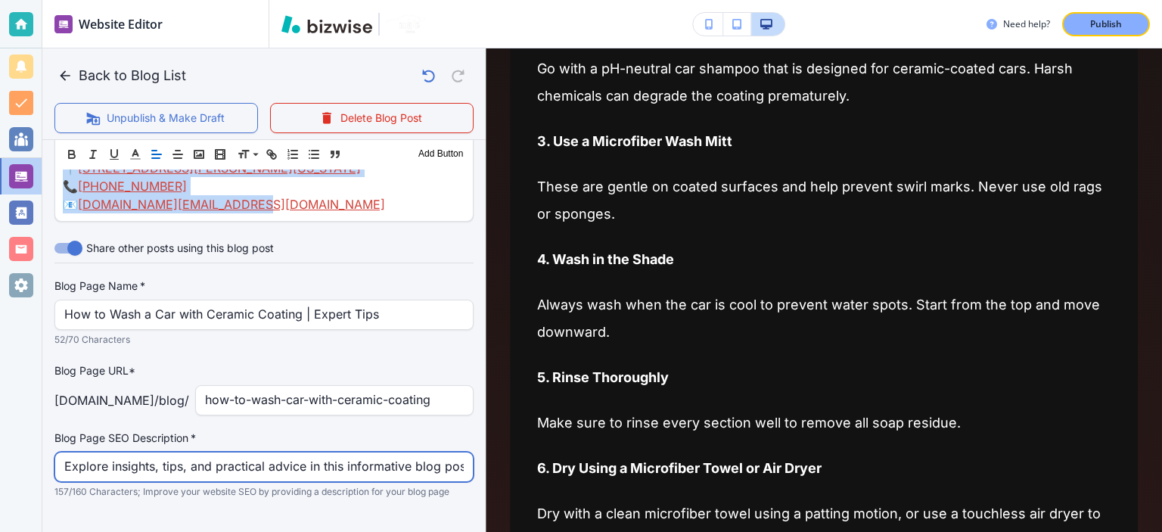
scroll to position [2027, 0]
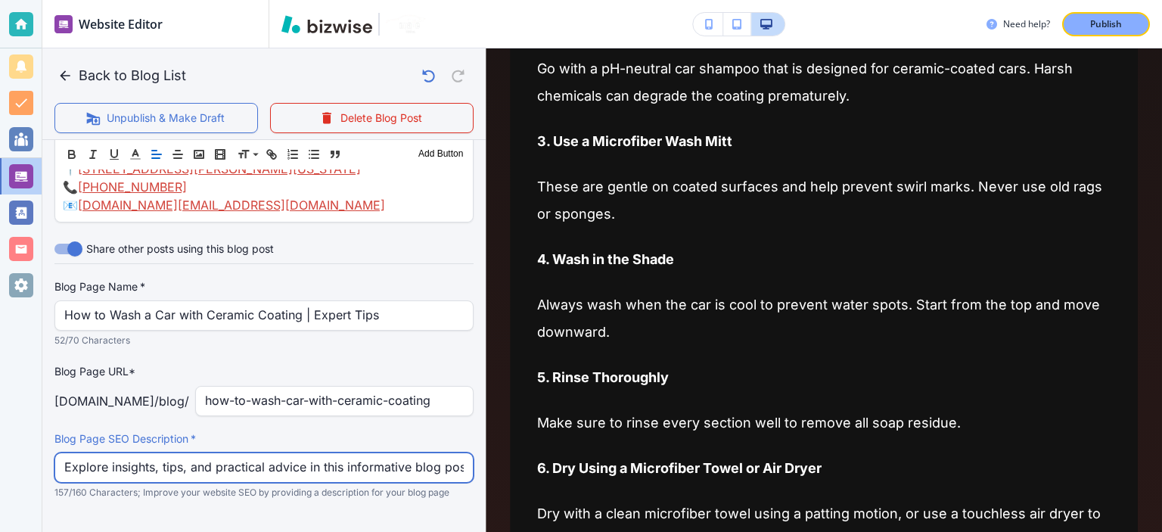
click at [401, 453] on input "Explore insights, tips, and practical advice in this informative blog post. Dis…" at bounding box center [263, 467] width 399 height 29
paste input "Learn how to maintain your car’s ceramic coating with proper washing techniques…"
type input "Learn how to maintain your car’s ceramic coating with proper washing techniques…"
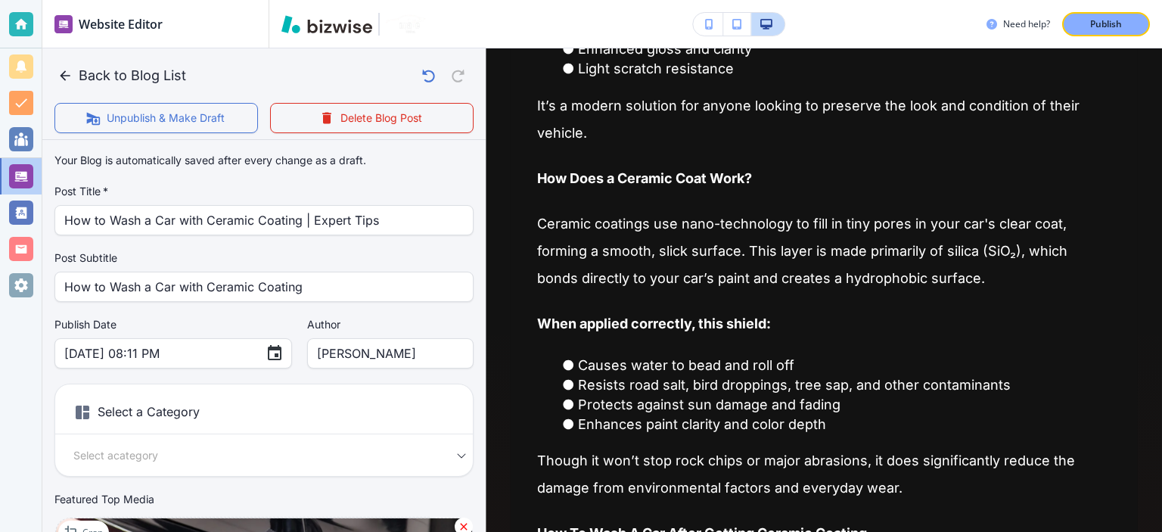
scroll to position [352, 0]
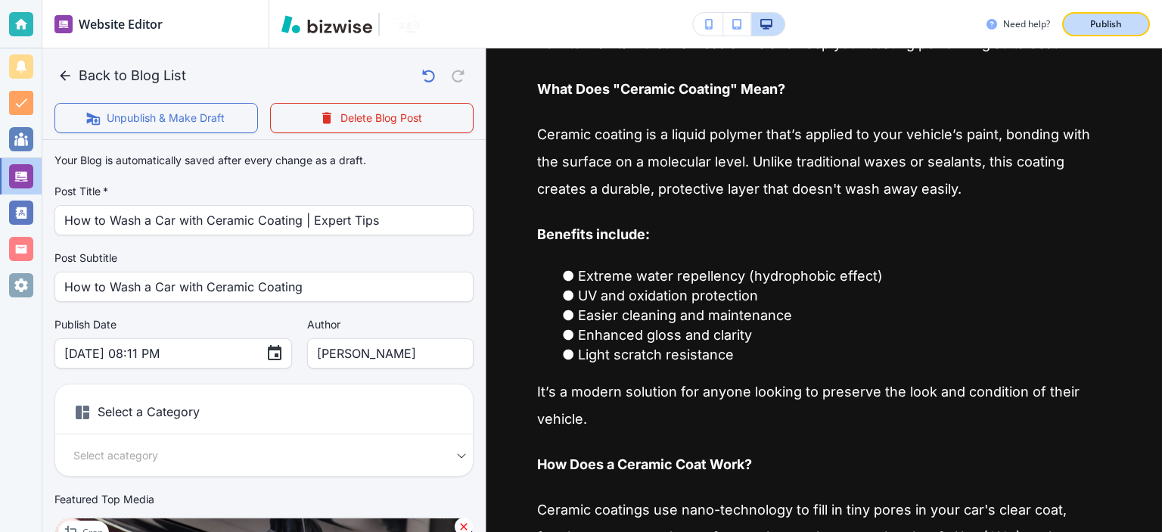
click at [1092, 27] on p "Publish" at bounding box center [1106, 24] width 32 height 14
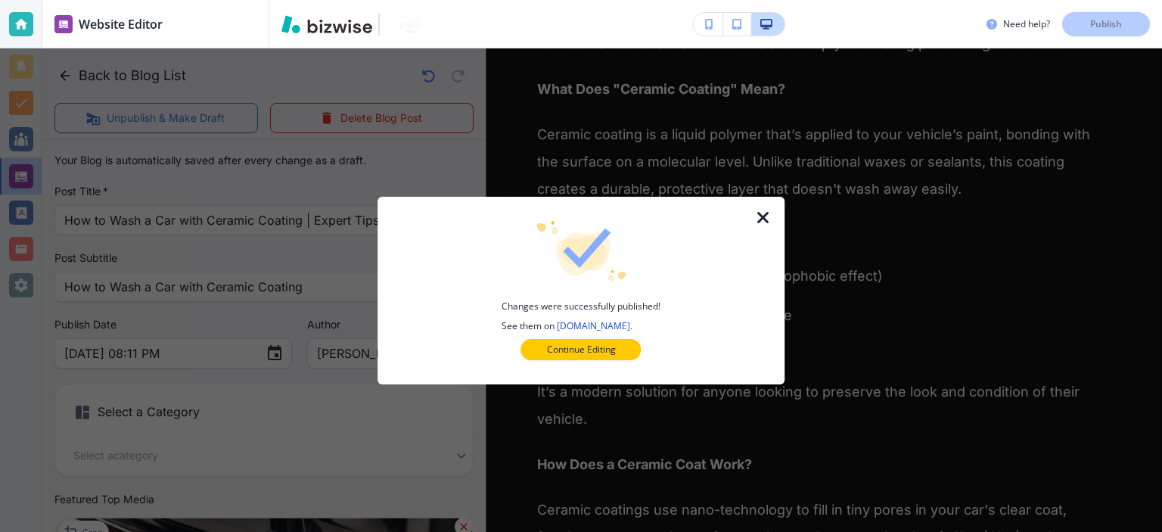
click at [767, 216] on icon "button" at bounding box center [763, 218] width 18 height 18
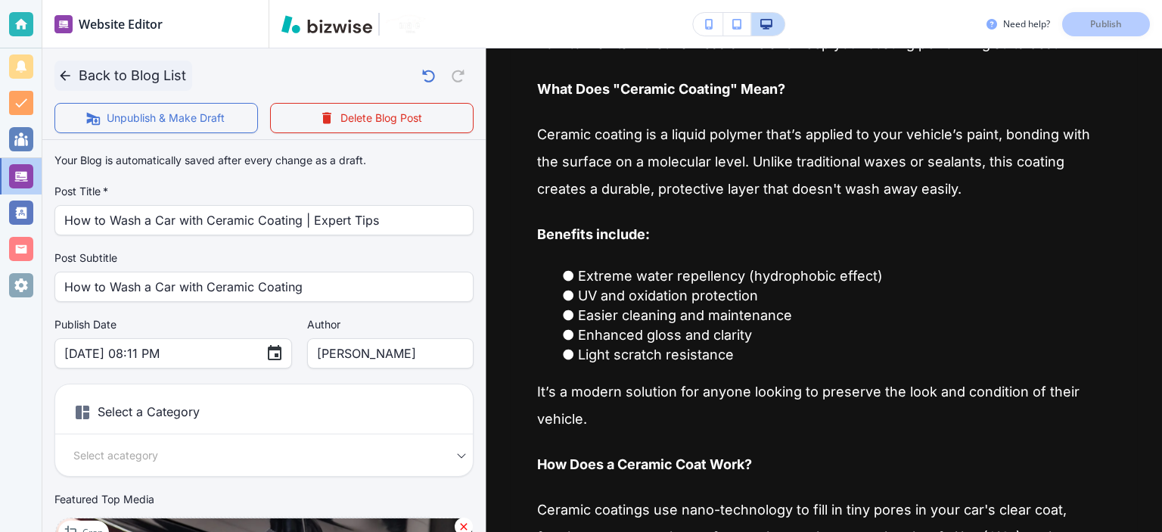
click at [97, 71] on button "Back to Blog List" at bounding box center [123, 76] width 138 height 30
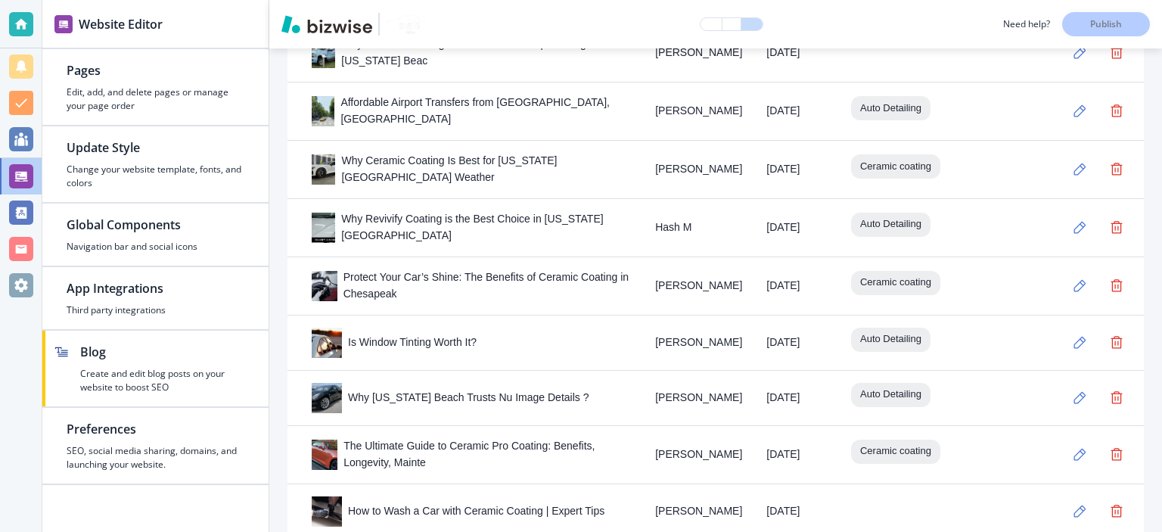
scroll to position [1235, 0]
